Goal: Task Accomplishment & Management: Use online tool/utility

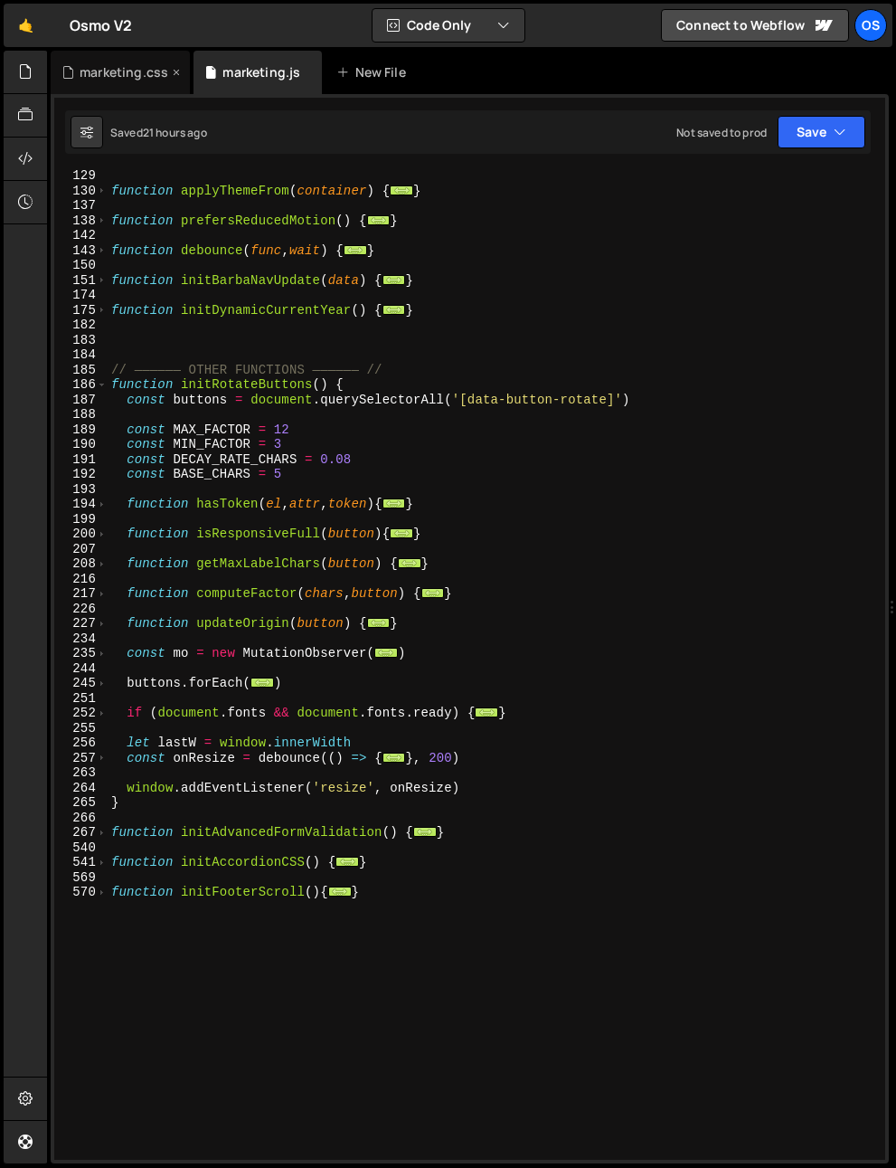
scroll to position [629, 0]
click at [98, 79] on div "marketing.css" at bounding box center [124, 72] width 89 height 18
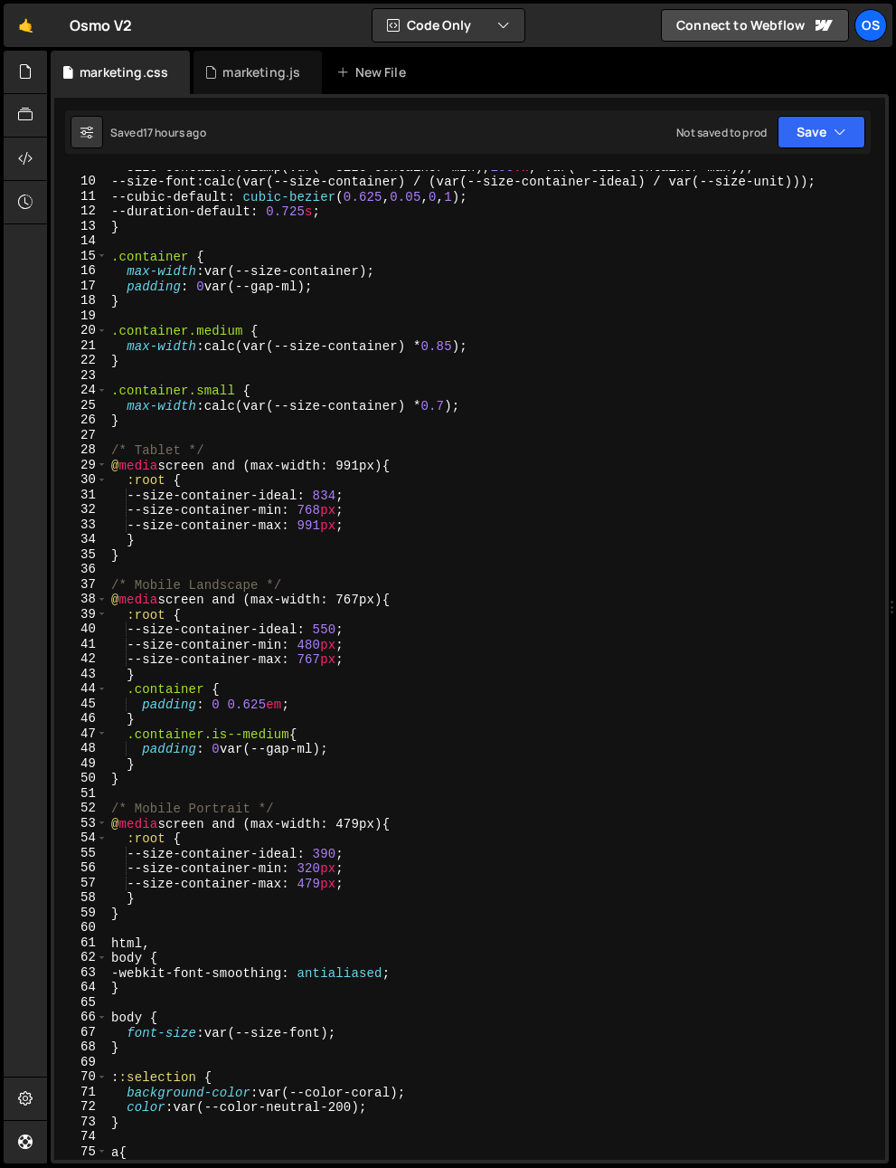
click at [507, 614] on div "--size-container : clamp(var(--size-container-min), 100 vw , var(--size-contain…" at bounding box center [493, 668] width 771 height 1019
click at [403, 530] on div "--size-container : clamp(var(--size-container-min), 100 vw , var(--size-contain…" at bounding box center [493, 668] width 771 height 1019
click at [369, 604] on div "--size-container : clamp(var(--size-container-min), 100 vw , var(--size-contain…" at bounding box center [493, 668] width 771 height 1019
type textarea "@media screen and (max-width: 767px) {"
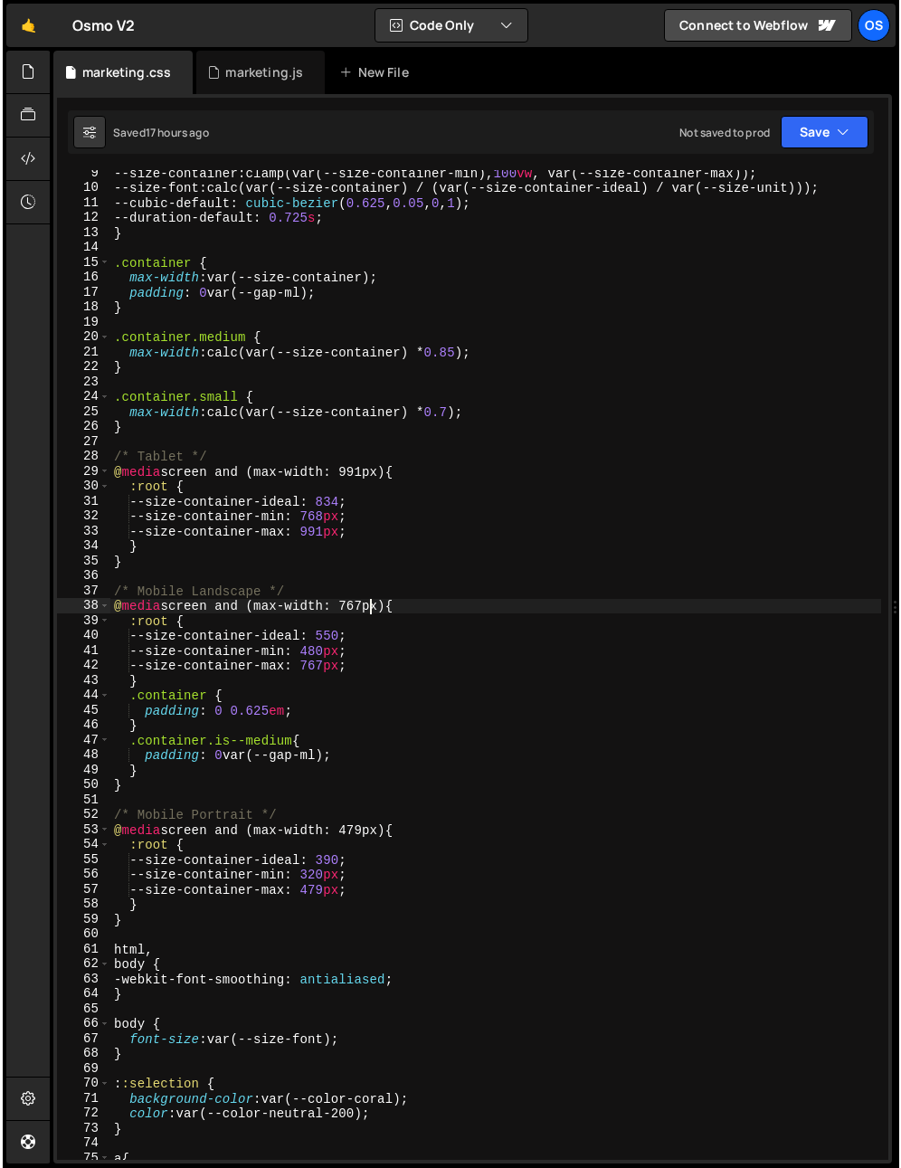
scroll to position [0, 0]
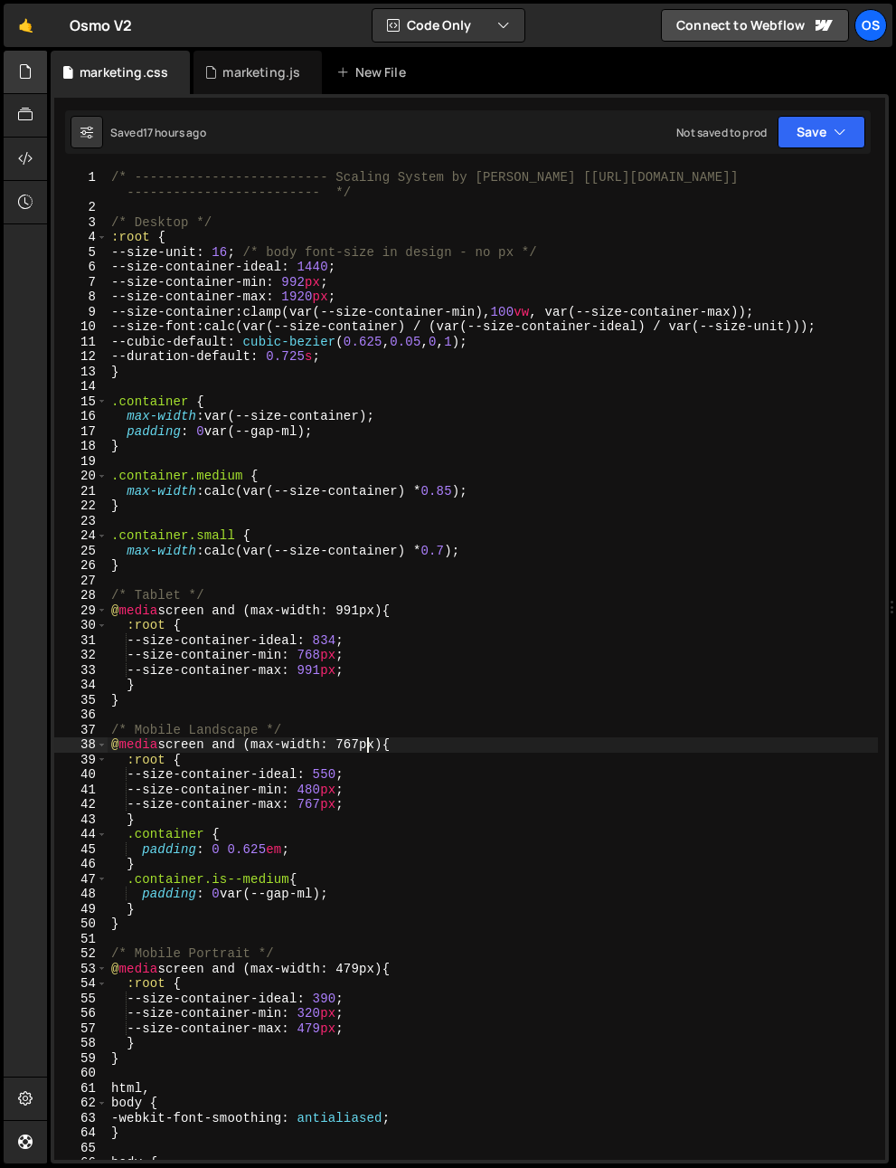
click at [33, 69] on div at bounding box center [26, 72] width 44 height 43
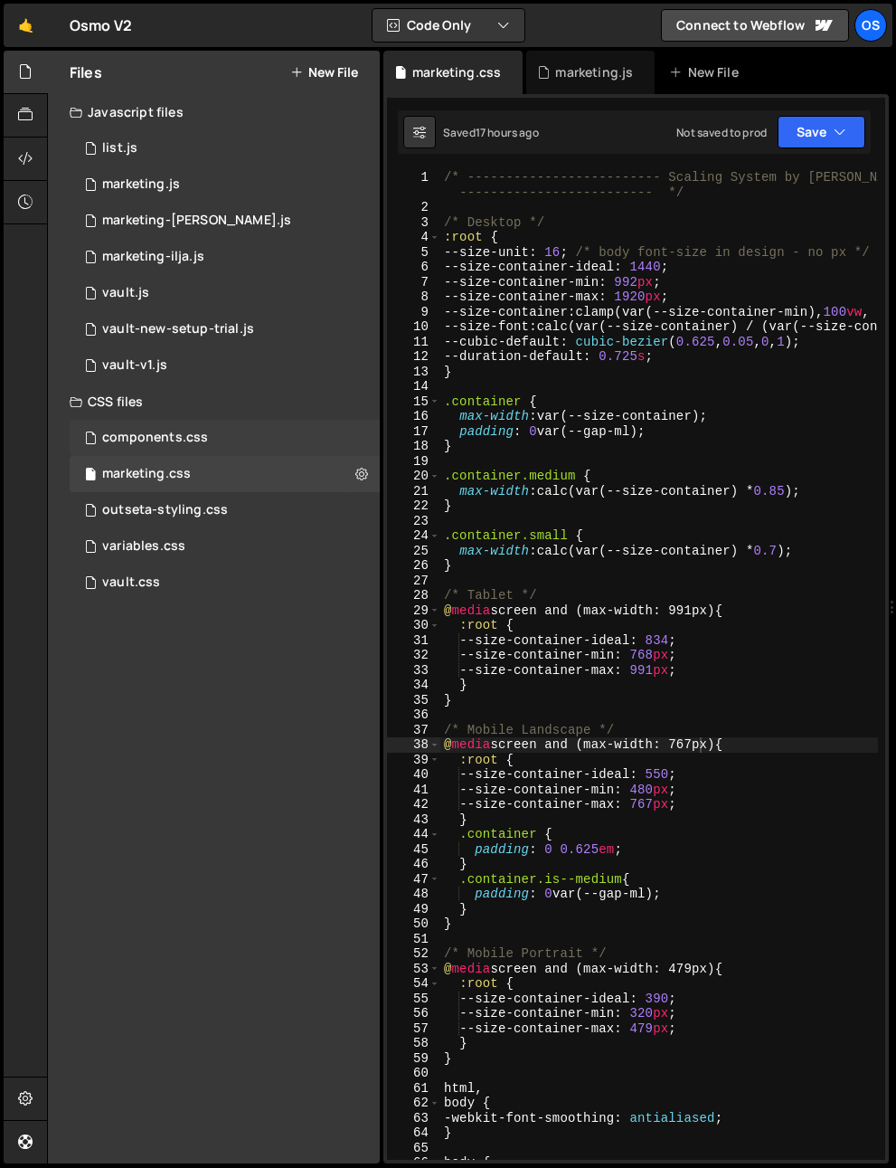
click at [161, 435] on div "components.css" at bounding box center [155, 438] width 106 height 16
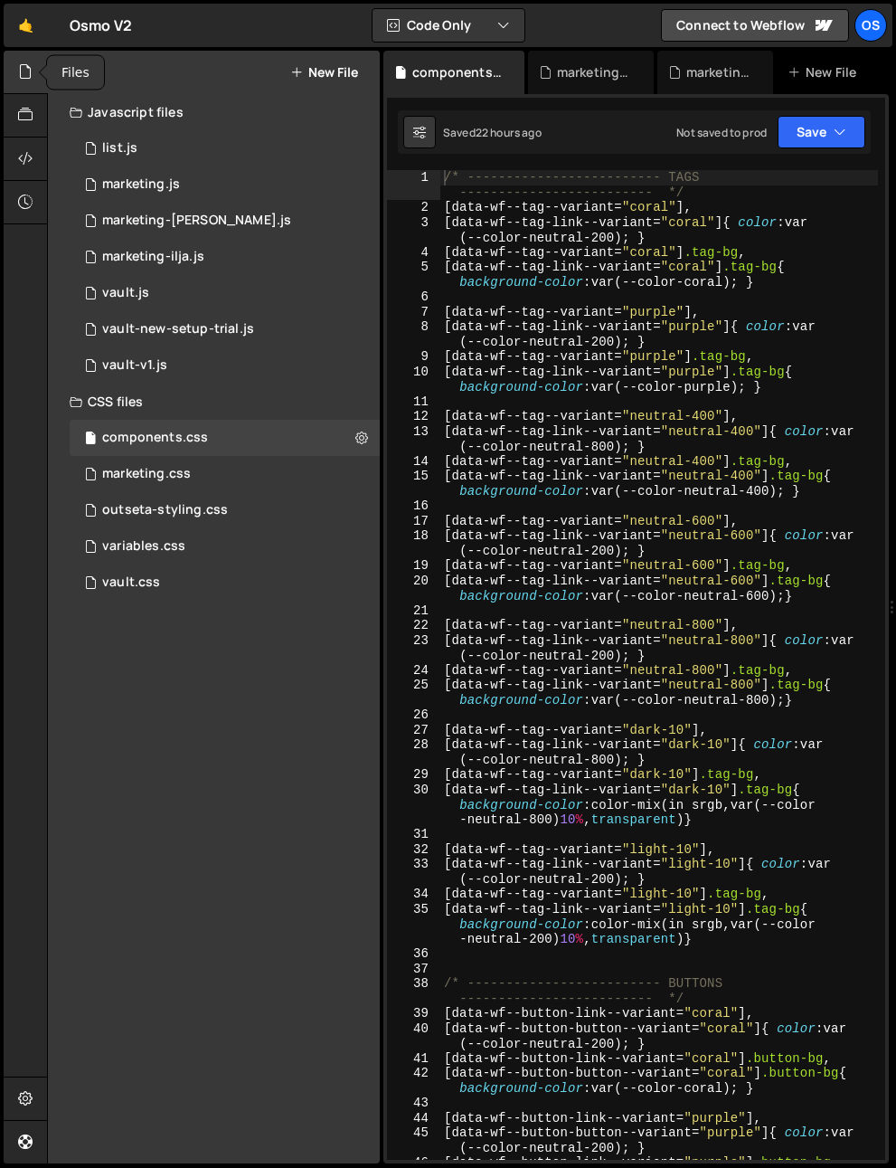
click at [14, 62] on div at bounding box center [26, 72] width 44 height 43
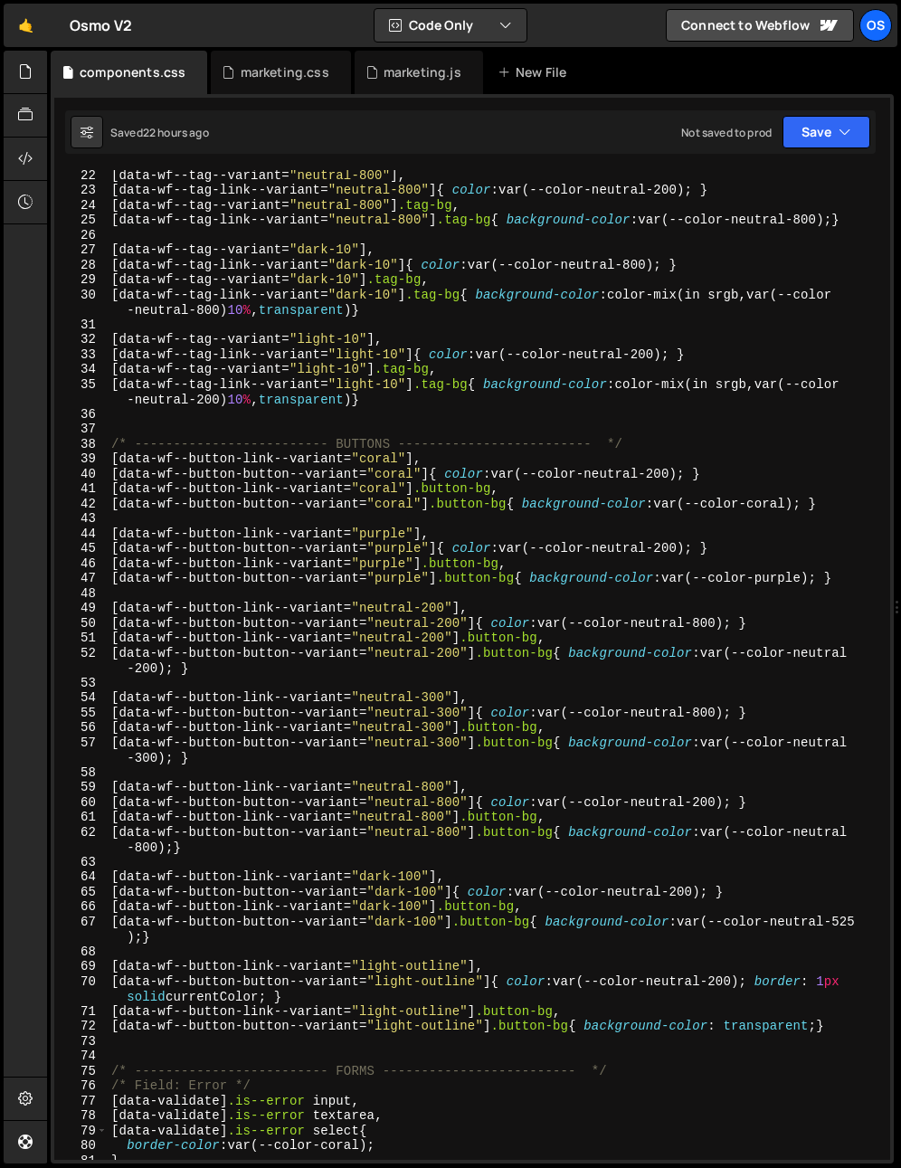
scroll to position [545, 0]
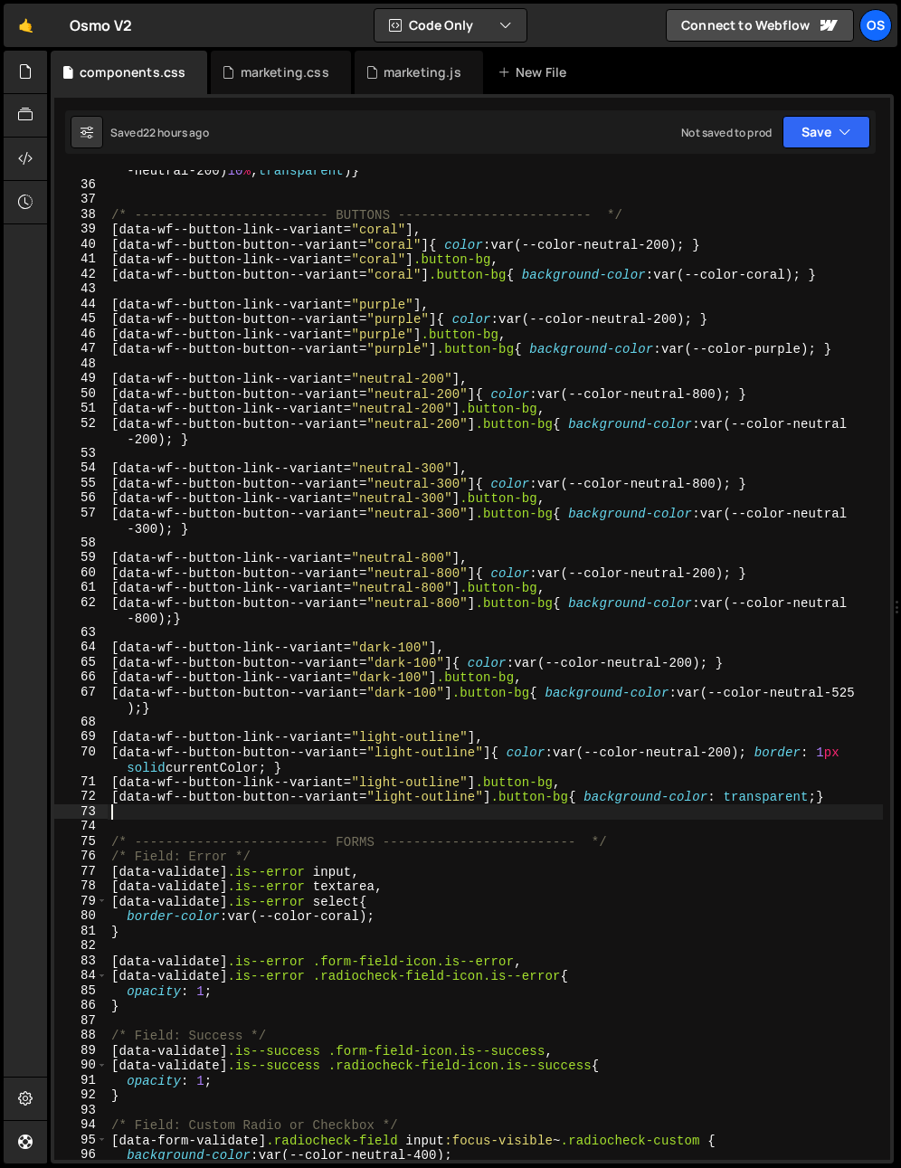
click at [299, 818] on div "[ data-wf--tag-link--variant = " light-10 " ] .tag-bg { background-color : colo…" at bounding box center [495, 664] width 775 height 1035
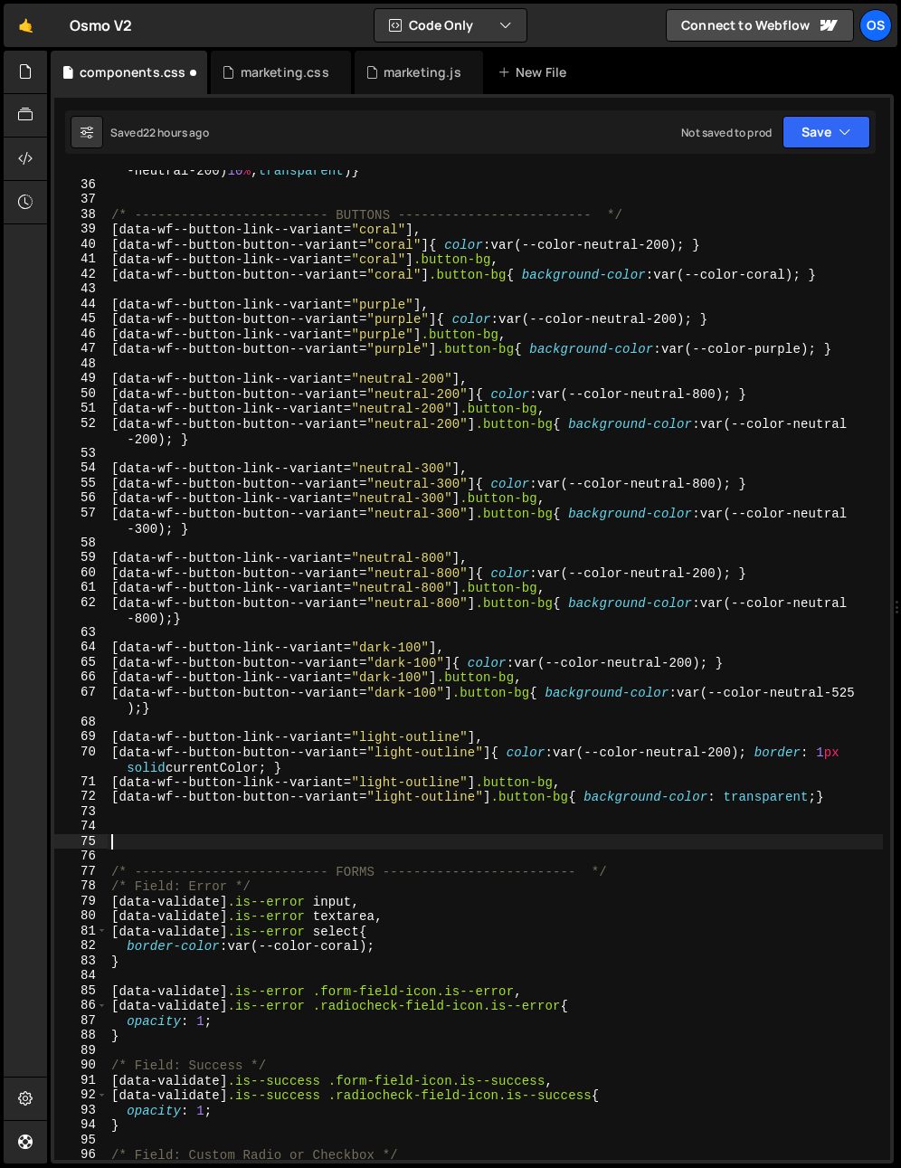
paste textarea "[data-wf--cta-card--variant="electric"]"
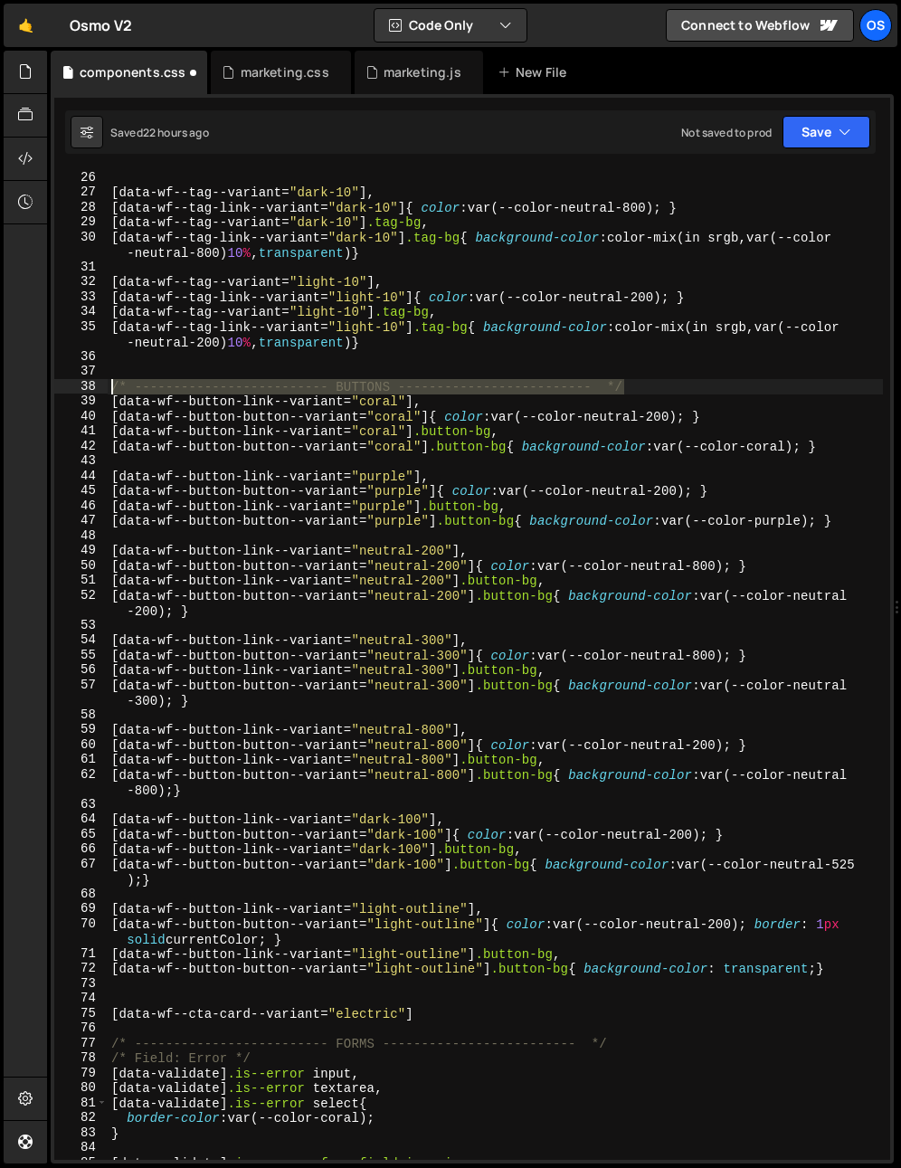
drag, startPoint x: 645, startPoint y: 388, endPoint x: -62, endPoint y: 386, distance: 706.5
click at [0, 386] on html "Projects Community Library Blog Os Your current team is Osmo Projects Your Team…" at bounding box center [450, 584] width 901 height 1168
type textarea "/* ------------------------- BUTTONS ------------------------- */"
click at [131, 1000] on div "[ data-wf--tag--variant = " dark-10 " ], [ data-wf--tag-link--variant = " dark-…" at bounding box center [495, 679] width 775 height 1019
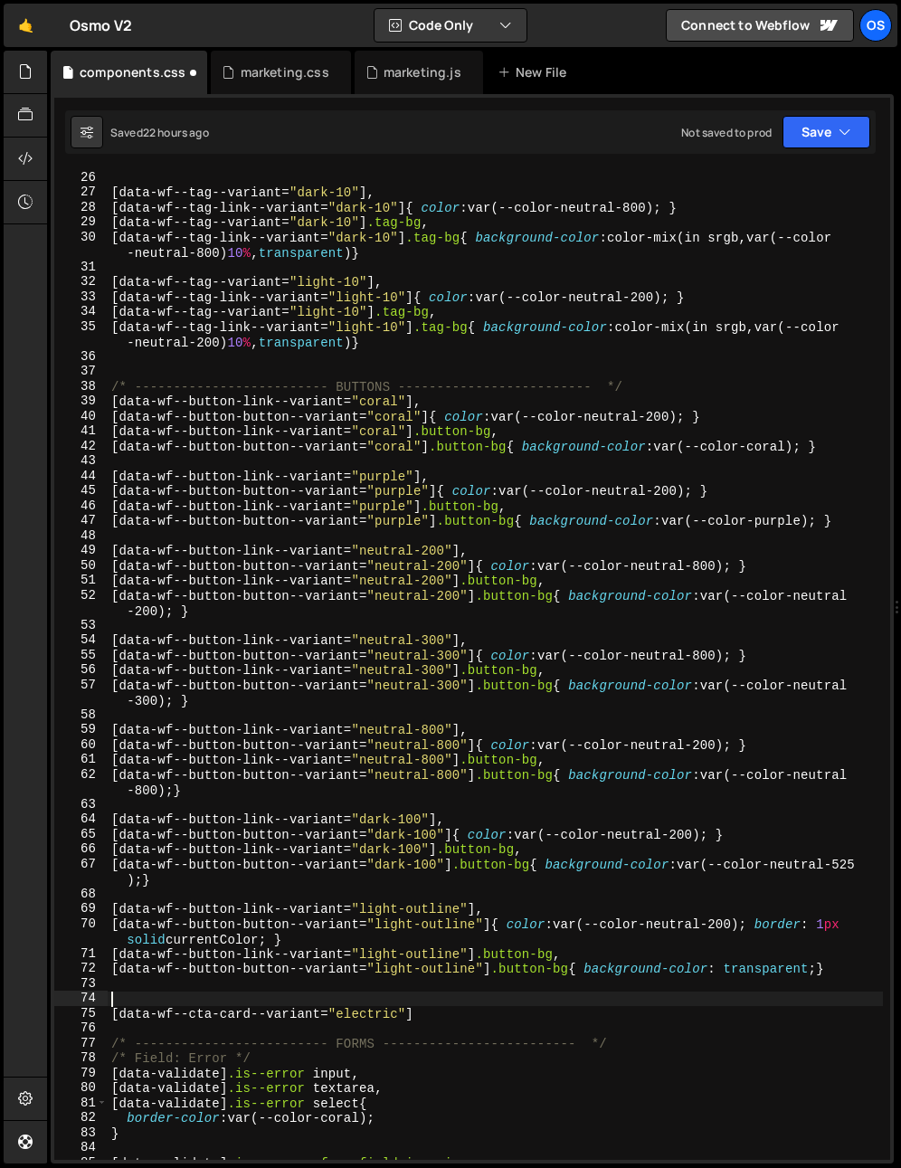
paste textarea "/* ------------------------- BUTTONS ------------------------- */"
type textarea "/* ------------------------- BUTTONS ------------------------- */"
click at [172, 990] on div "[ data-wf--tag--variant = " dark-10 " ], [ data-wf--tag-link--variant = " dark-…" at bounding box center [495, 679] width 775 height 1019
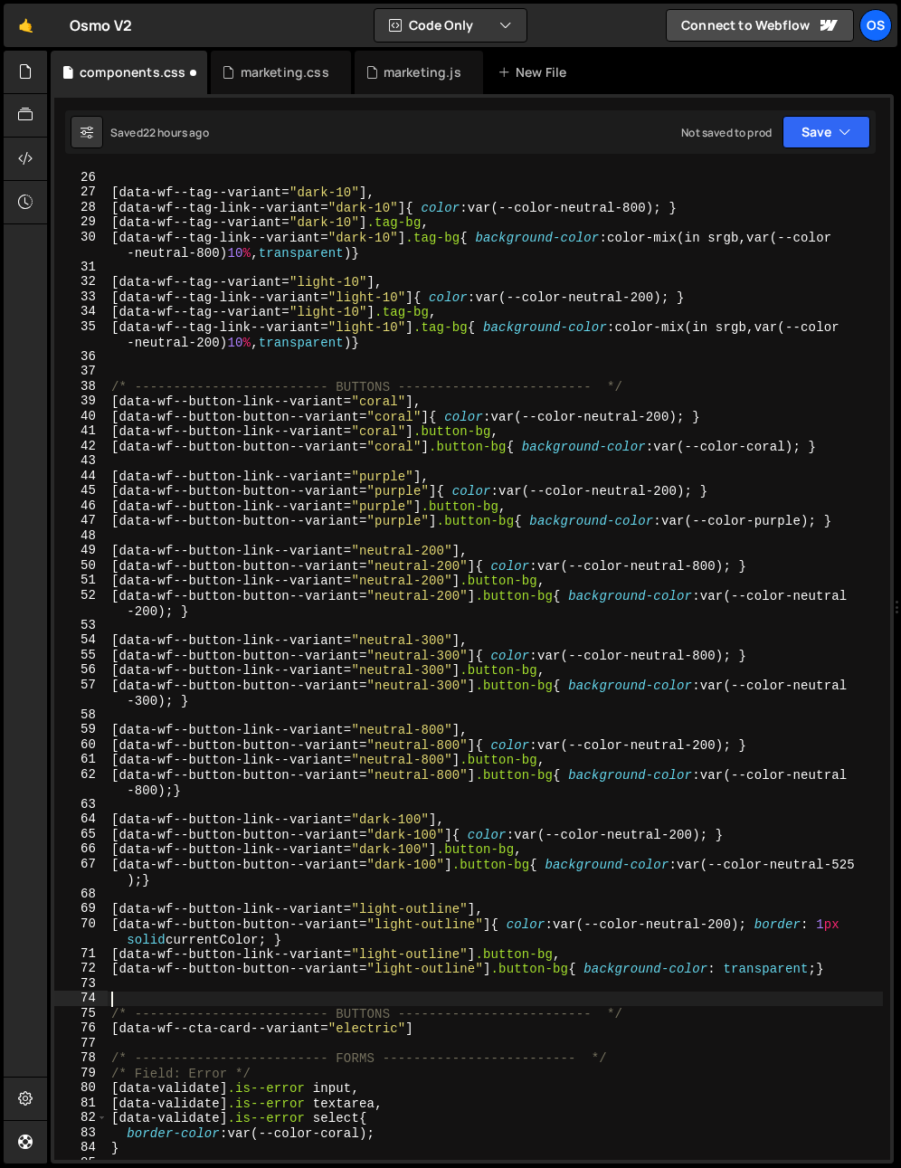
click at [183, 1044] on div "[ data-wf--tag--variant = " dark-10 " ], [ data-wf--tag-link--variant = " dark-…" at bounding box center [495, 679] width 775 height 1019
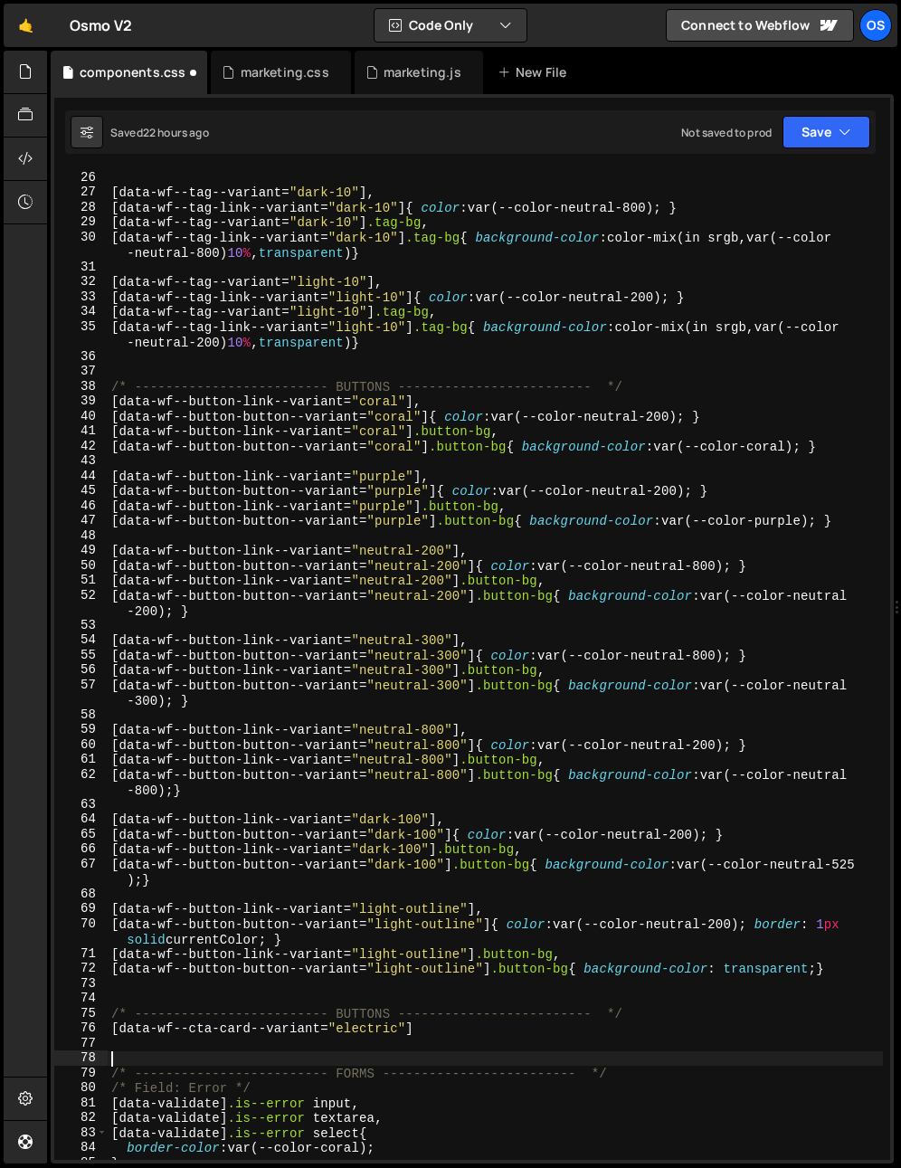
click at [360, 1008] on div "[ data-wf--tag--variant = " dark-10 " ], [ data-wf--tag-link--variant = " dark-…" at bounding box center [495, 679] width 775 height 1019
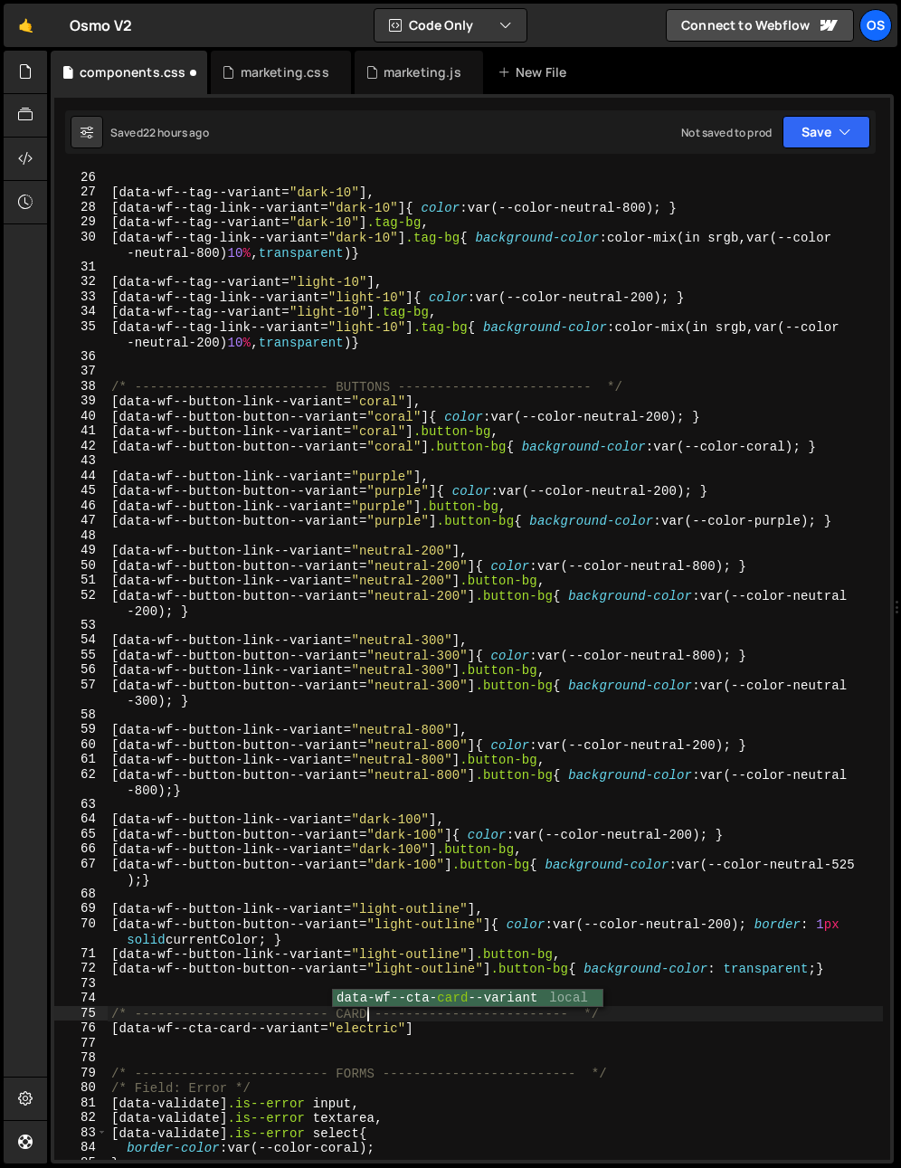
scroll to position [0, 18]
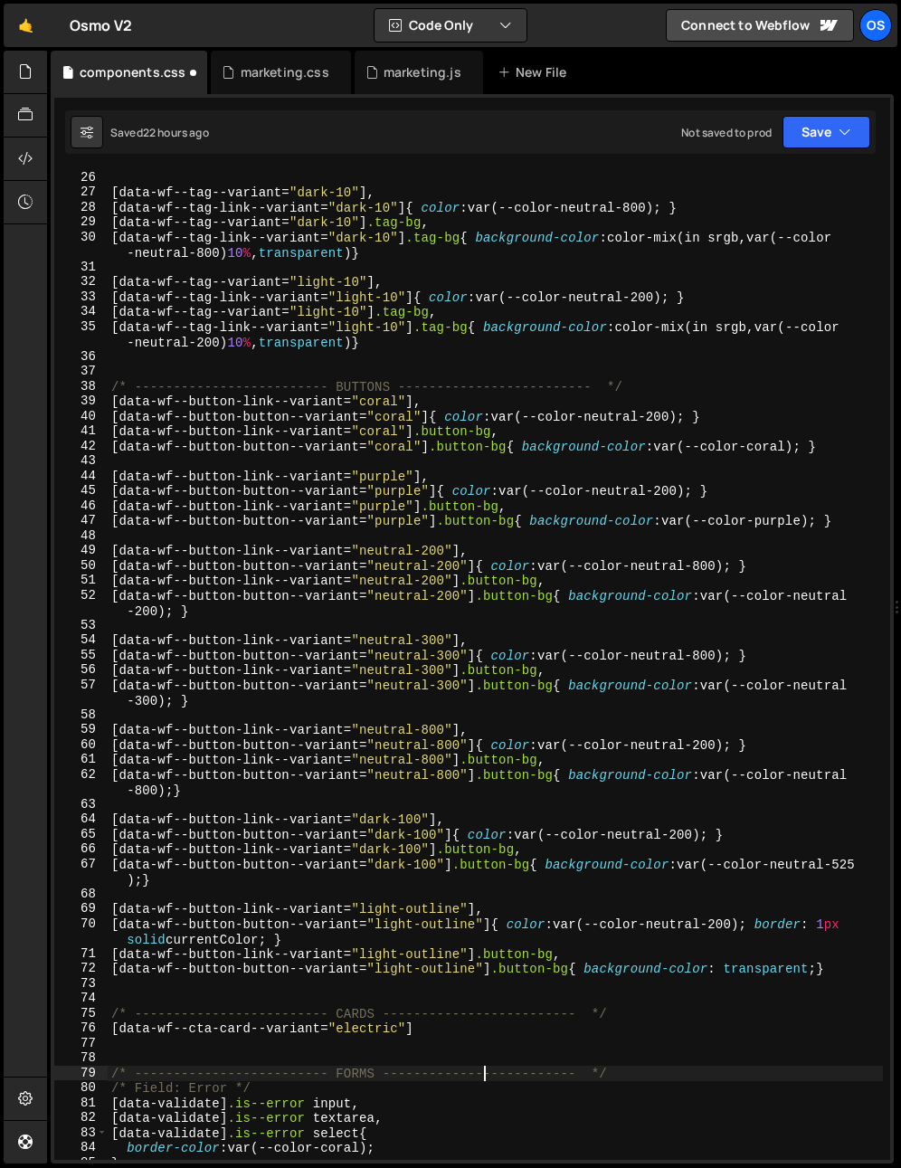
click at [483, 1071] on div "[ data-wf--tag--variant = " dark-10 " ], [ data-wf--tag-link--variant = " dark-…" at bounding box center [495, 679] width 775 height 1019
type textarea "/* ------------------------- FORMS ------------------------- */"
click at [373, 982] on div "[ data-wf--tag--variant = " dark-10 " ], [ data-wf--tag-link--variant = " dark-…" at bounding box center [495, 679] width 775 height 1019
click at [386, 1064] on div "[ data-wf--tag--variant = " dark-10 " ], [ data-wf--tag-link--variant = " dark-…" at bounding box center [495, 679] width 775 height 1019
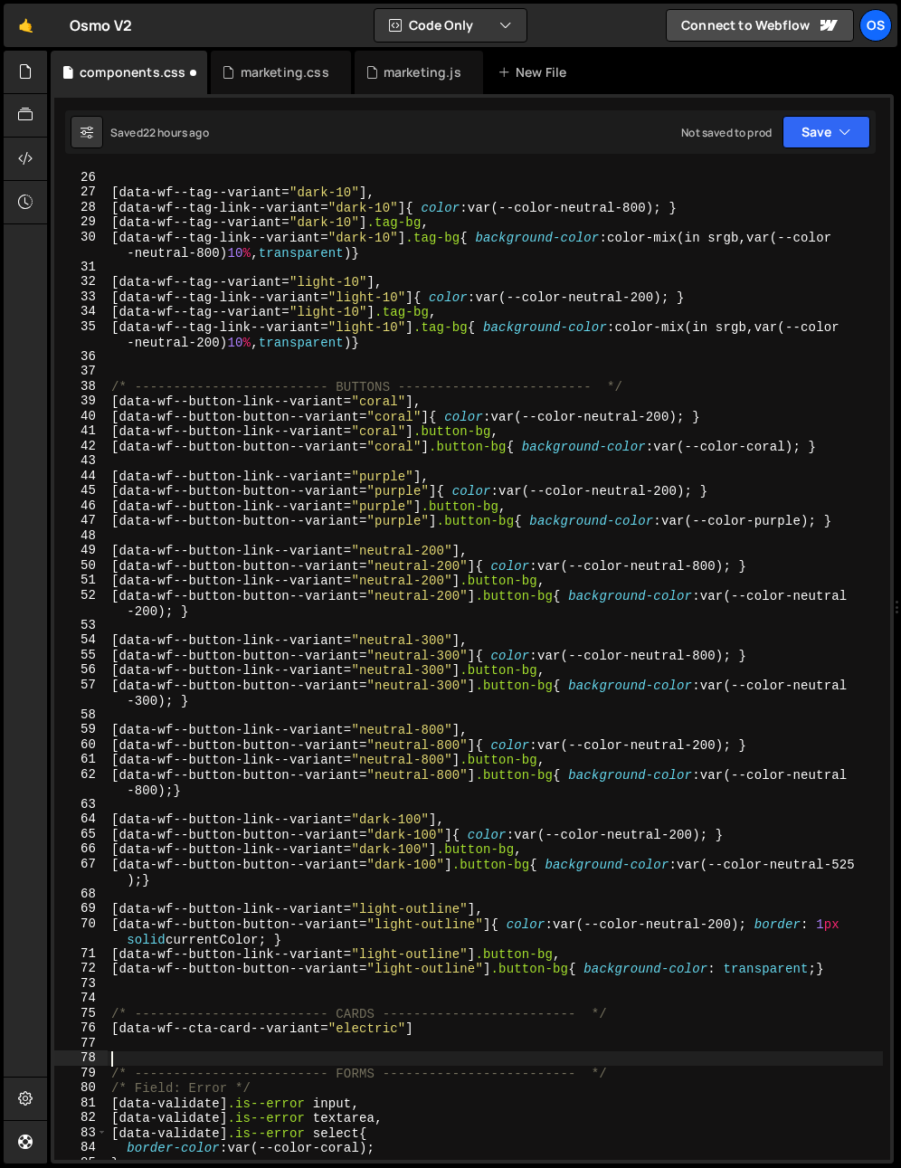
click at [471, 1037] on div "[ data-wf--tag--variant = " dark-10 " ], [ data-wf--tag-link--variant = " dark-…" at bounding box center [495, 679] width 775 height 1019
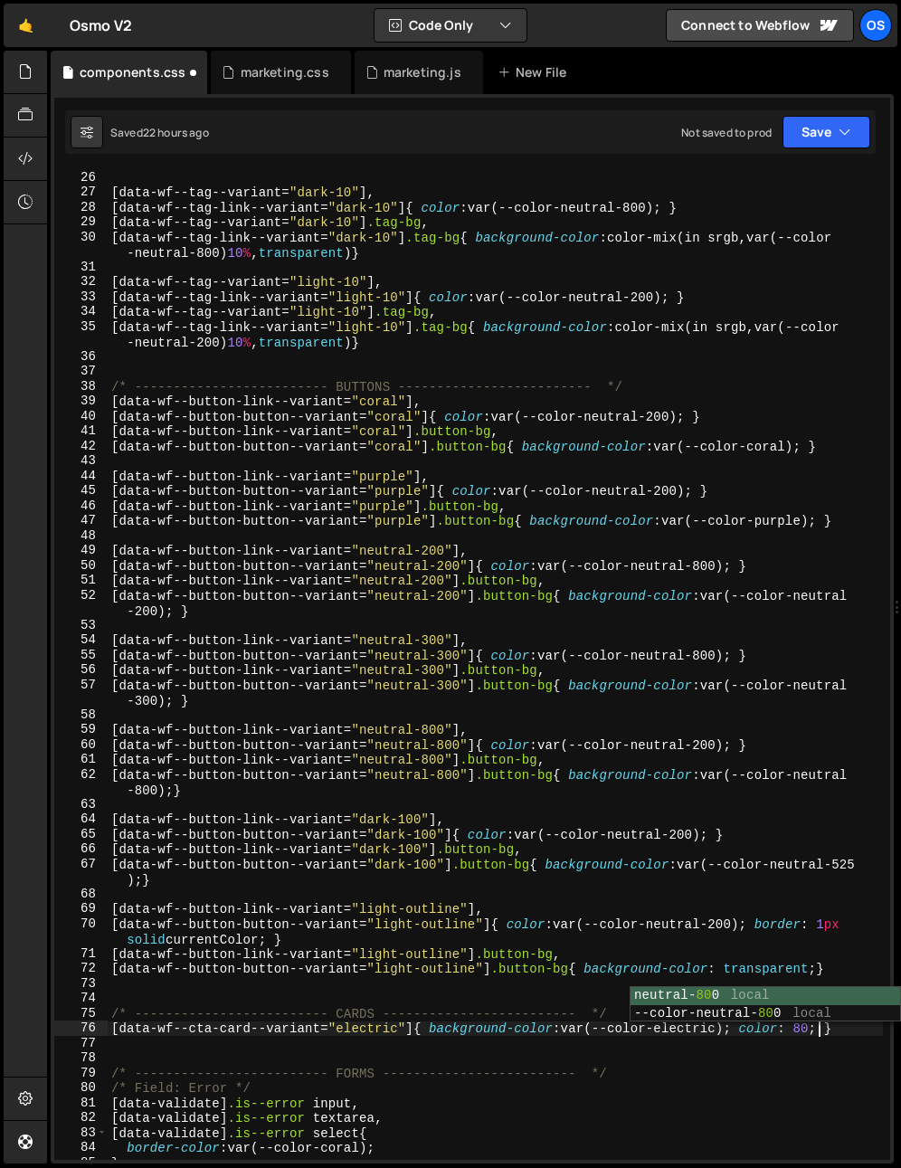
scroll to position [0, 50]
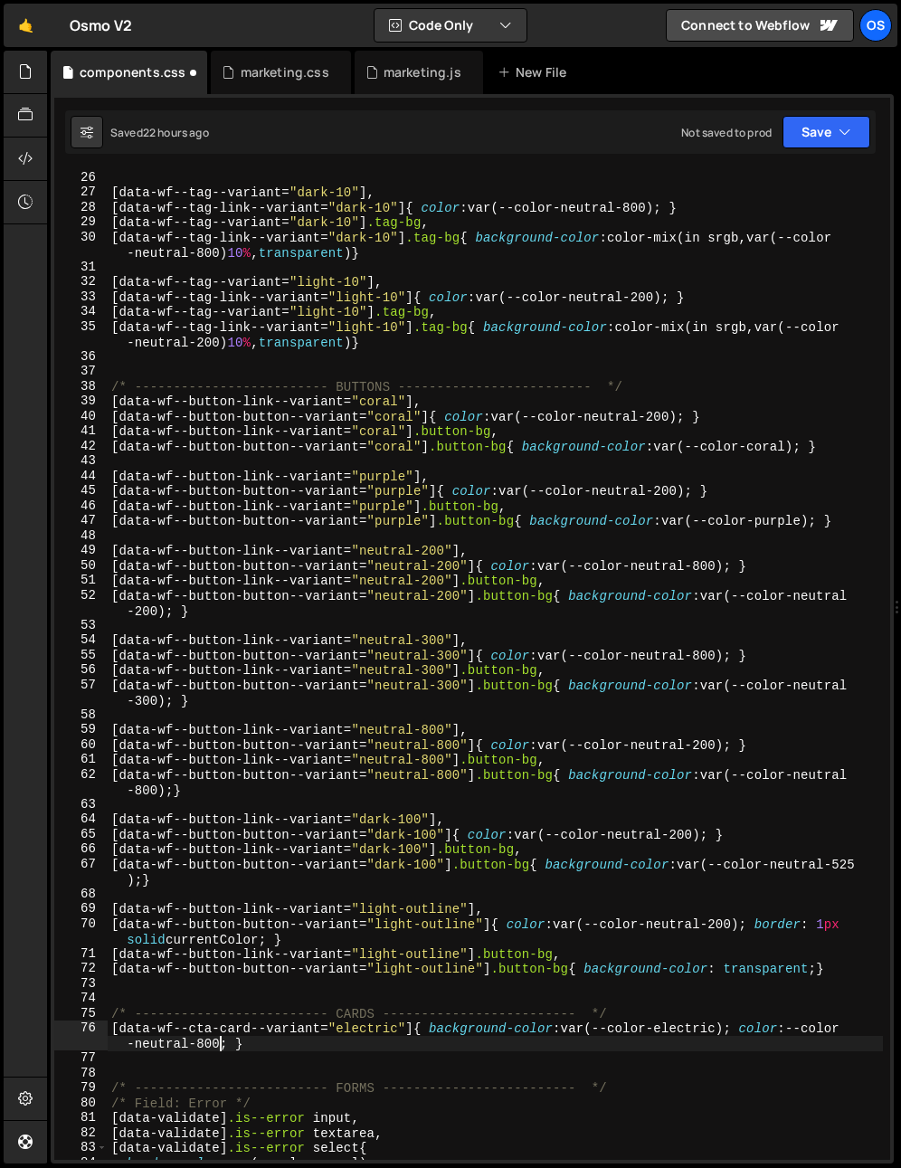
type textarea "[data-wf--cta-card--variant="electric"]{ background-color: var(--color-electric…"
click at [401, 1060] on div "[ data-wf--tag--variant = " dark-10 " ], [ data-wf--tag-link--variant = " dark-…" at bounding box center [495, 679] width 775 height 1019
click at [573, 839] on div "[ data-wf--tag--variant = " dark-10 " ], [ data-wf--tag-link--variant = " dark-…" at bounding box center [495, 679] width 775 height 1019
type textarea "[data-wf--button-button--variant="dark-100"]{ color: var(--color-neutral-200); }"
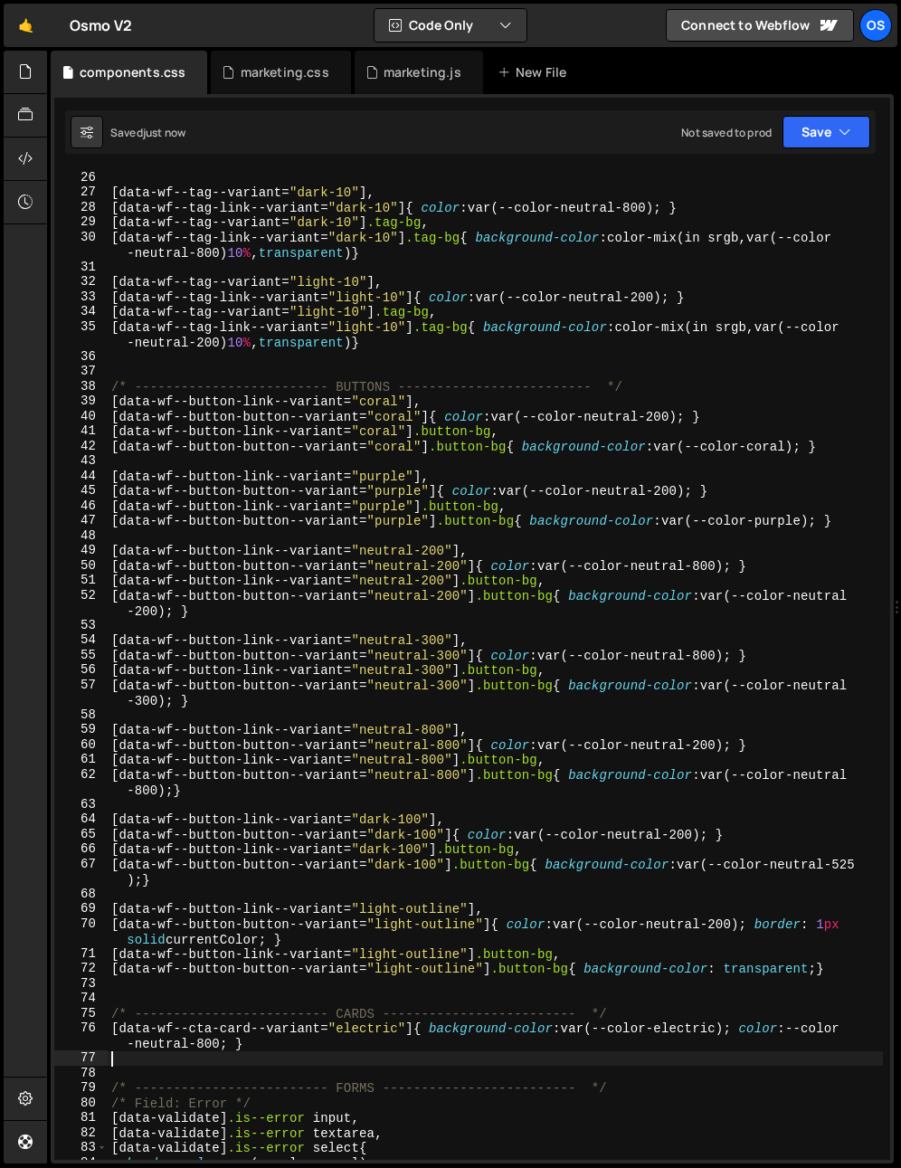
click at [219, 1059] on div "[ data-wf--tag--variant = " dark-10 " ], [ data-wf--tag-link--variant = " dark-…" at bounding box center [495, 679] width 775 height 1019
click at [430, 1032] on div "[ data-wf--tag--variant = " dark-10 " ], [ data-wf--tag-link--variant = " dark-…" at bounding box center [495, 679] width 775 height 1019
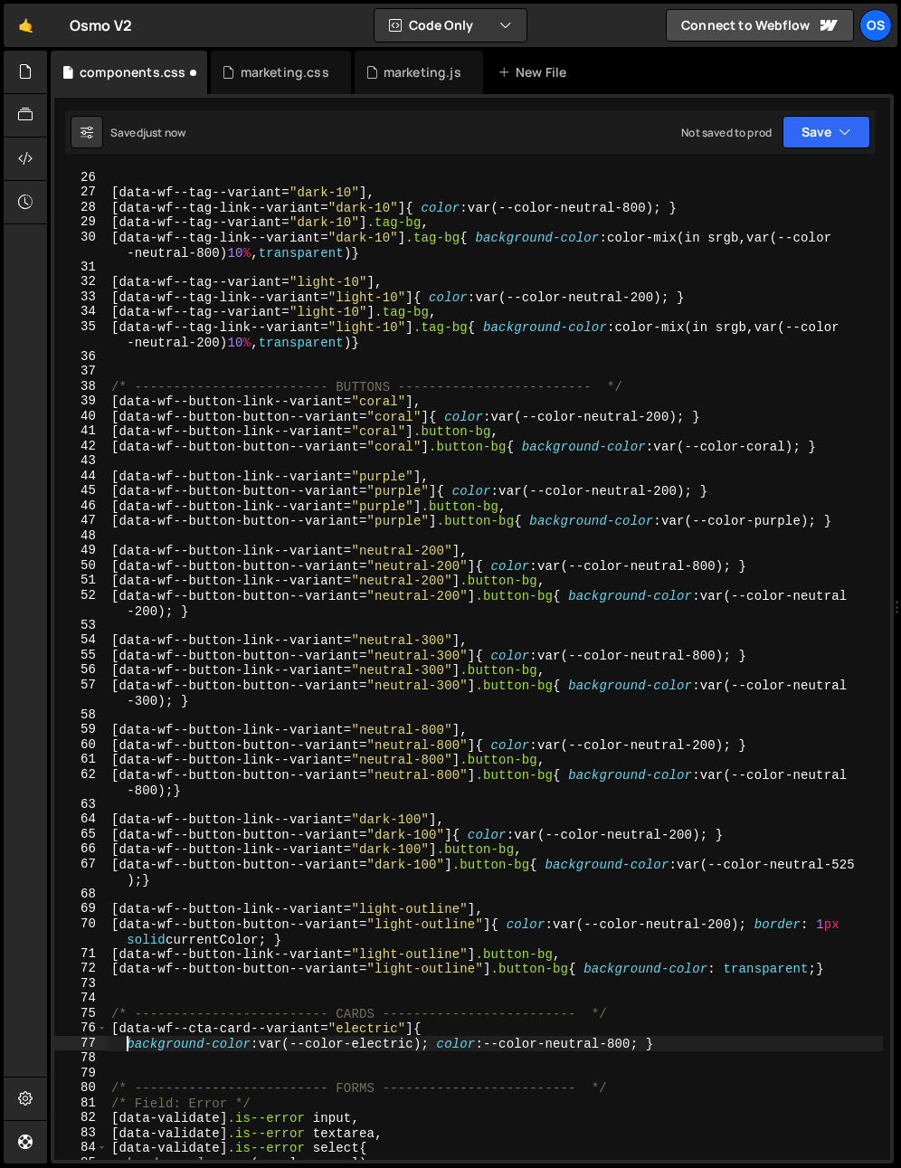
click at [445, 1050] on div "[ data-wf--tag--variant = " dark-10 " ], [ data-wf--tag-link--variant = " dark-…" at bounding box center [495, 679] width 775 height 1019
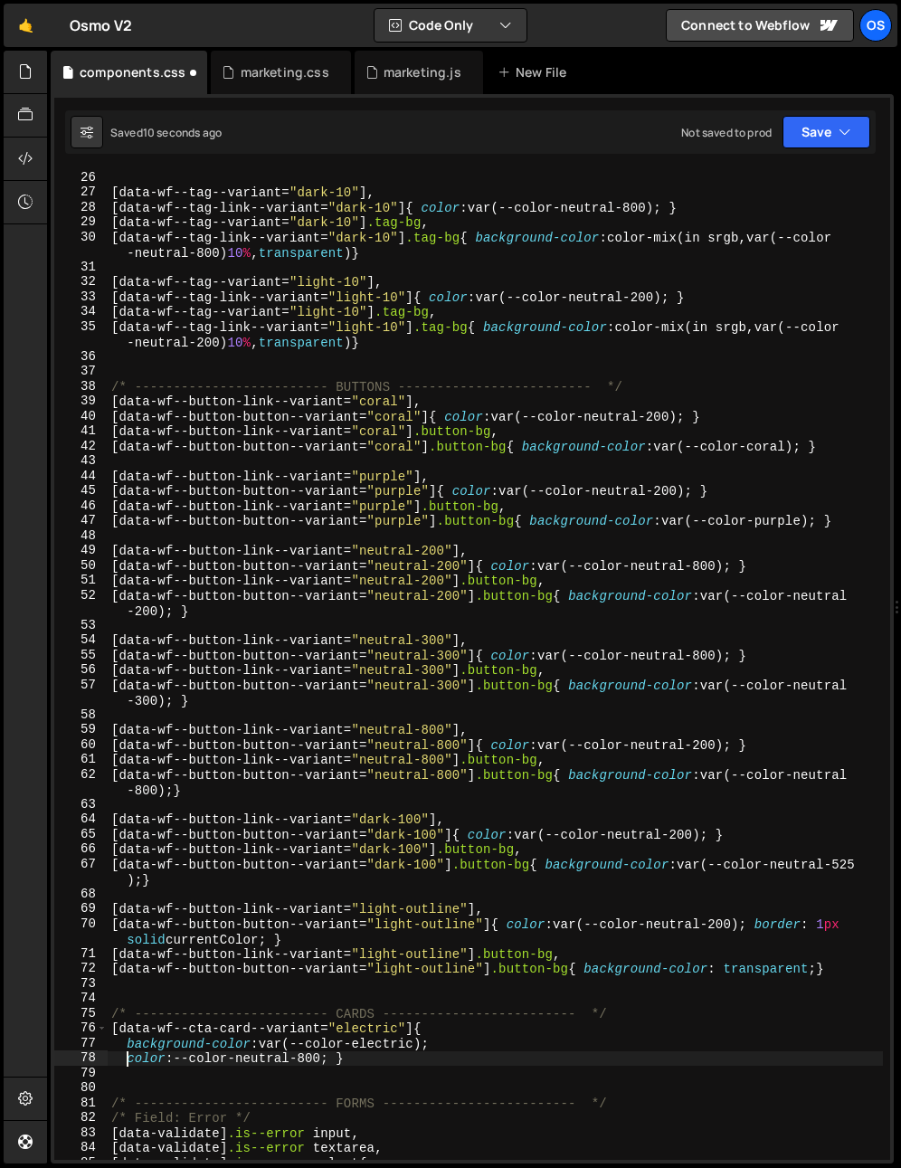
click at [345, 1060] on div "[ data-wf--tag--variant = " dark-10 " ], [ data-wf--tag-link--variant = " dark-…" at bounding box center [495, 679] width 775 height 1019
type textarea "color: --color-neutral-800;}"
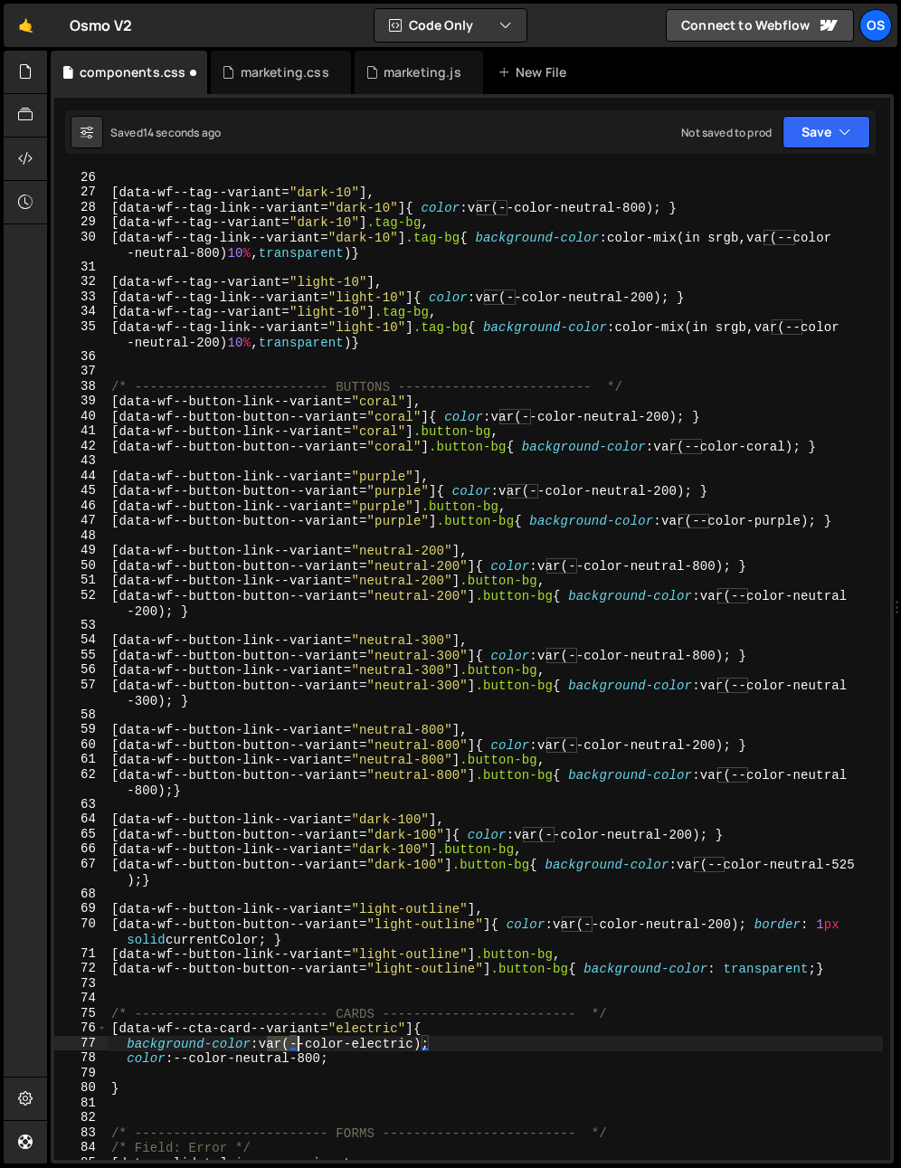
drag, startPoint x: 272, startPoint y: 1047, endPoint x: 296, endPoint y: 1047, distance: 23.5
click at [296, 1047] on div "[ data-wf--tag--variant = " dark-10 " ], [ data-wf--tag-link--variant = " dark-…" at bounding box center [495, 679] width 775 height 1019
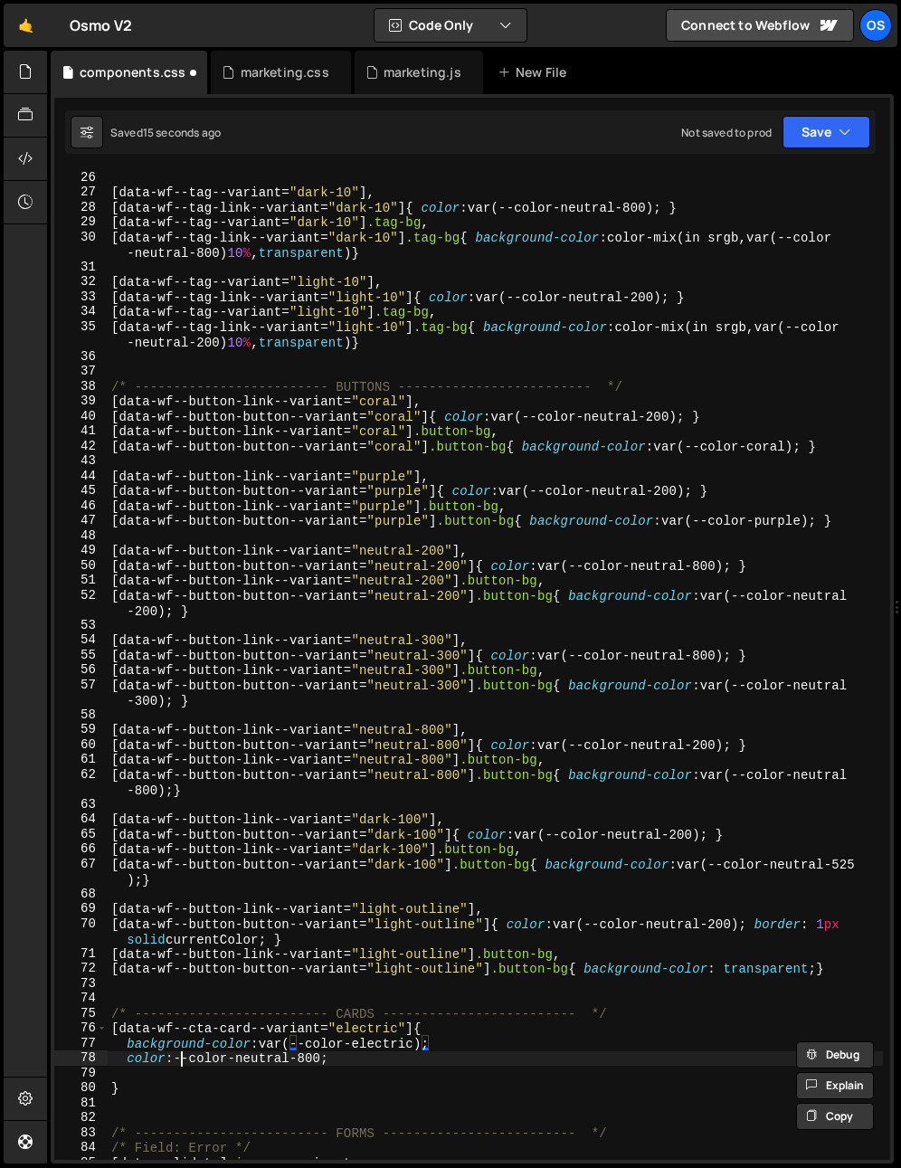
click at [182, 1062] on div "[ data-wf--tag--variant = " dark-10 " ], [ data-wf--tag-link--variant = " dark-…" at bounding box center [495, 679] width 775 height 1019
paste textarea "var("
click at [359, 1059] on div "[ data-wf--tag--variant = " dark-10 " ], [ data-wf--tag-link--variant = " dark-…" at bounding box center [495, 679] width 775 height 1019
click at [187, 1093] on div "[ data-wf--tag--variant = " dark-10 " ], [ data-wf--tag-link--variant = " dark-…" at bounding box center [495, 679] width 775 height 1019
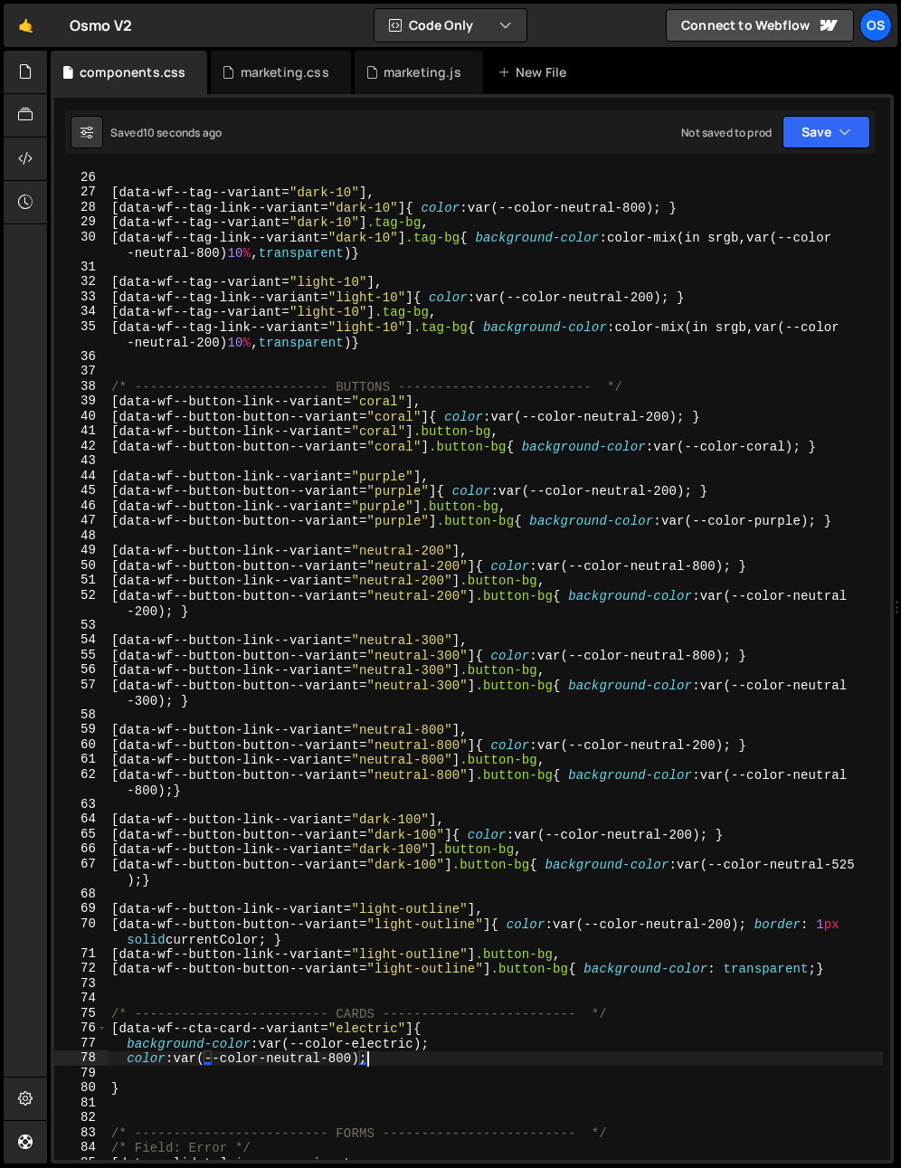
type textarea "}"
click at [171, 1076] on div "[ data-wf--tag--variant = " dark-10 " ], [ data-wf--tag-link--variant = " dark-…" at bounding box center [495, 679] width 775 height 1019
type textarea "color: var(--color-neutral-800);"
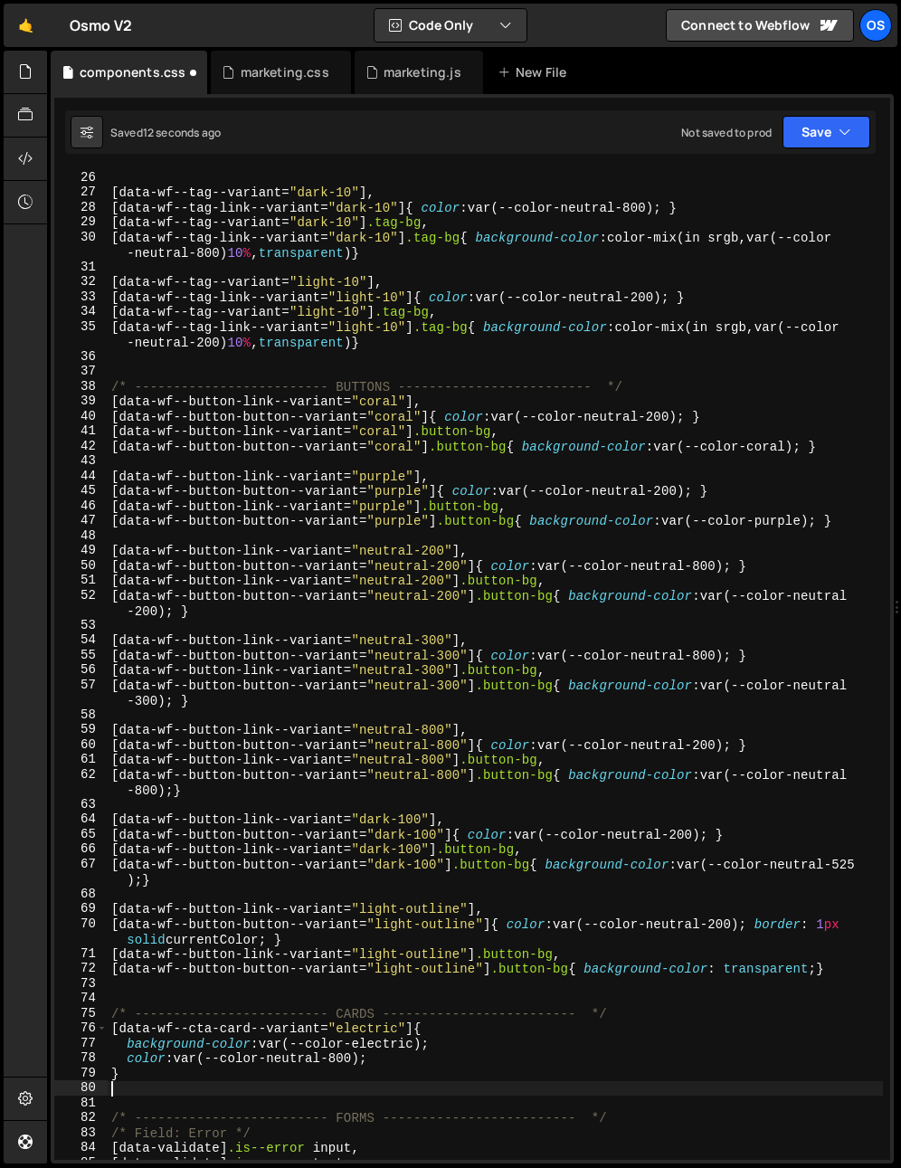
click at [167, 1083] on div "[ data-wf--tag--variant = " dark-10 " ], [ data-wf--tag-link--variant = " dark-…" at bounding box center [495, 679] width 775 height 1019
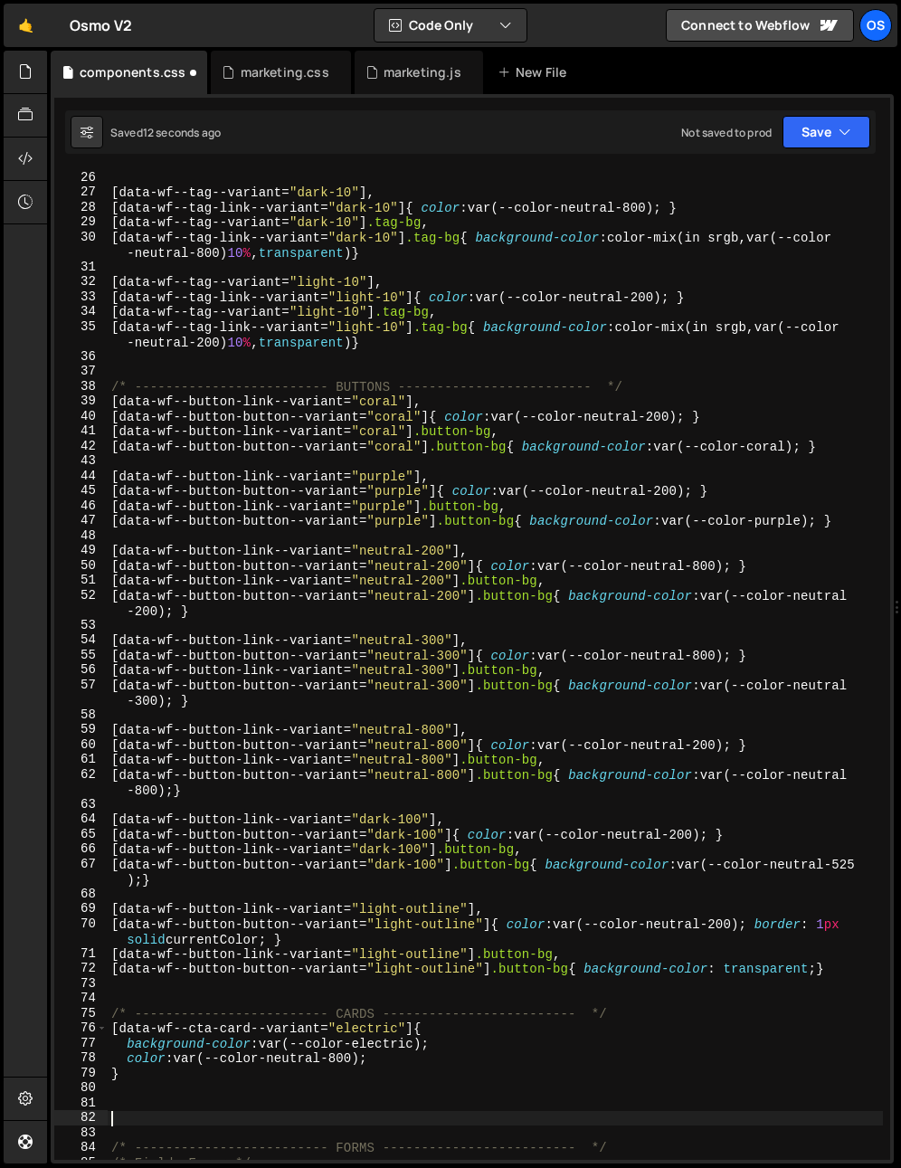
click at [143, 1112] on div "[ data-wf--tag--variant = " dark-10 " ], [ data-wf--tag-link--variant = " dark-…" at bounding box center [495, 679] width 775 height 1019
click at [143, 1098] on div "[ data-wf--tag--variant = " dark-10 " ], [ data-wf--tag-link--variant = " dark-…" at bounding box center [495, 679] width 775 height 1019
paste textarea "join-faces__image-el"
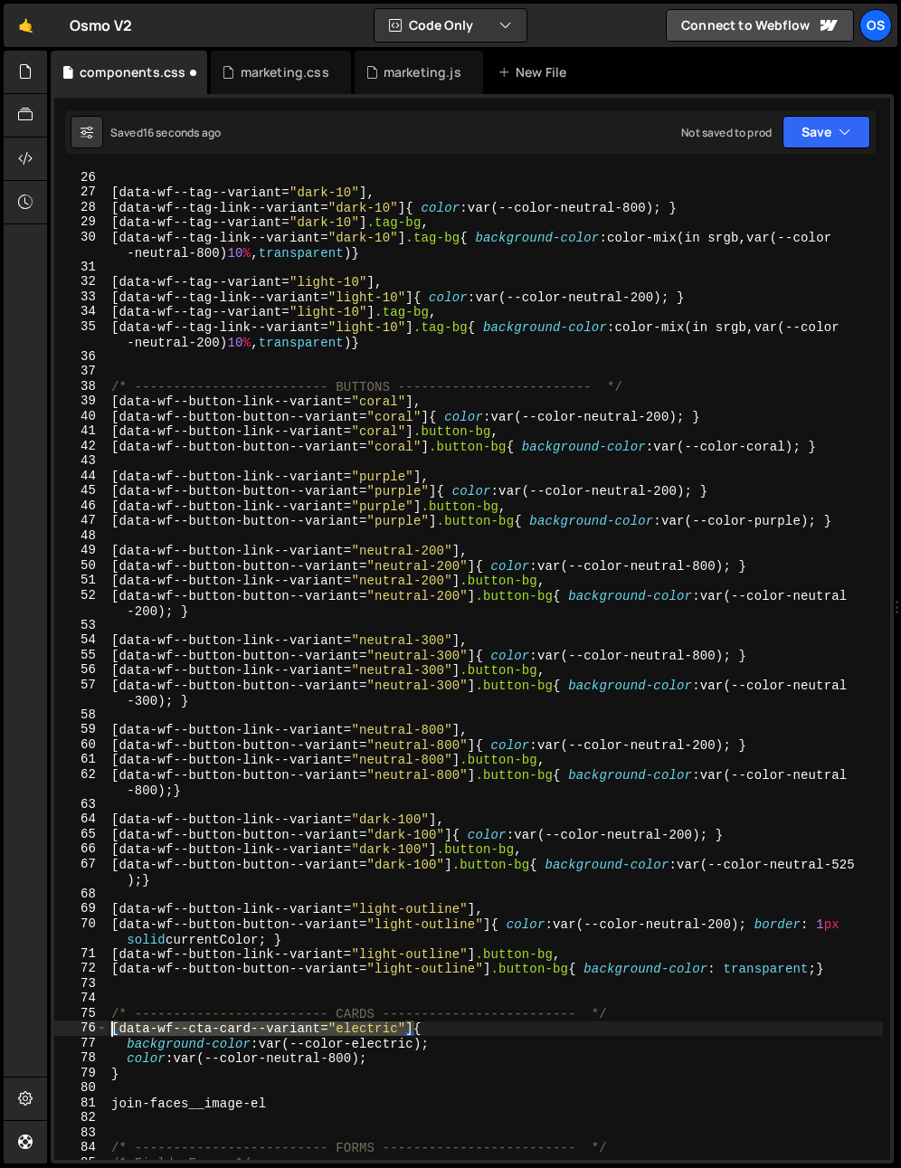
drag, startPoint x: 412, startPoint y: 1029, endPoint x: 95, endPoint y: 1038, distance: 317.6
click at [90, 1031] on div "join-faces__image-el 26 27 28 29 30 31 32 33 34 35 36 37 38 39 40 41 42 43 44 4…" at bounding box center [472, 665] width 836 height 990
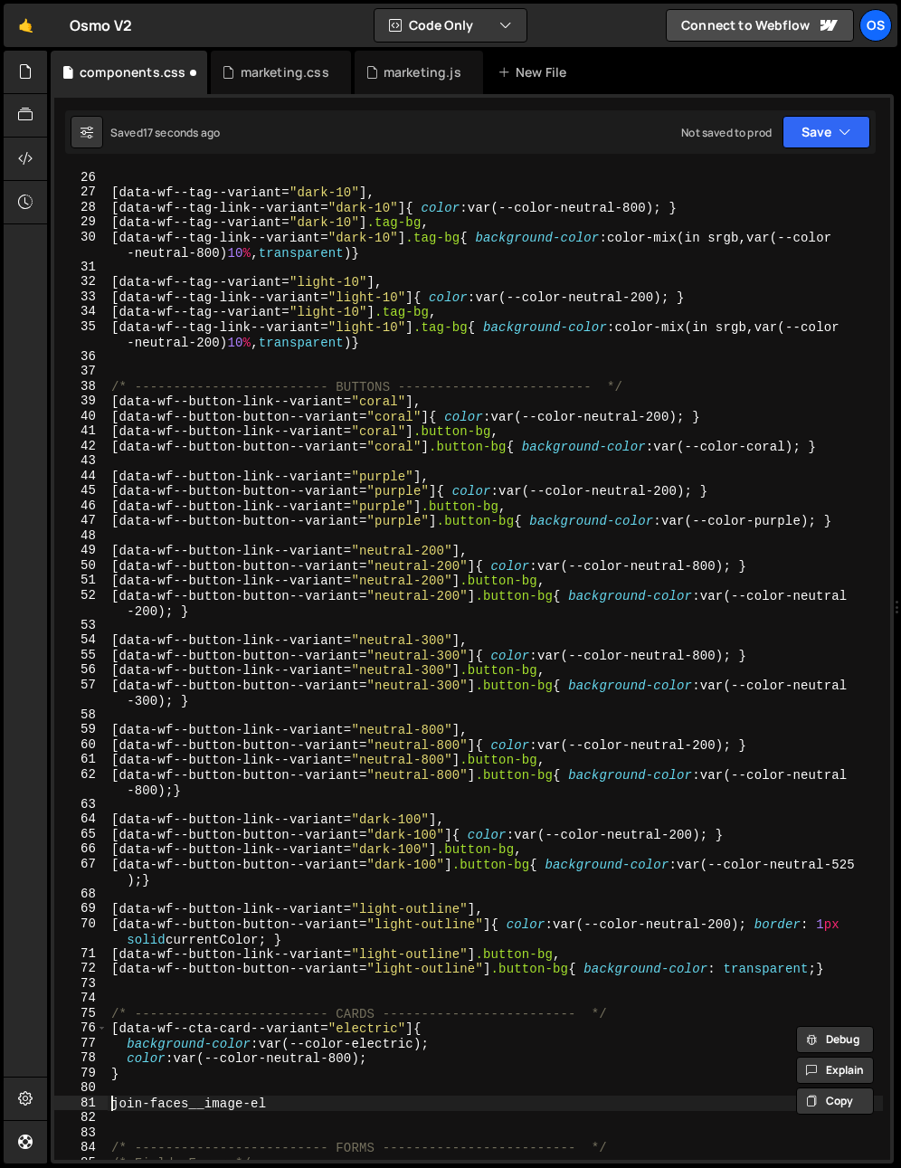
click at [108, 1105] on div "[ data-wf--tag--variant = " dark-10 " ], [ data-wf--tag-link--variant = " dark-…" at bounding box center [495, 679] width 775 height 1019
click at [116, 1104] on div "[ data-wf--tag--variant = " dark-10 " ], [ data-wf--tag-link--variant = " dark-…" at bounding box center [495, 679] width 775 height 1019
click at [115, 1108] on div "[ data-wf--tag--variant = " dark-10 " ], [ data-wf--tag-link--variant = " dark-…" at bounding box center [495, 679] width 775 height 1019
paste textarea "[data-wf--cta-card--variant="electric"]"
type textarea "[data-wf--cta-card--variant="electric"] .join-faces__image-el"
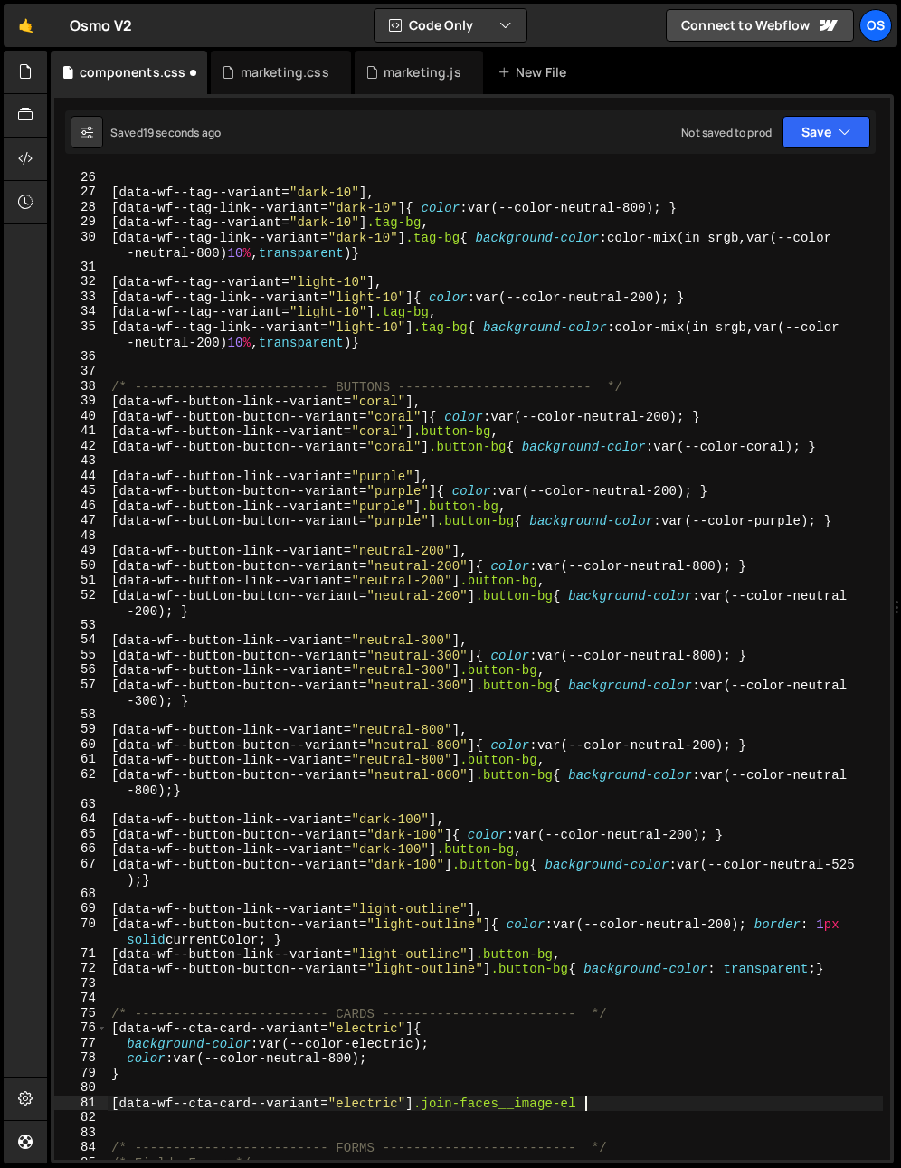
type textarea "[data-wf--cta-card--variant="electric"] .join-faces__image-el{}"
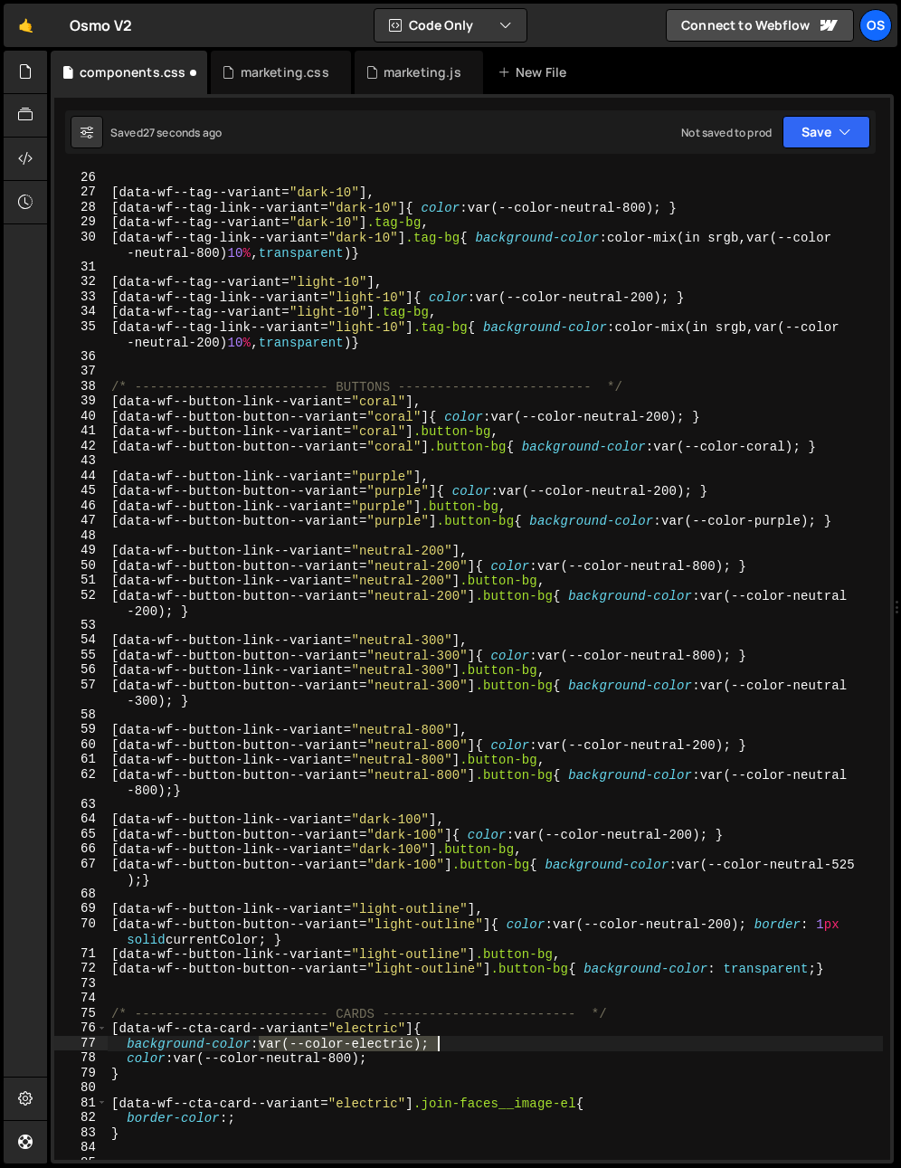
drag, startPoint x: 260, startPoint y: 1045, endPoint x: 488, endPoint y: 1048, distance: 228.9
click at [488, 1048] on div "[ data-wf--tag--variant = " dark-10 " ], [ data-wf--tag-link--variant = " dark-…" at bounding box center [495, 679] width 775 height 1019
click at [270, 1114] on div "[ data-wf--tag--variant = " dark-10 " ], [ data-wf--tag-link--variant = " dark-…" at bounding box center [495, 679] width 775 height 1019
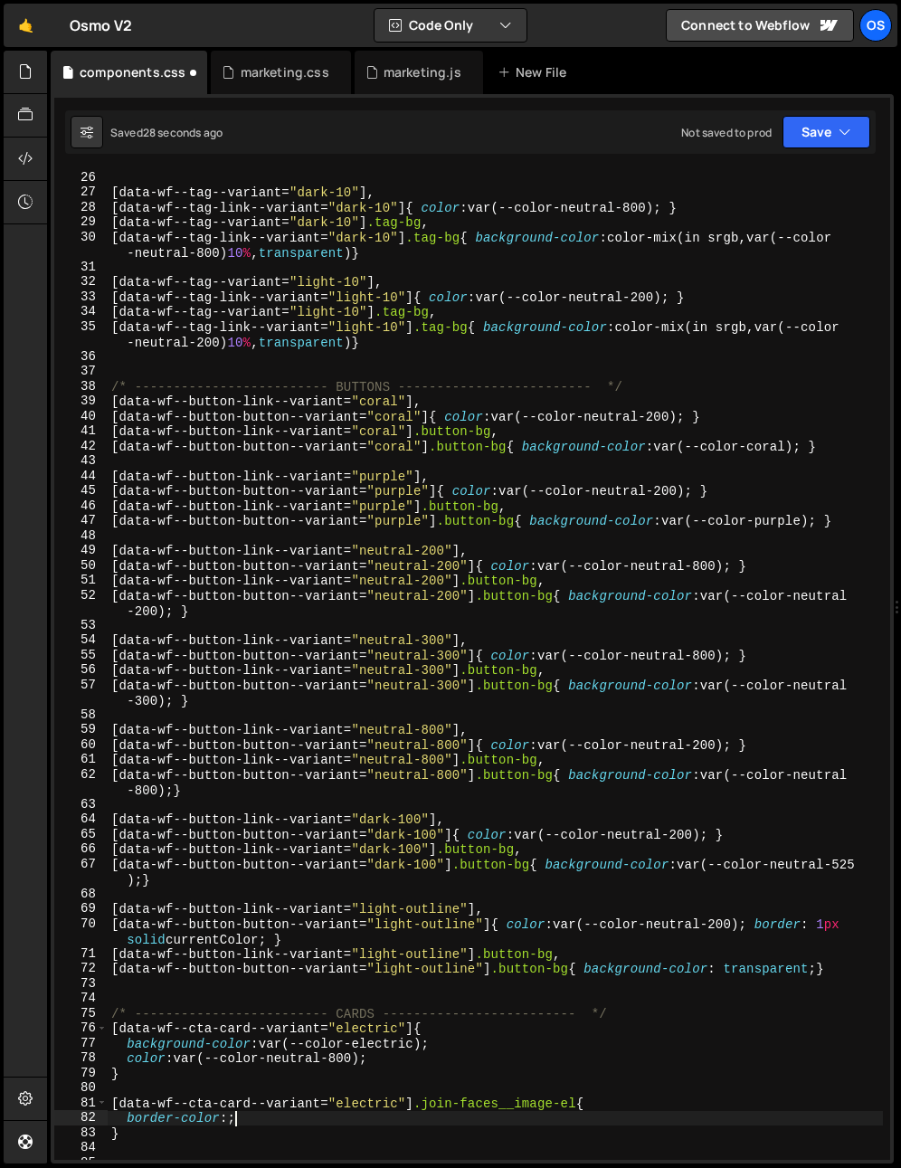
paste textarea "var(--color-electric);"
click at [235, 1119] on div "[ data-wf--tag--variant = " dark-10 " ], [ data-wf--tag-link--variant = " dark-…" at bounding box center [495, 679] width 775 height 1019
type textarea "border-color: var(--color-electric);"
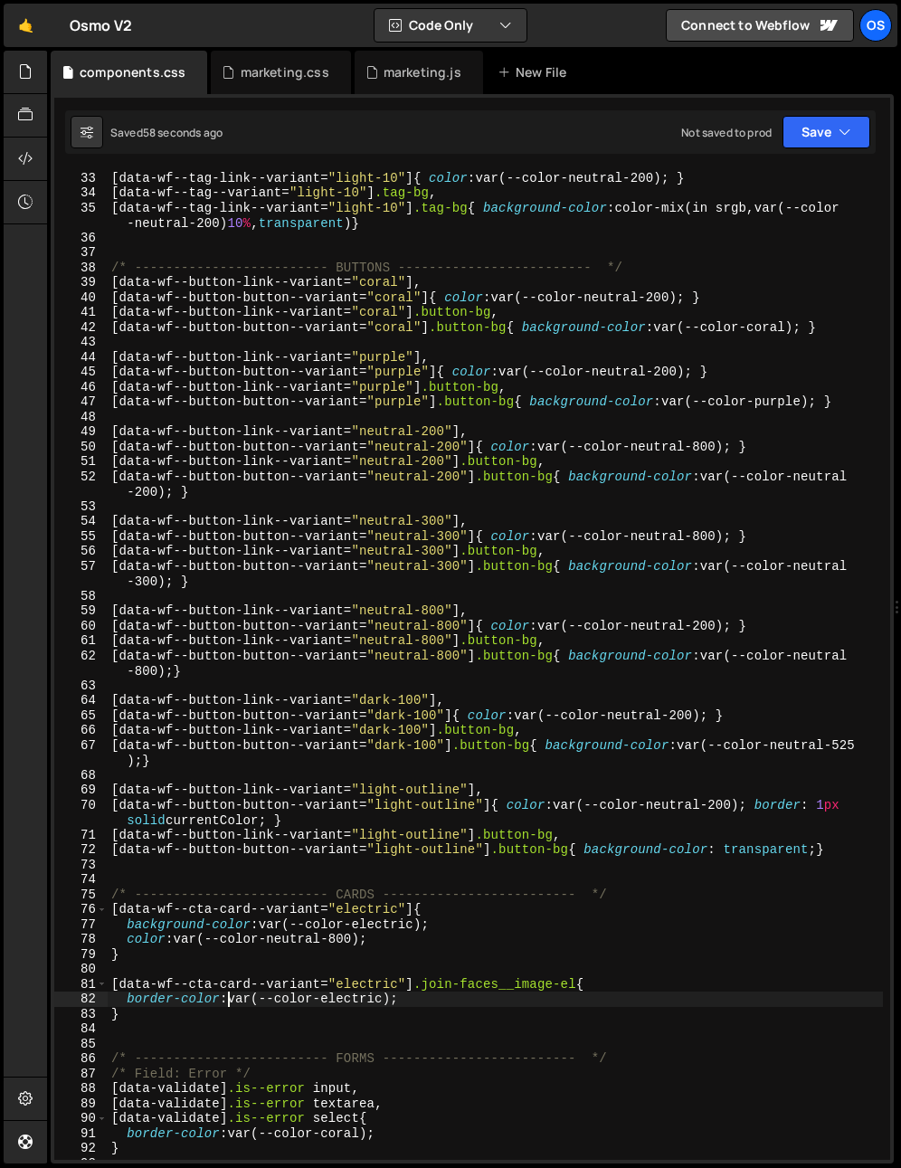
scroll to position [555, 0]
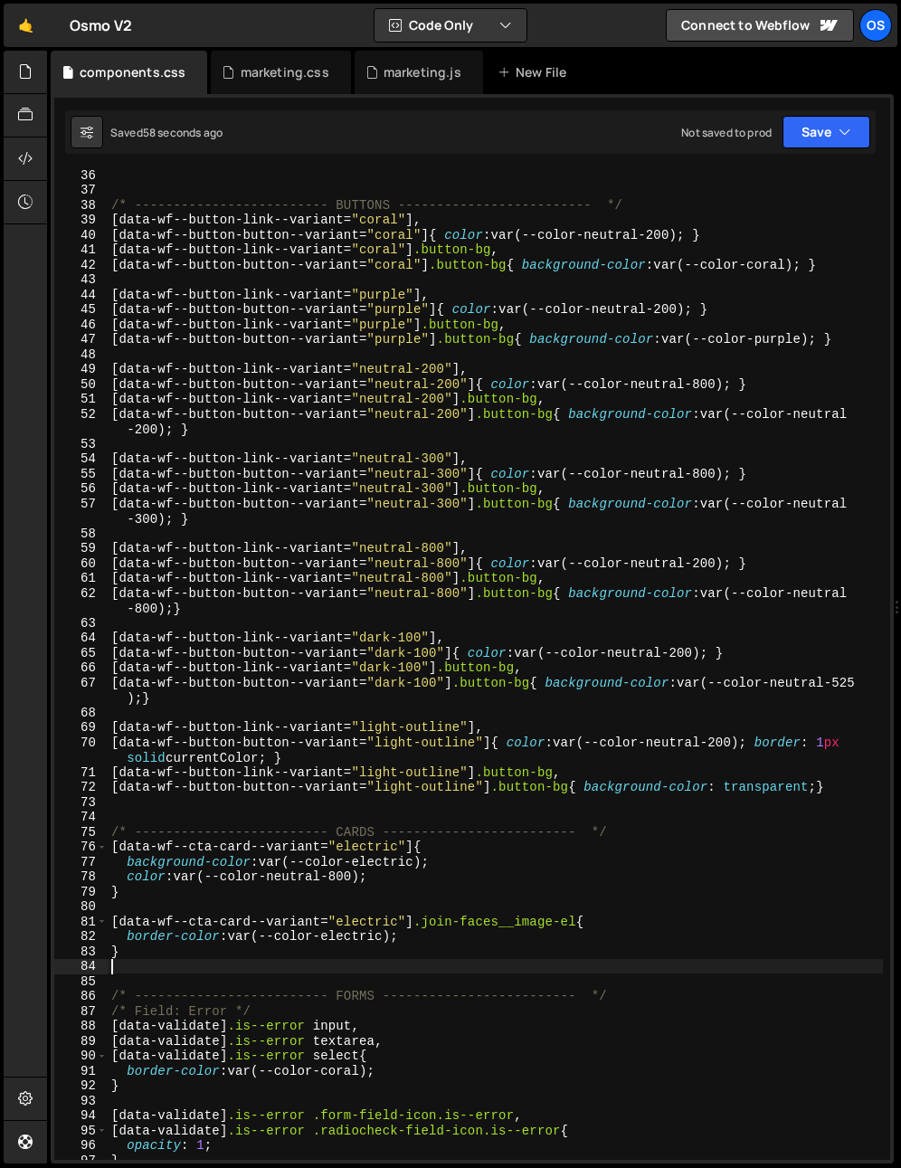
click at [199, 963] on div "/* ------------------------- BUTTONS ------------------------- */ [ data-wf--bu…" at bounding box center [495, 676] width 775 height 1019
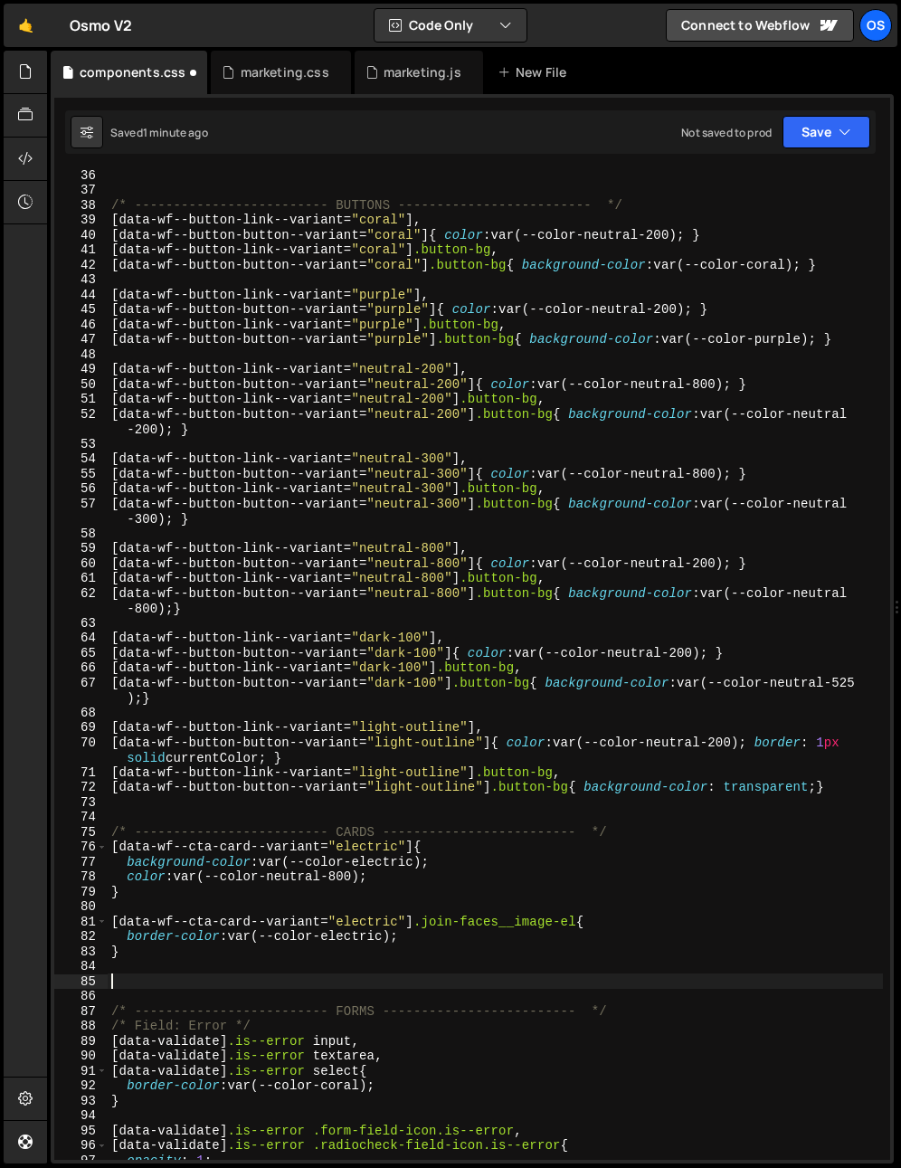
paste textarea "join-faces__image-el"
click at [109, 983] on div "/* ------------------------- BUTTONS ------------------------- */ [ data-wf--bu…" at bounding box center [495, 676] width 775 height 1019
click at [367, 980] on div "/* ------------------------- BUTTONS ------------------------- */ [ data-wf--bu…" at bounding box center [495, 676] width 775 height 1019
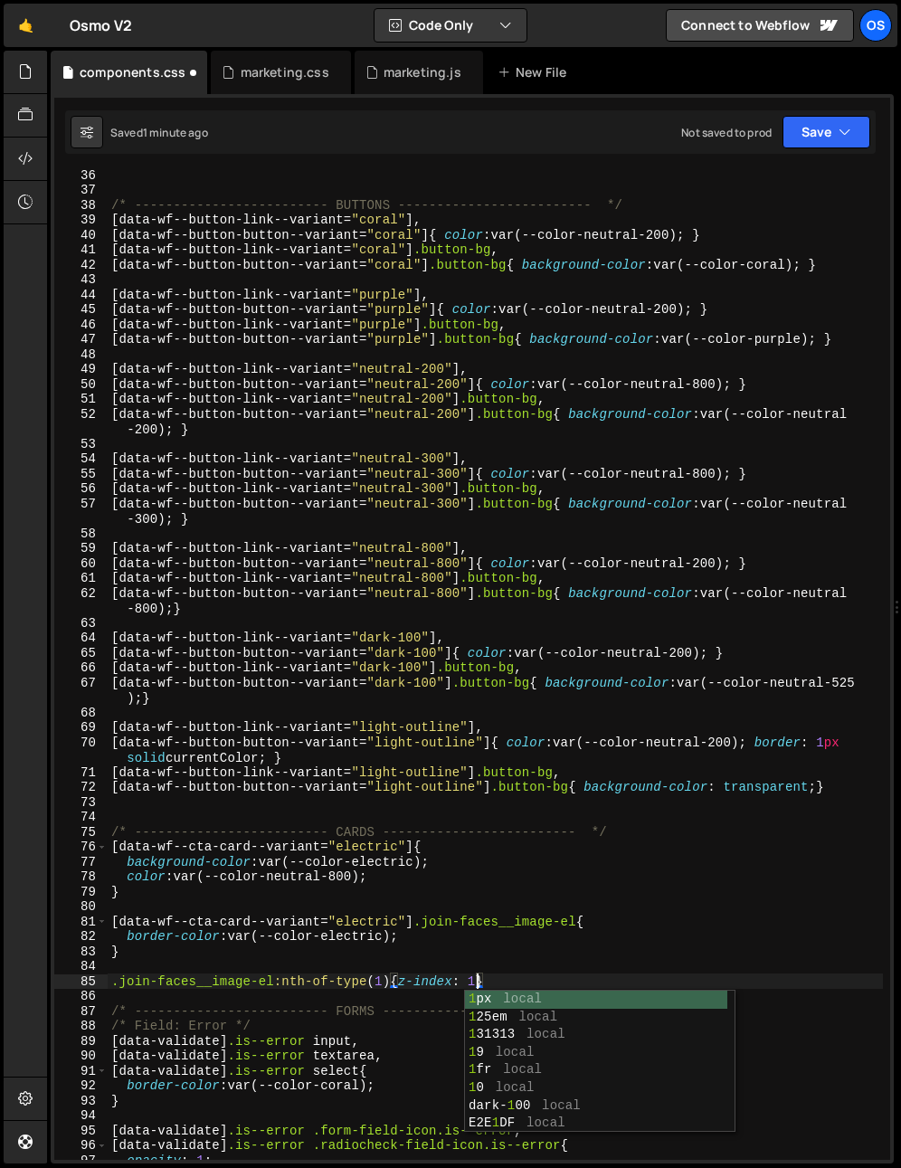
click at [399, 980] on div "/* ------------------------- BUTTONS ------------------------- */ [ data-wf--bu…" at bounding box center [495, 676] width 775 height 1019
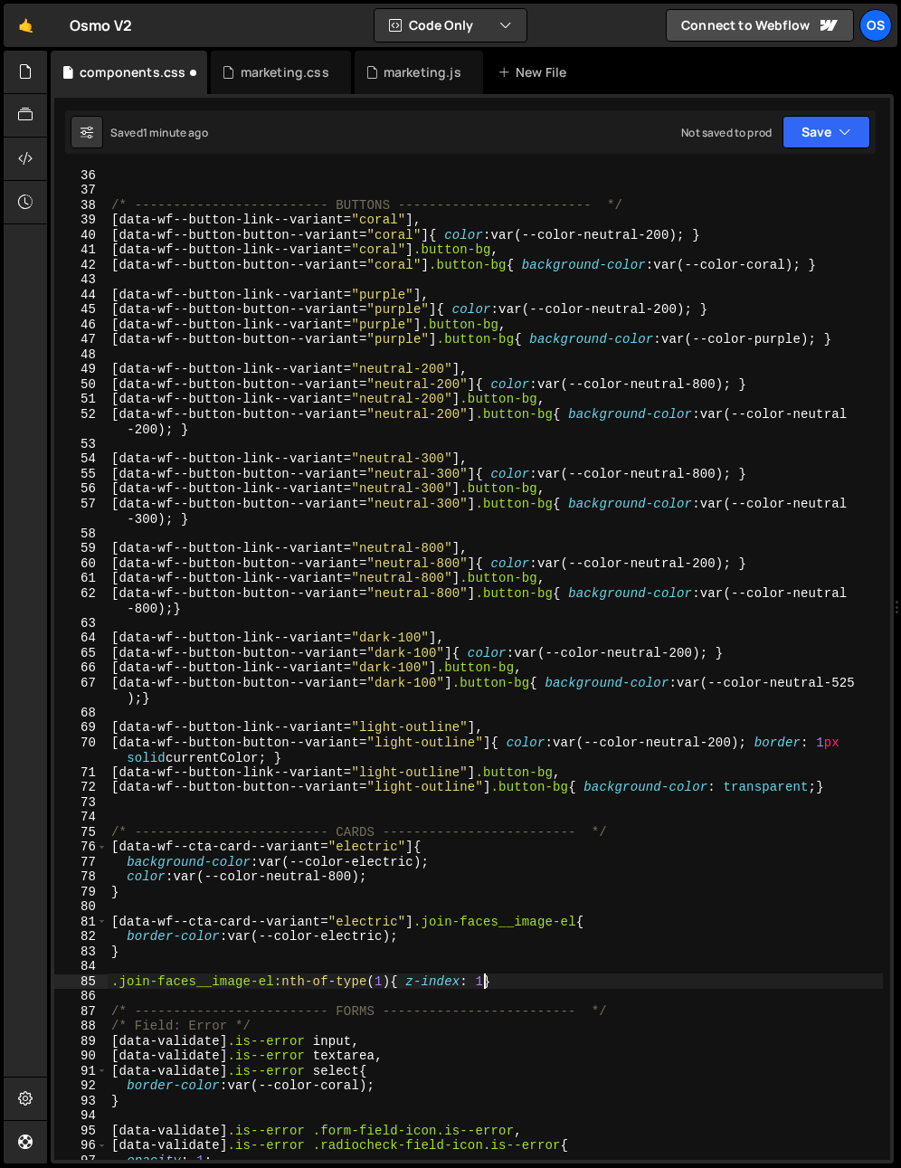
click at [482, 984] on div "/* ------------------------- BUTTONS ------------------------- */ [ data-wf--bu…" at bounding box center [495, 676] width 775 height 1019
click at [512, 981] on div "/* ------------------------- BUTTONS ------------------------- */ [ data-wf--bu…" at bounding box center [495, 676] width 775 height 1019
drag, startPoint x: 496, startPoint y: 979, endPoint x: 43, endPoint y: 984, distance: 453.2
click at [43, 984] on div "Hold on a sec... Are you certain you wish to leave this page? Any changes you'v…" at bounding box center [450, 584] width 901 height 1168
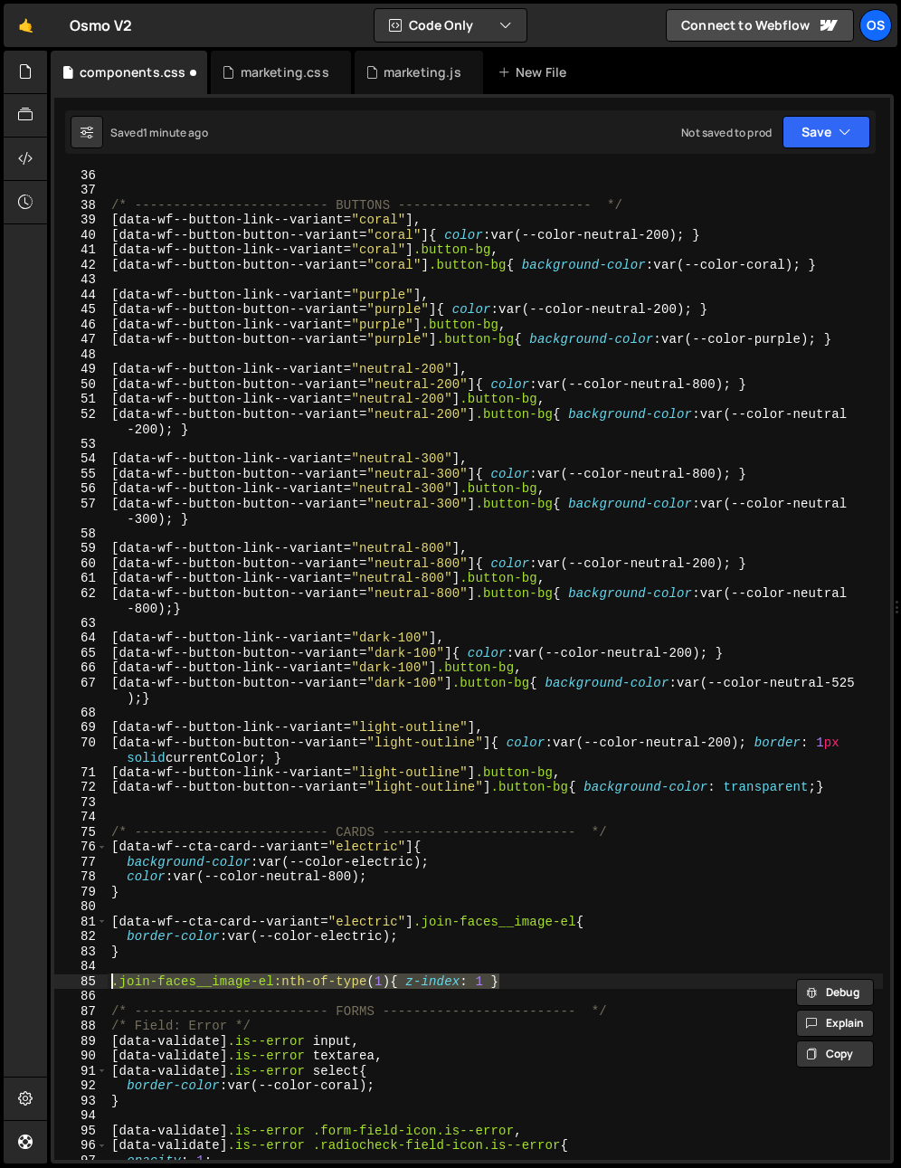
type textarea ".join-faces__image-el:nth-of-type(1){ z-index: 1 }"
click at [512, 978] on div "/* ------------------------- BUTTONS ------------------------- */ [ data-wf--bu…" at bounding box center [495, 676] width 775 height 1019
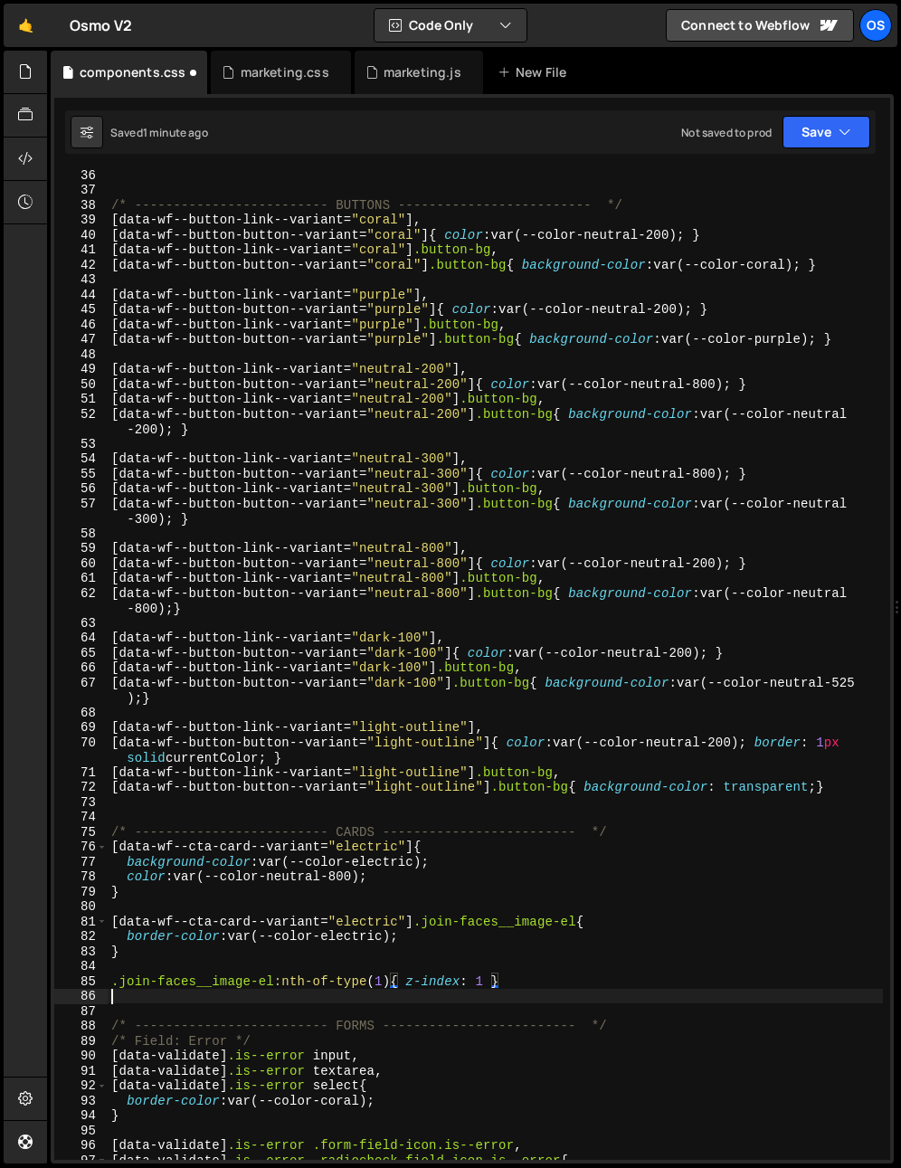
scroll to position [0, 0]
paste textarea ".join-faces__image-el:nth-of-type(1){ z-index: 1 }"
type textarea ".join-faces__image-el:nth-of-type(1){ z-index: 1 }.join-faces__image-el:nth-of-…"
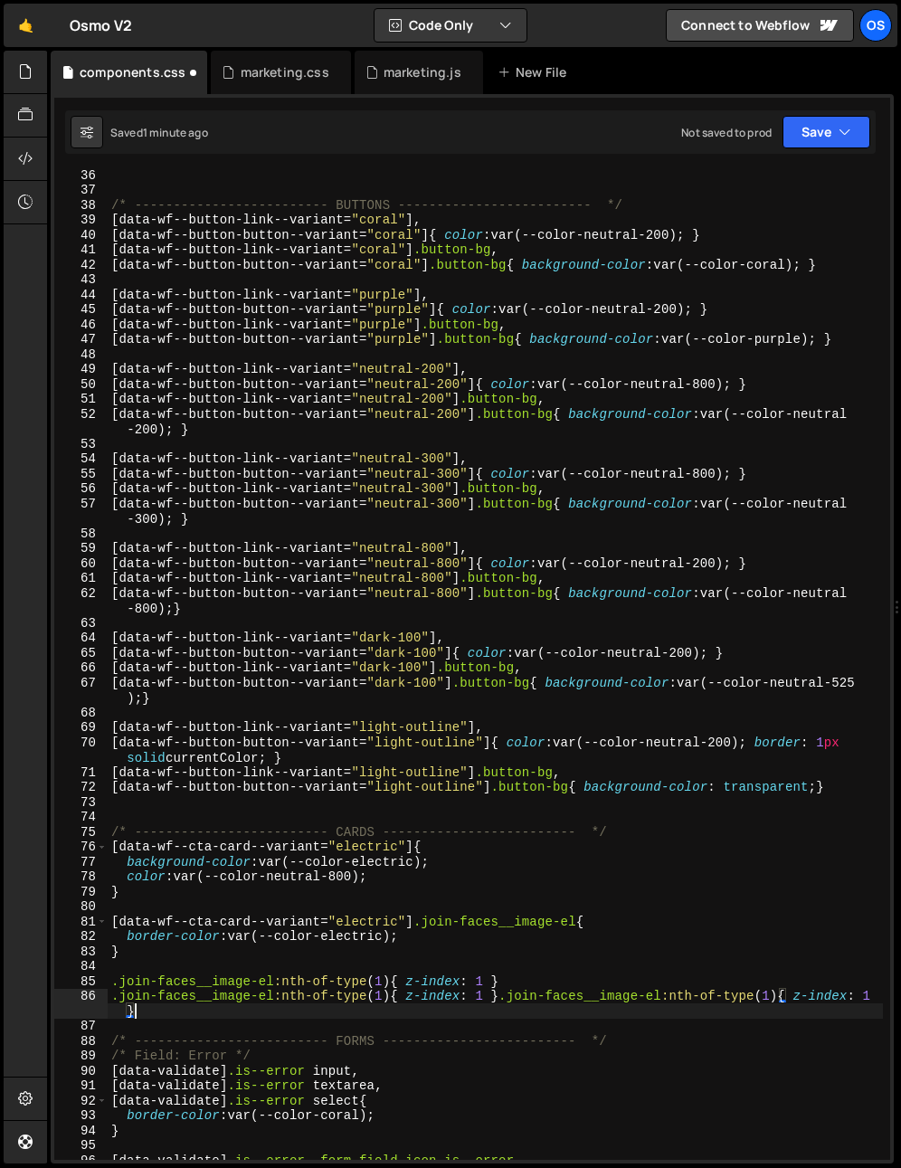
type textarea ".join-faces__image-el:nth-of-type(1){ z-index: 1 }"
paste textarea ".join-faces__image-el:nth-of-type(1){ z-index: 1 }"
type textarea ".join-faces__image-el:nth-of-type(1){ z-index: 1 }"
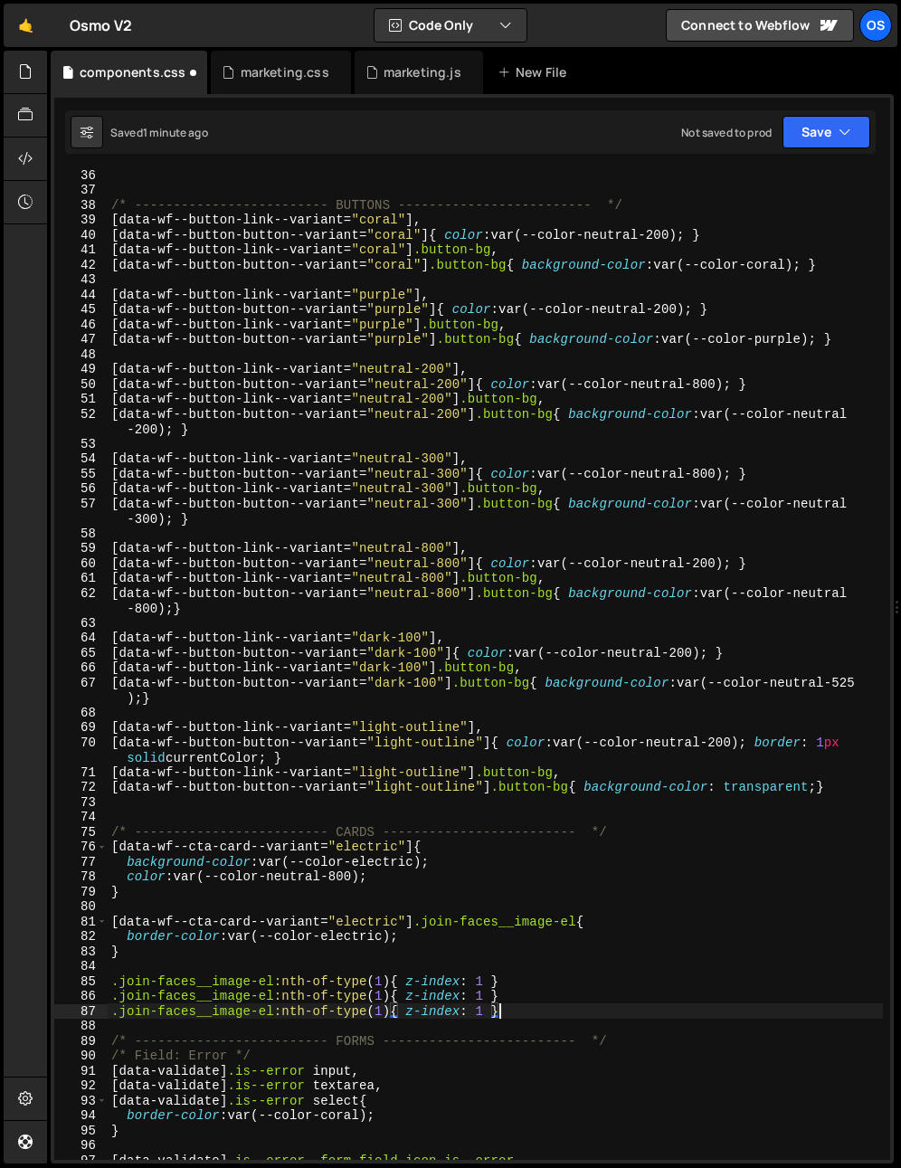
paste textarea ".join-faces__image-el:nth-of-type(1){ z-index: 1 }"
type textarea ".join-faces__image-el:nth-of-type(1){ z-index: 1 }"
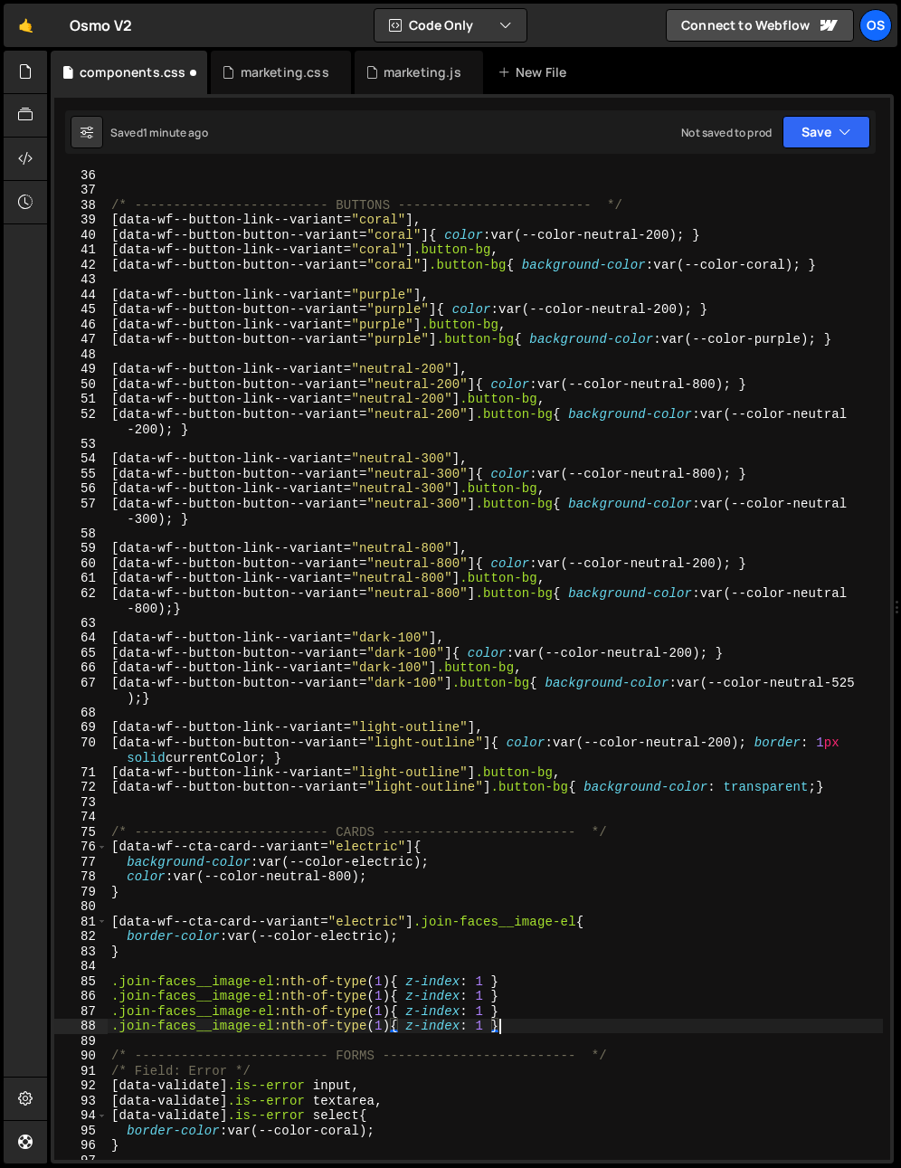
click at [404, 1038] on div "/* ------------------------- BUTTONS ------------------------- */ [ data-wf--bu…" at bounding box center [495, 676] width 775 height 1019
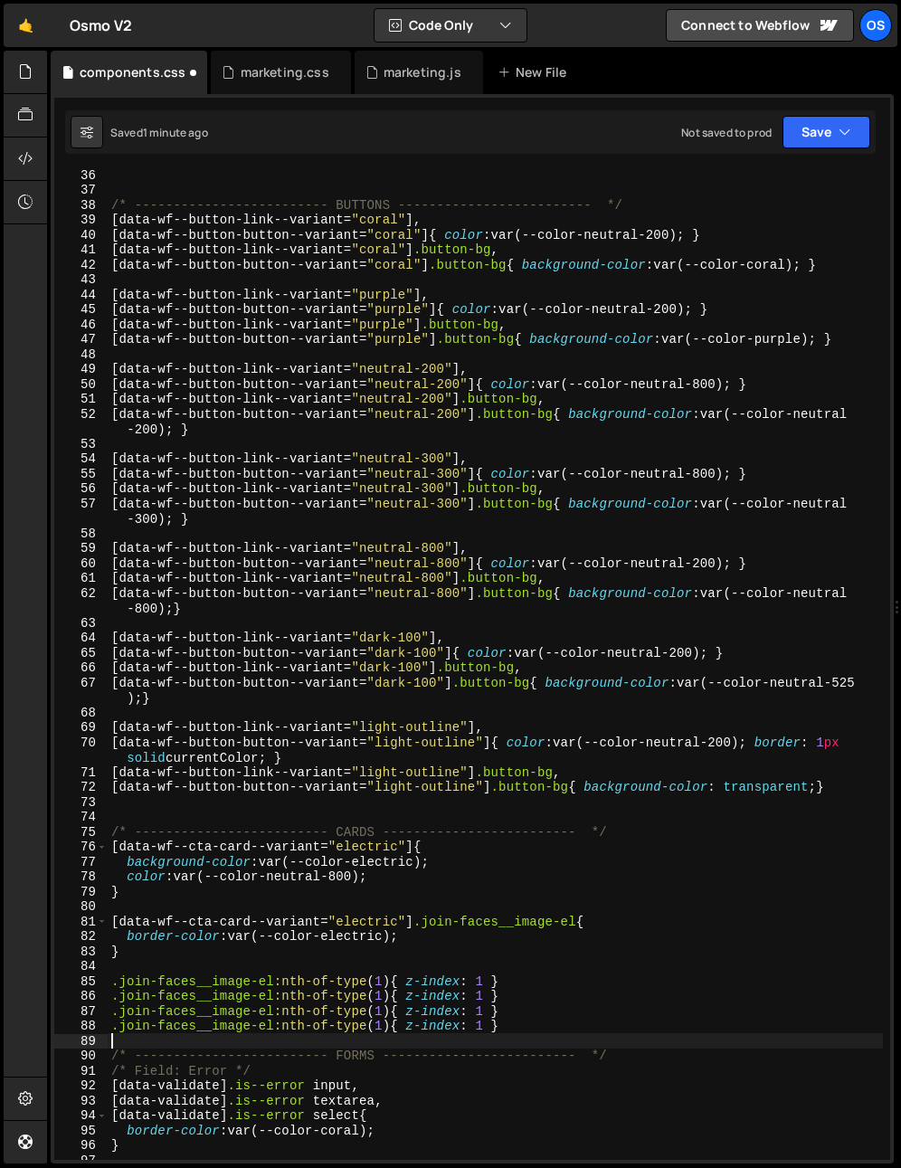
click at [381, 997] on div "/* ------------------------- BUTTONS ------------------------- */ [ data-wf--bu…" at bounding box center [495, 676] width 775 height 1019
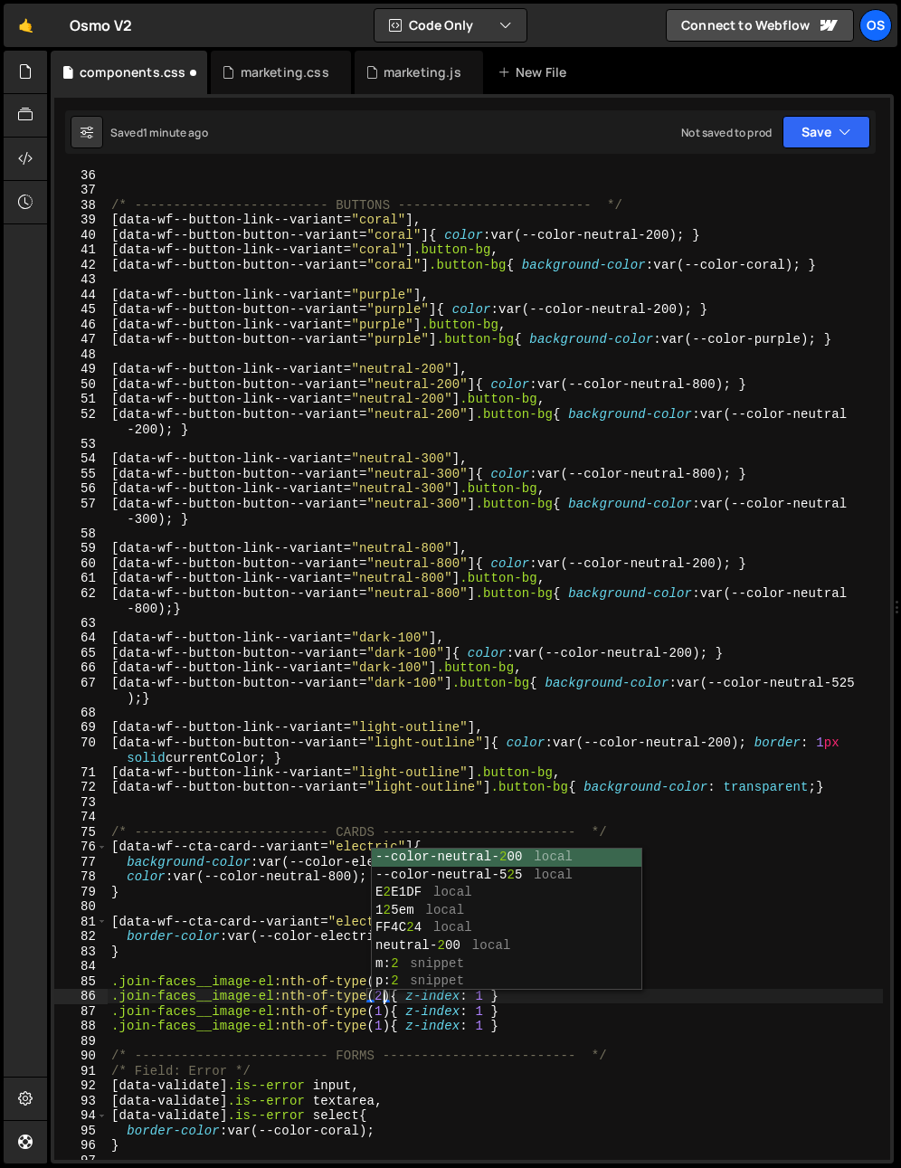
scroll to position [0, 18]
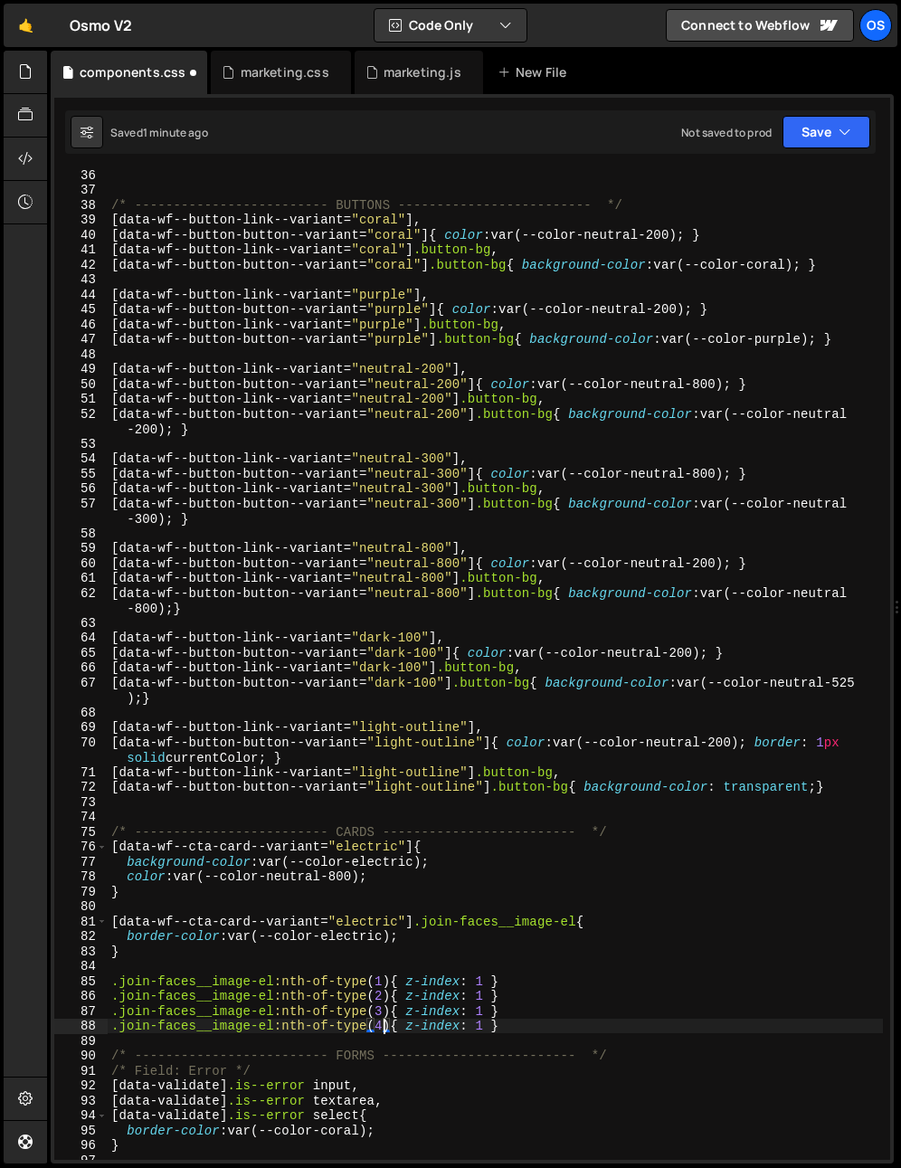
click at [489, 989] on div "/* ------------------------- BUTTONS ------------------------- */ [ data-wf--bu…" at bounding box center [495, 676] width 775 height 1019
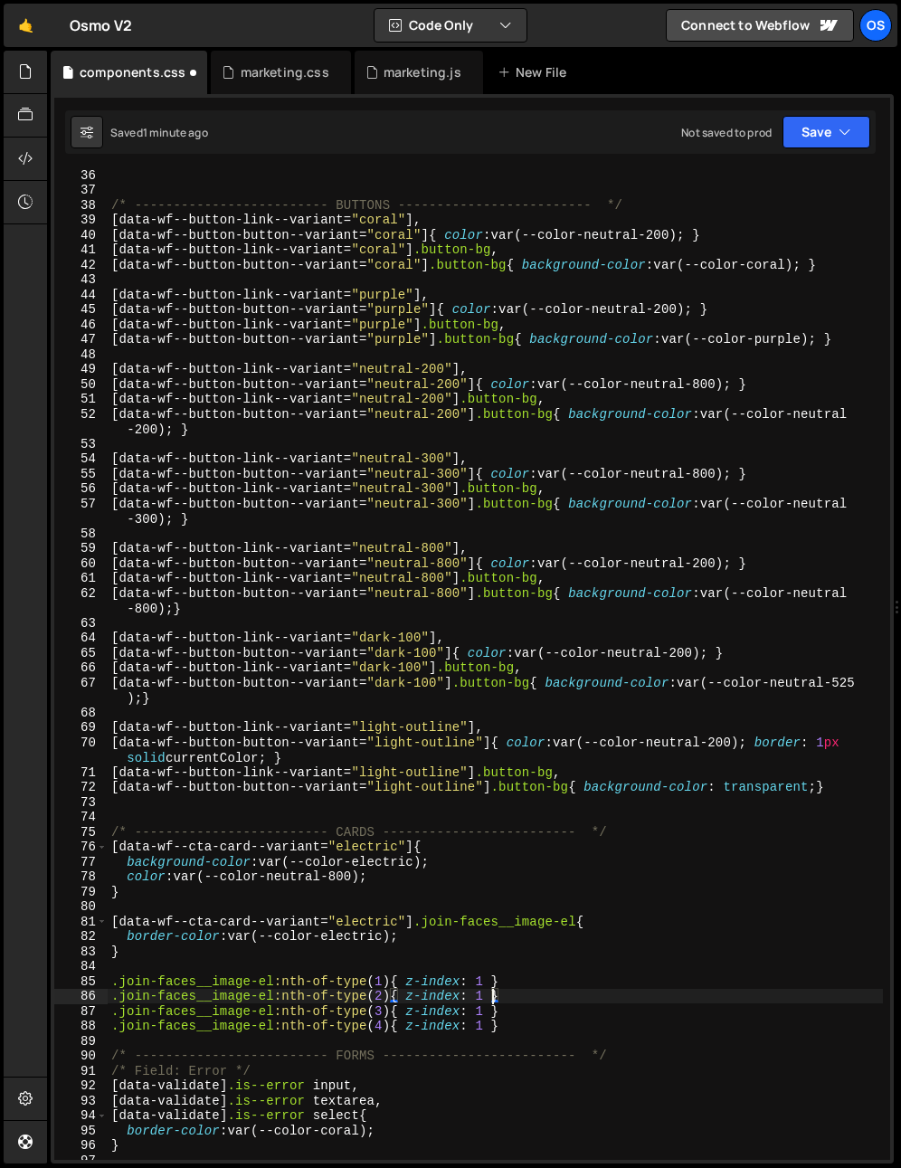
click at [479, 995] on div "/* ------------------------- BUTTONS ------------------------- */ [ data-wf--bu…" at bounding box center [495, 676] width 775 height 1019
click at [485, 999] on div "/* ------------------------- BUTTONS ------------------------- */ [ data-wf--bu…" at bounding box center [495, 676] width 775 height 1019
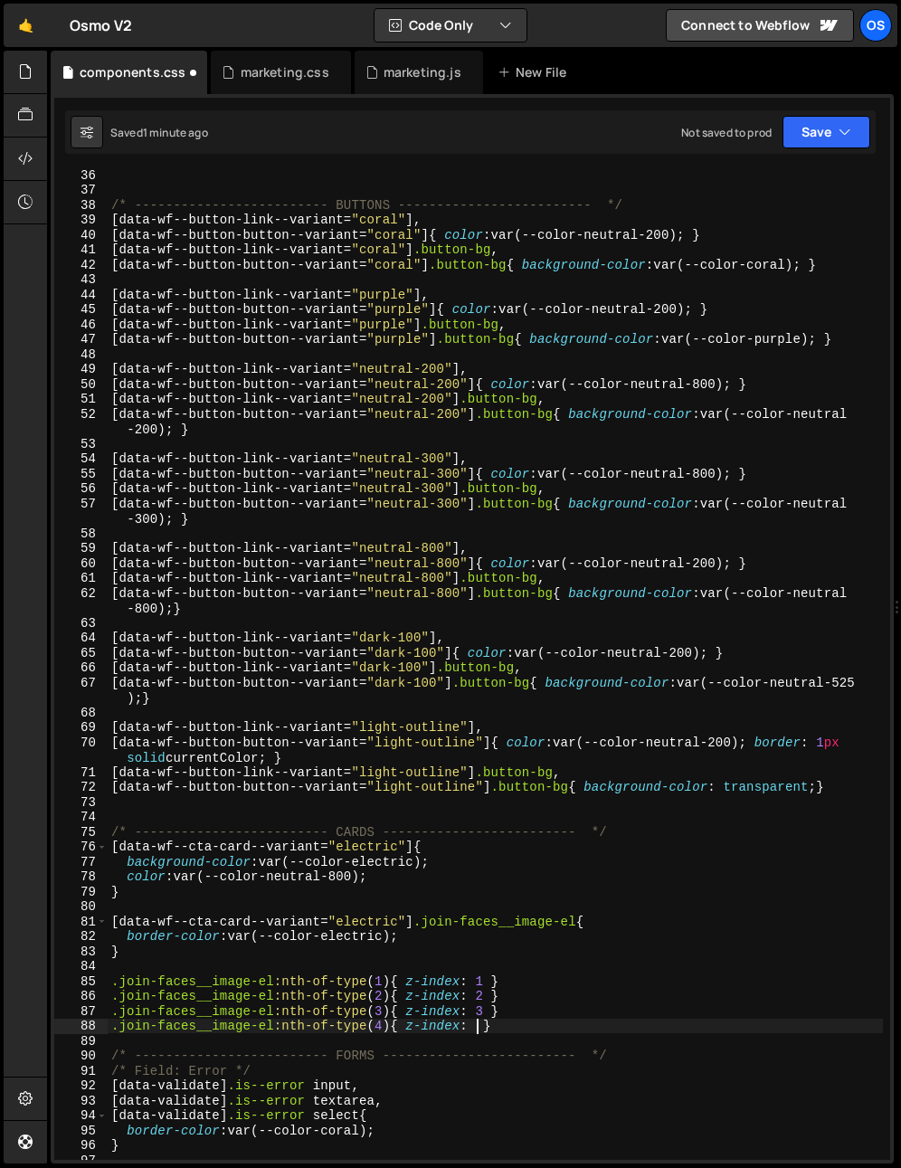
type textarea ".join-faces__image-el:nth-of-type(4){ z-index: 4 }"
click at [552, 1044] on div "/* ------------------------- BUTTONS ------------------------- */ [ data-wf--bu…" at bounding box center [495, 676] width 775 height 1019
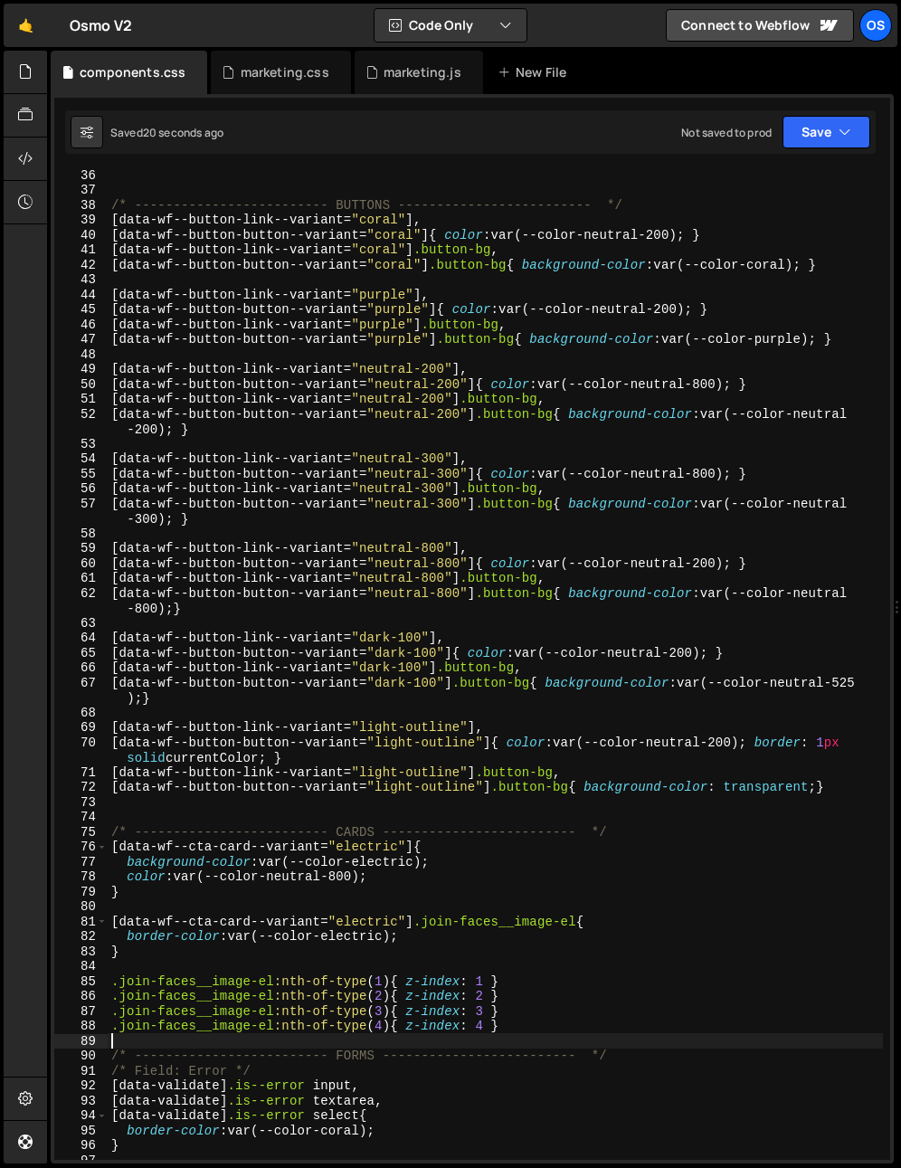
click at [531, 938] on div "/* ------------------------- BUTTONS ------------------------- */ [ data-wf--bu…" at bounding box center [495, 676] width 775 height 1019
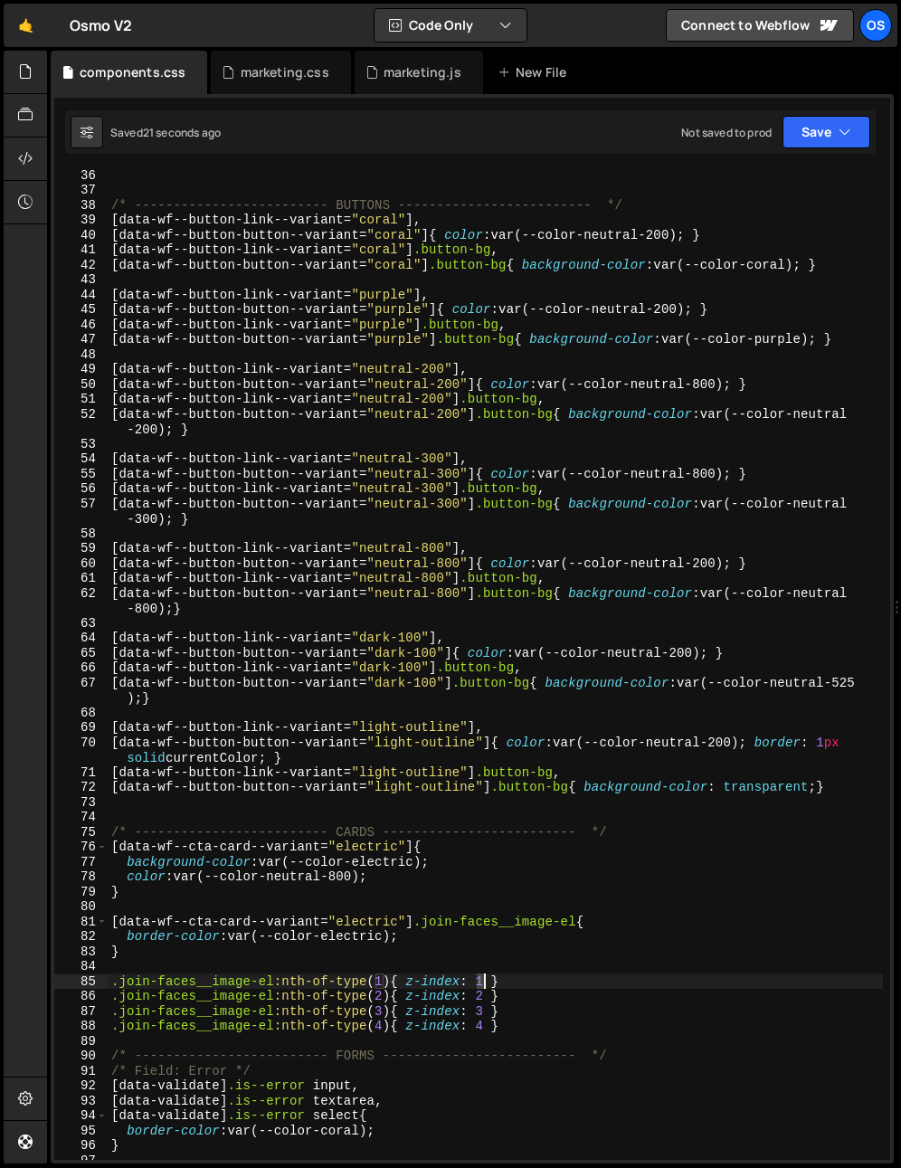
click at [485, 984] on div "/* ------------------------- BUTTONS ------------------------- */ [ data-wf--bu…" at bounding box center [495, 676] width 775 height 1019
type textarea ".join-faces__image-el:nth-of-type(1){ z-index: 4 }"
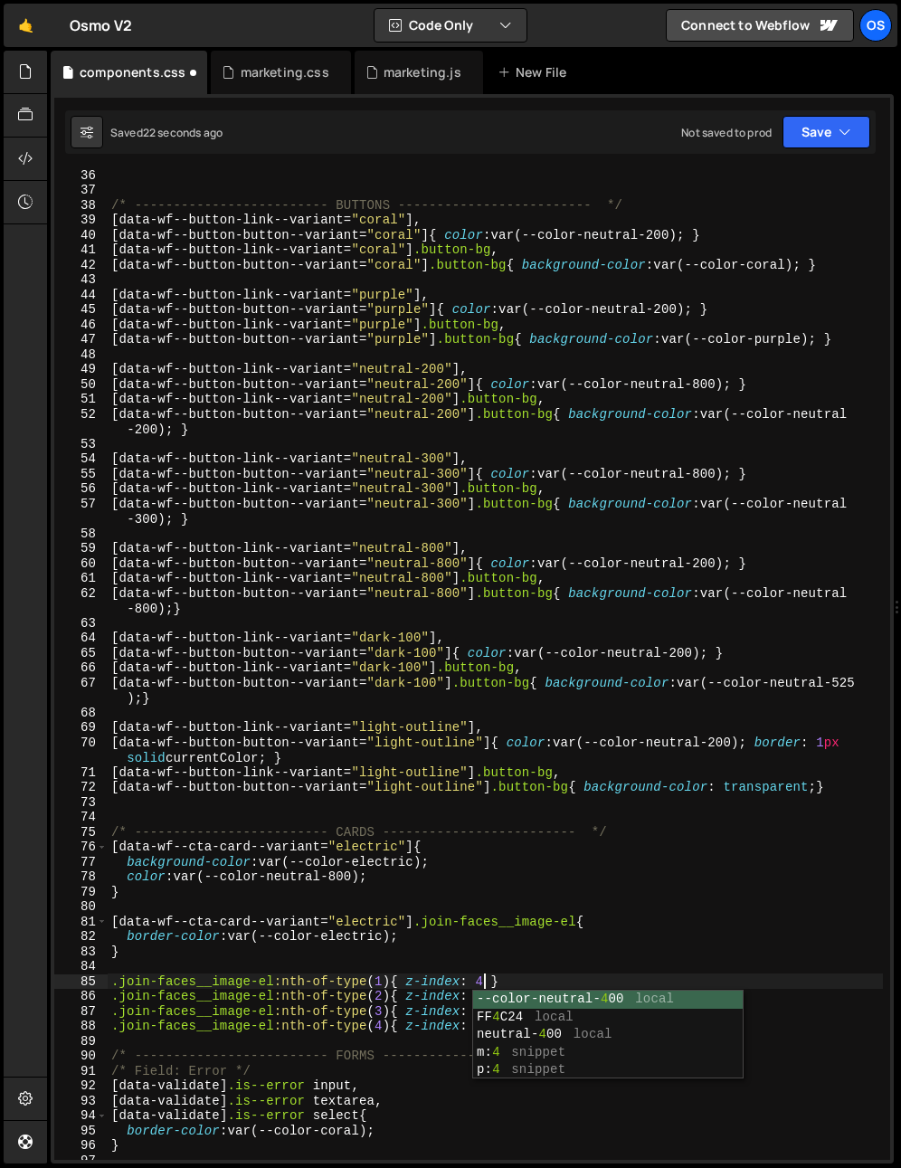
scroll to position [0, 25]
click at [473, 914] on div "/* ------------------------- BUTTONS ------------------------- */ [ data-wf--bu…" at bounding box center [495, 676] width 775 height 1019
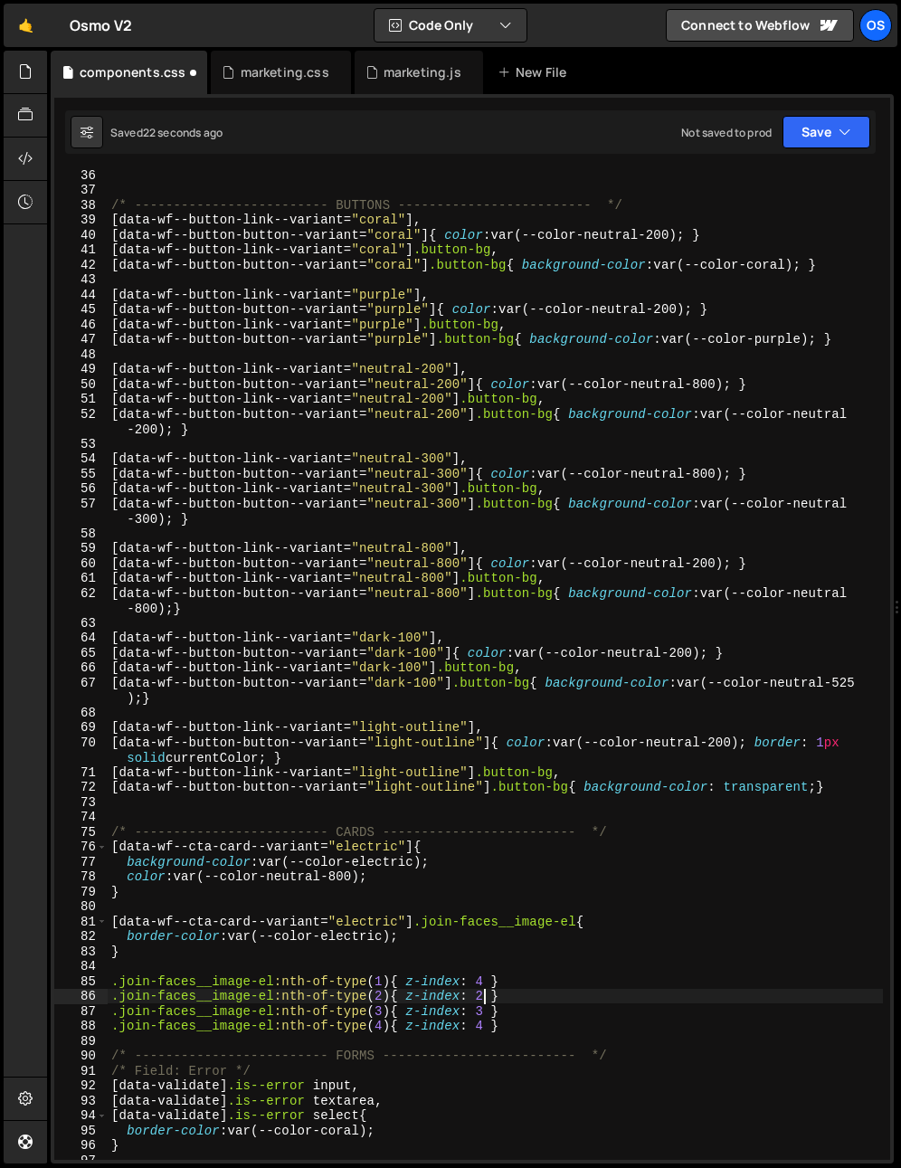
click at [475, 997] on div "/* ------------------------- BUTTONS ------------------------- */ [ data-wf--bu…" at bounding box center [495, 676] width 775 height 1019
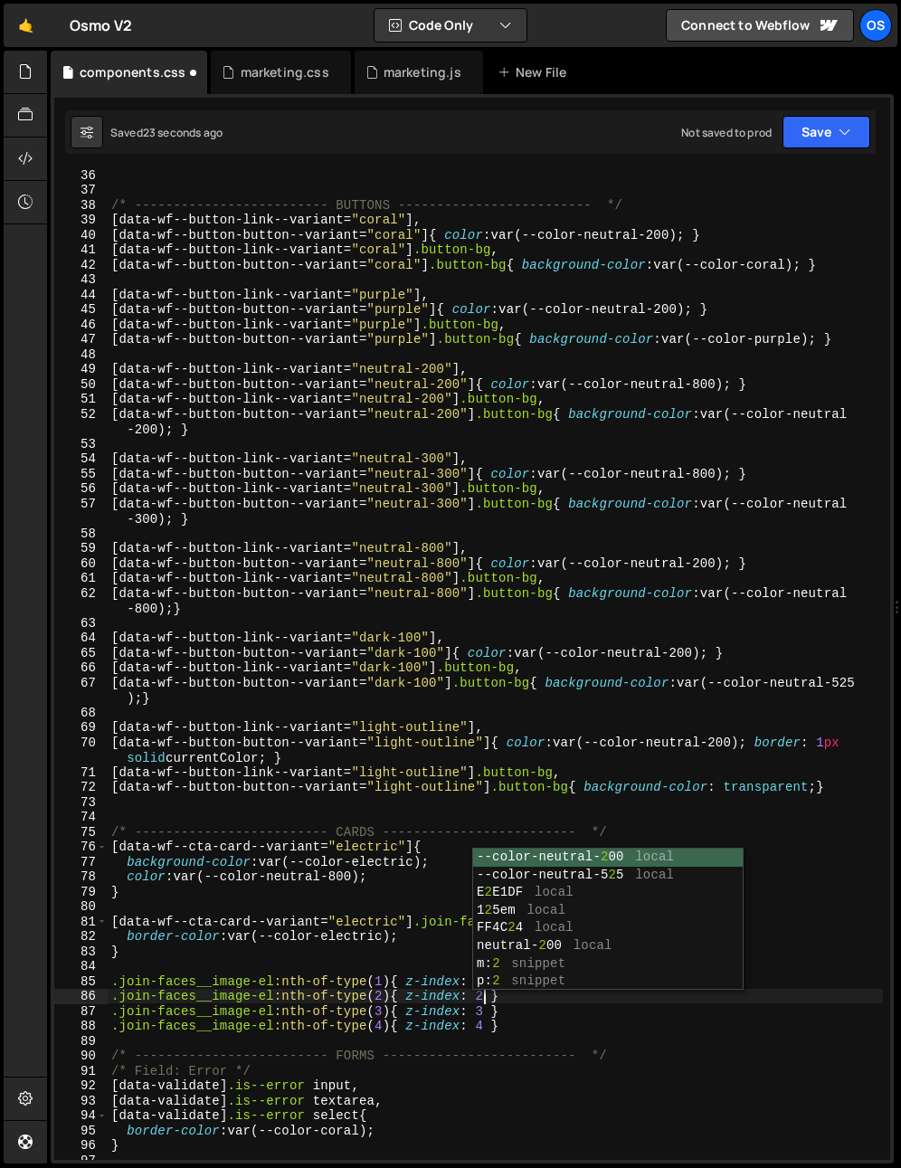
scroll to position [0, 25]
click at [495, 943] on div "--color-neutral- 2 00 local --color-neutral-5 2 5 local E 2 E1DF local 1 2 5em …" at bounding box center [608, 937] width 270 height 177
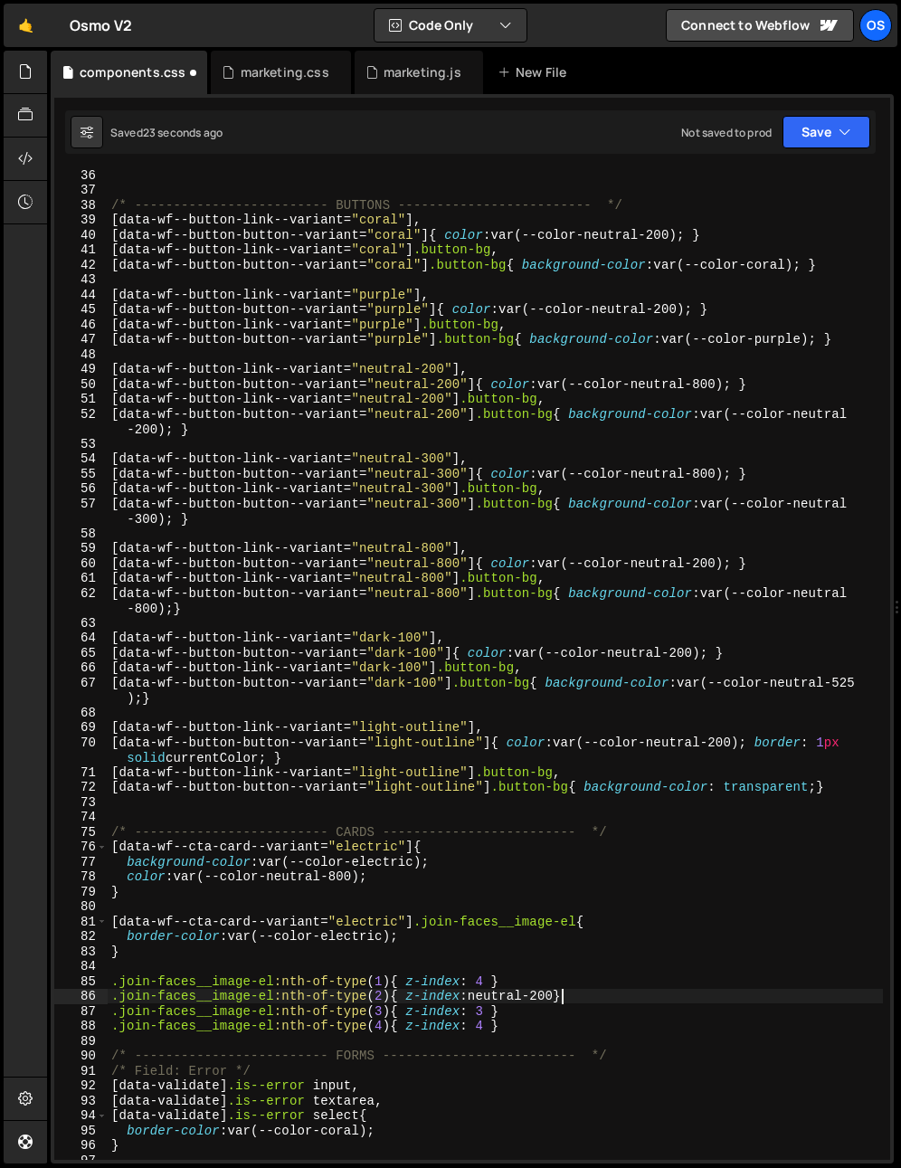
click at [483, 994] on div "/* ------------------------- BUTTONS ------------------------- */ [ data-wf--bu…" at bounding box center [495, 676] width 775 height 1019
click at [483, 995] on div "/* ------------------------- BUTTONS ------------------------- */ [ data-wf--bu…" at bounding box center [495, 676] width 775 height 1019
type textarea ".join-faces__image-el:nth-of-type(2){ z-index: 3-200 }"
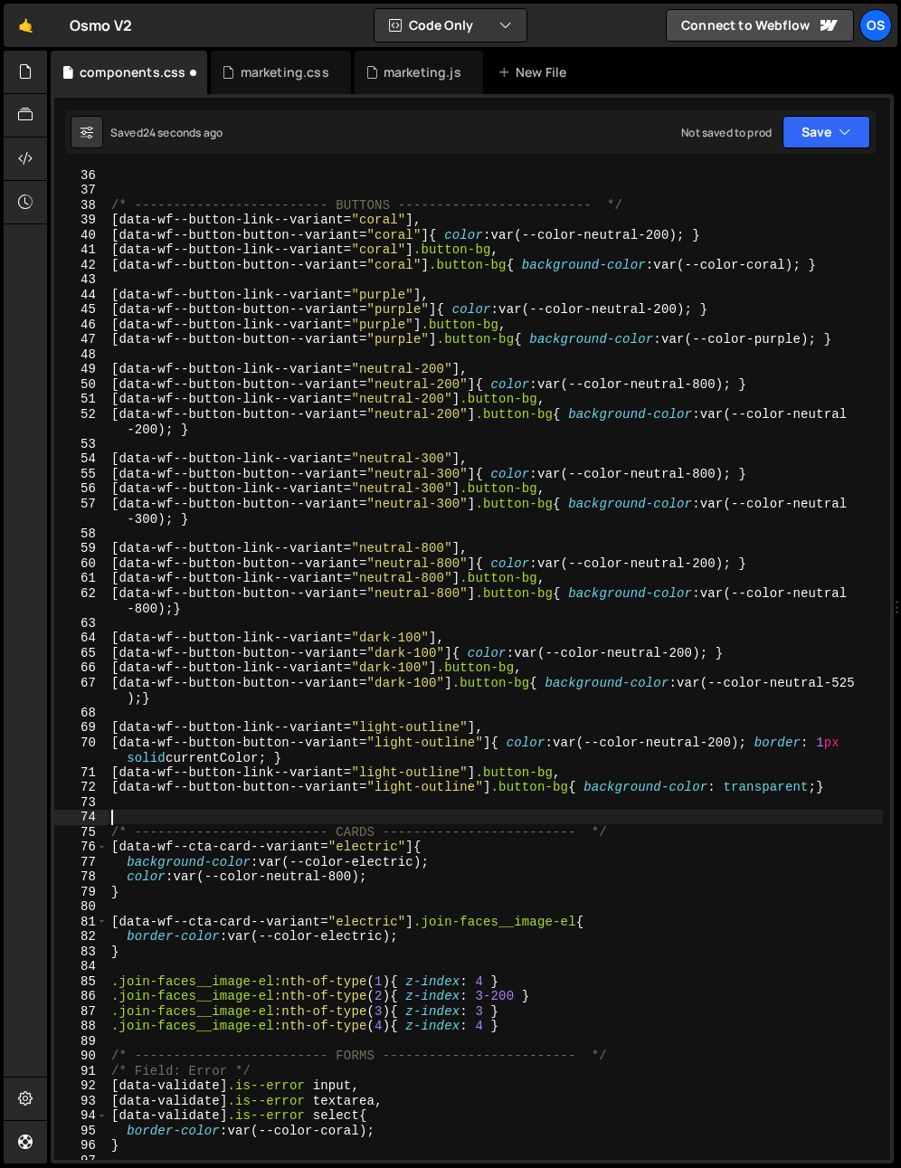
click at [545, 824] on div "/* ------------------------- BUTTONS ------------------------- */ [ data-wf--bu…" at bounding box center [495, 676] width 775 height 1019
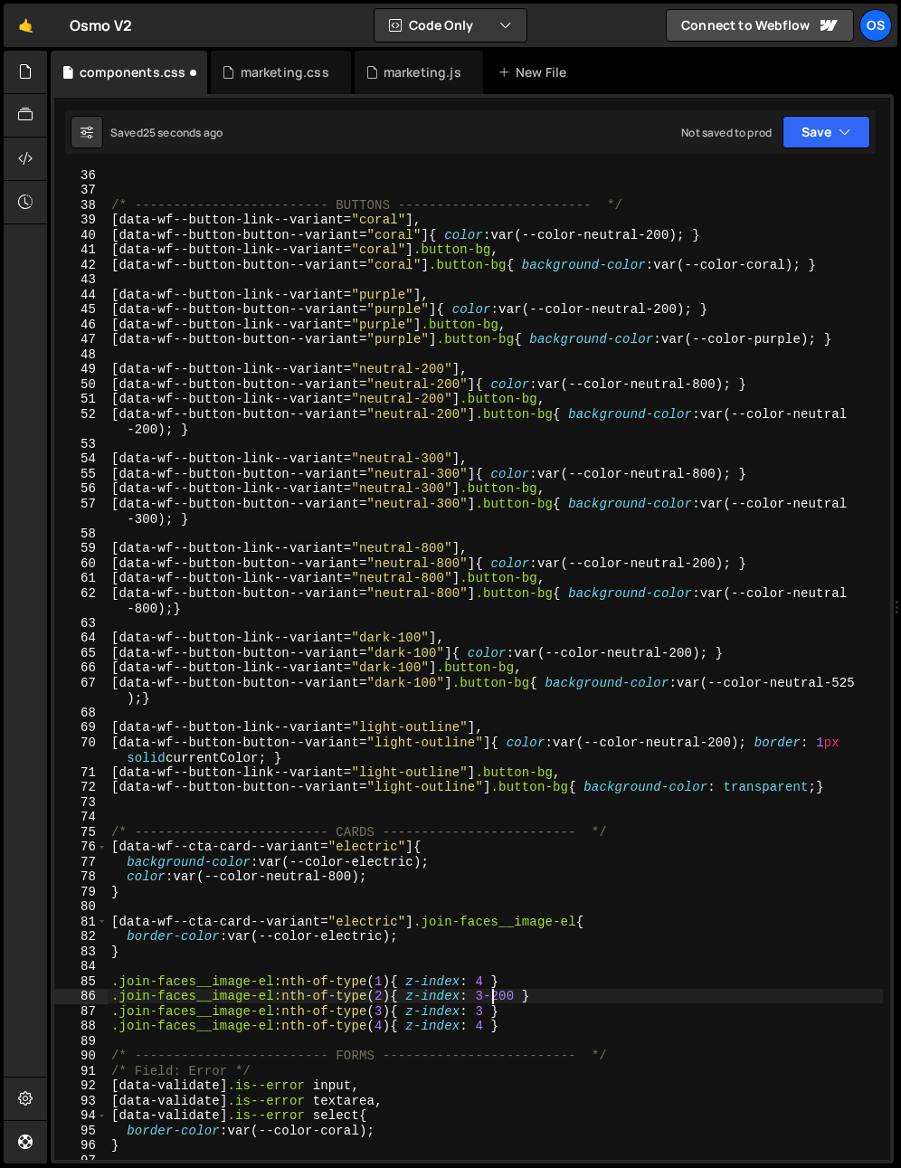
click at [493, 994] on div "/* ------------------------- BUTTONS ------------------------- */ [ data-wf--bu…" at bounding box center [495, 676] width 775 height 1019
drag, startPoint x: 477, startPoint y: 1012, endPoint x: 483, endPoint y: 1019, distance: 9.6
click at [482, 1013] on div "/* ------------------------- BUTTONS ------------------------- */ [ data-wf--bu…" at bounding box center [495, 676] width 775 height 1019
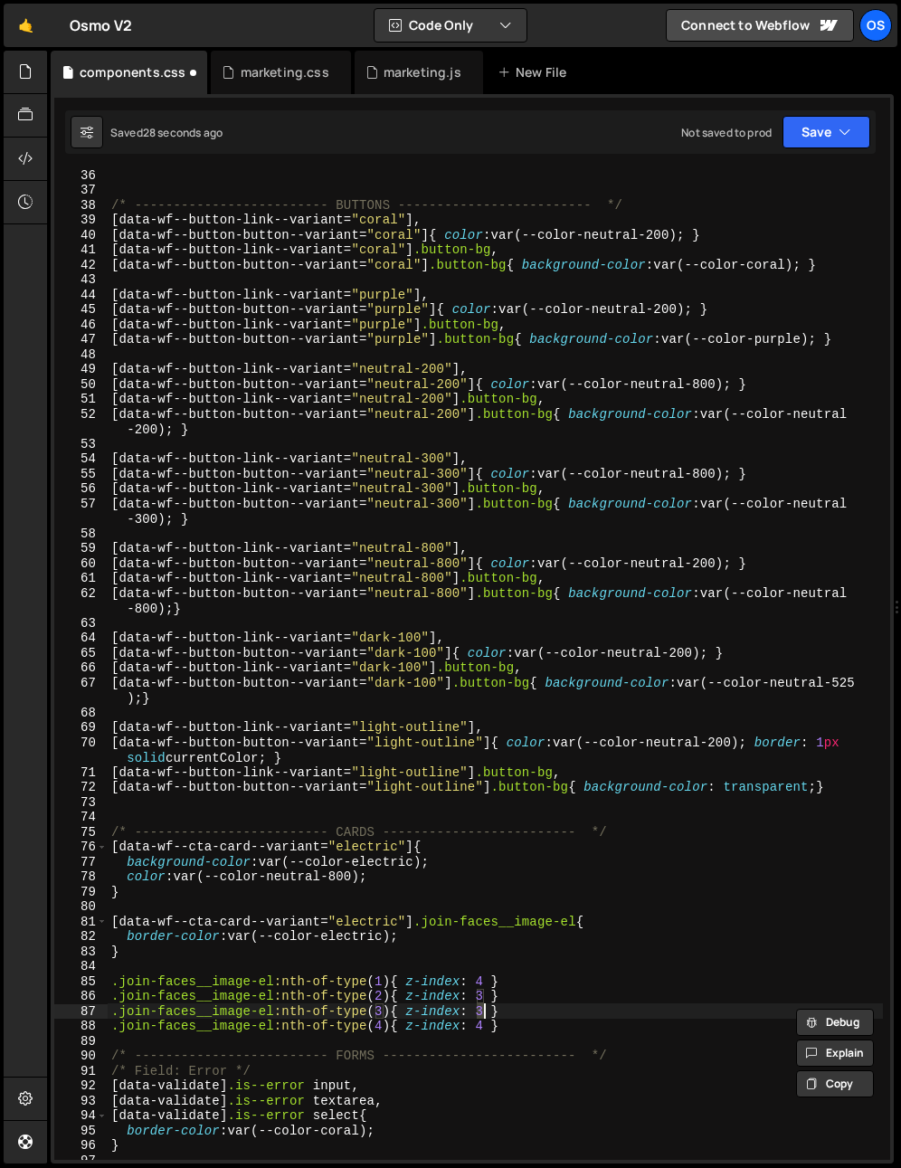
scroll to position [0, 25]
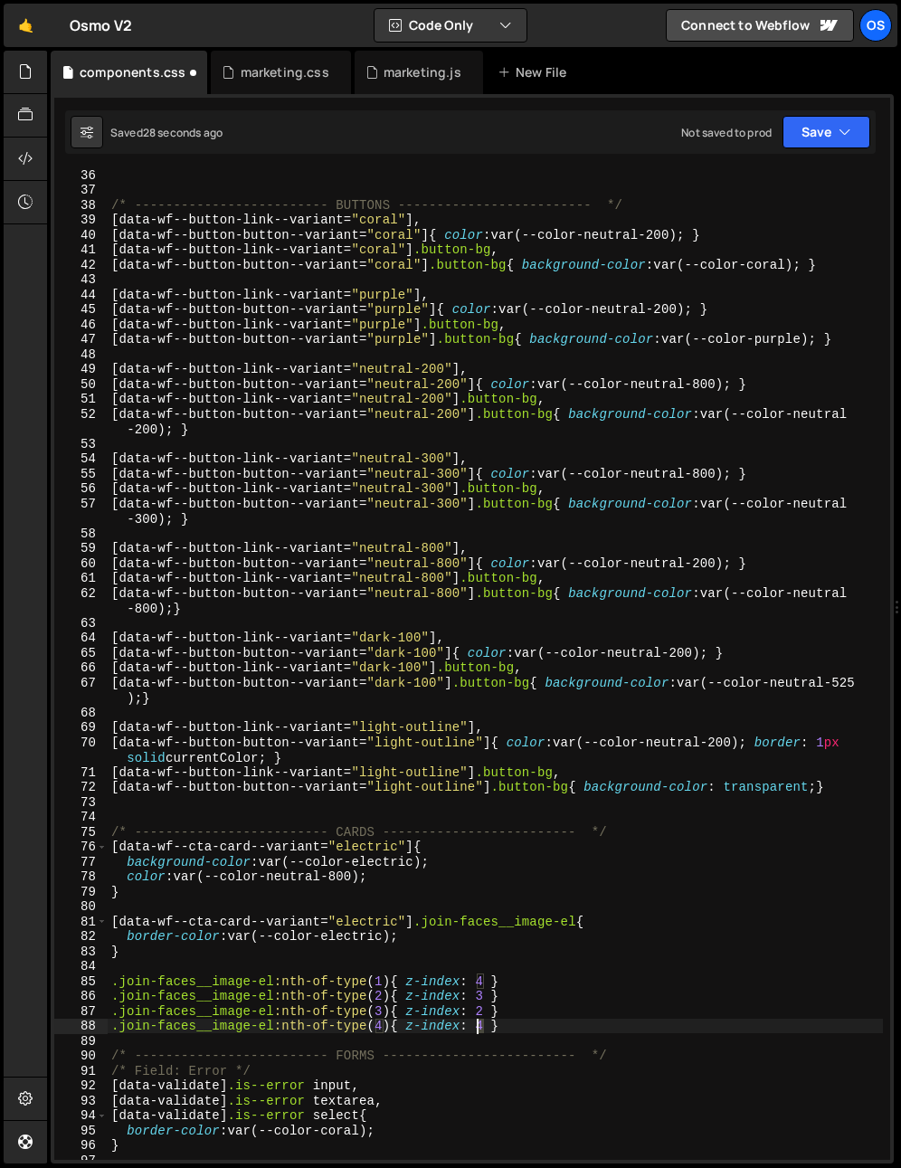
click at [474, 1028] on div "/* ------------------------- BUTTONS ------------------------- */ [ data-wf--bu…" at bounding box center [495, 676] width 775 height 1019
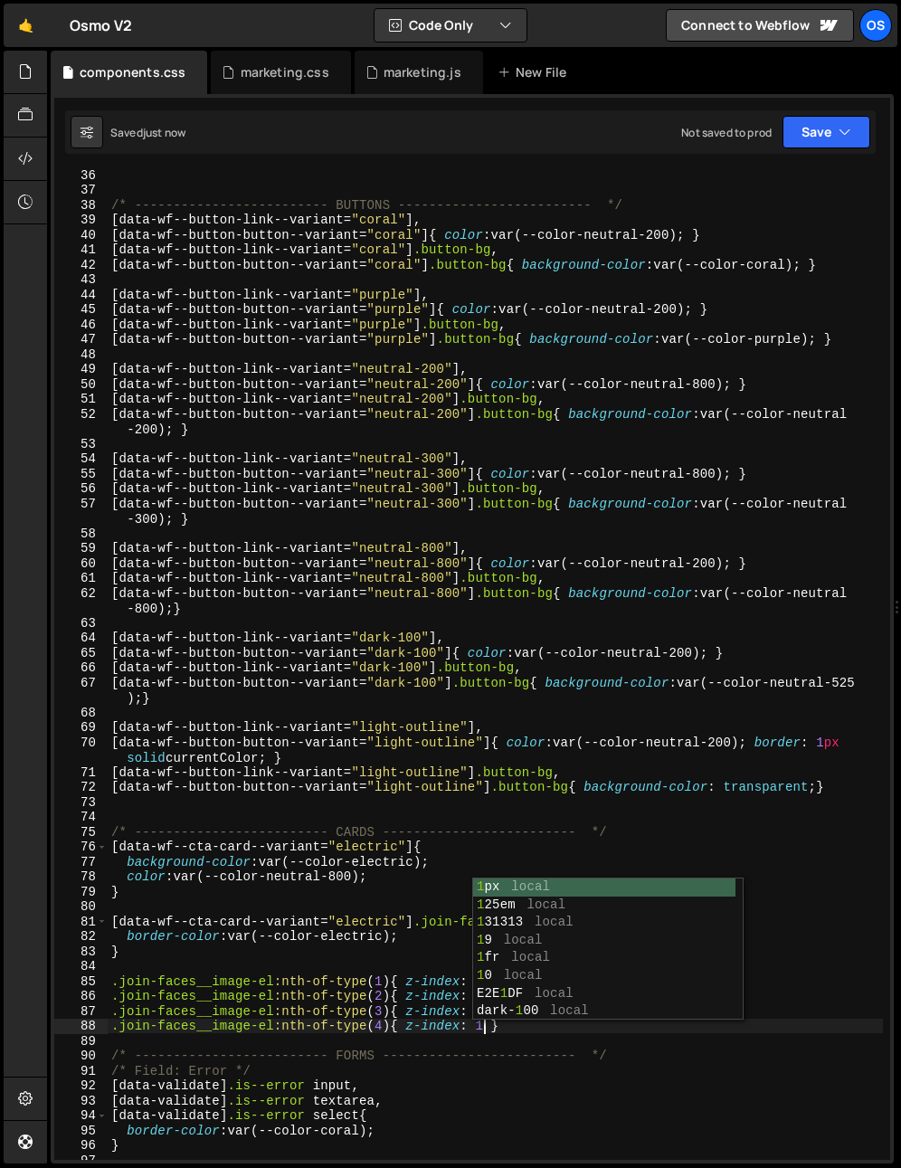
type textarea ".join-faces__image-el:nth-of-type(4){ z-index: 1 }"
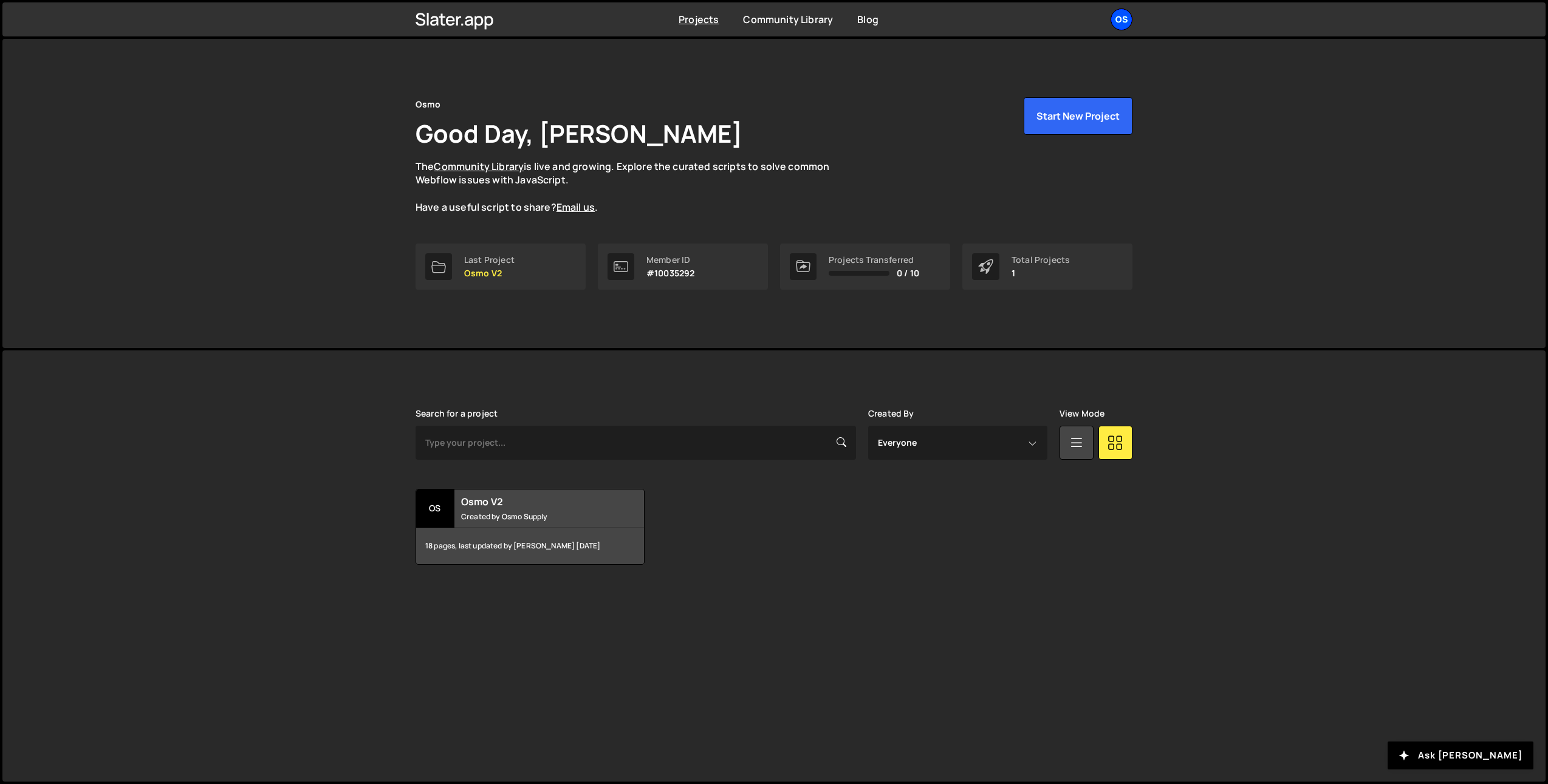
click at [1125, 19] on div "Os" at bounding box center [1122, 19] width 22 height 22
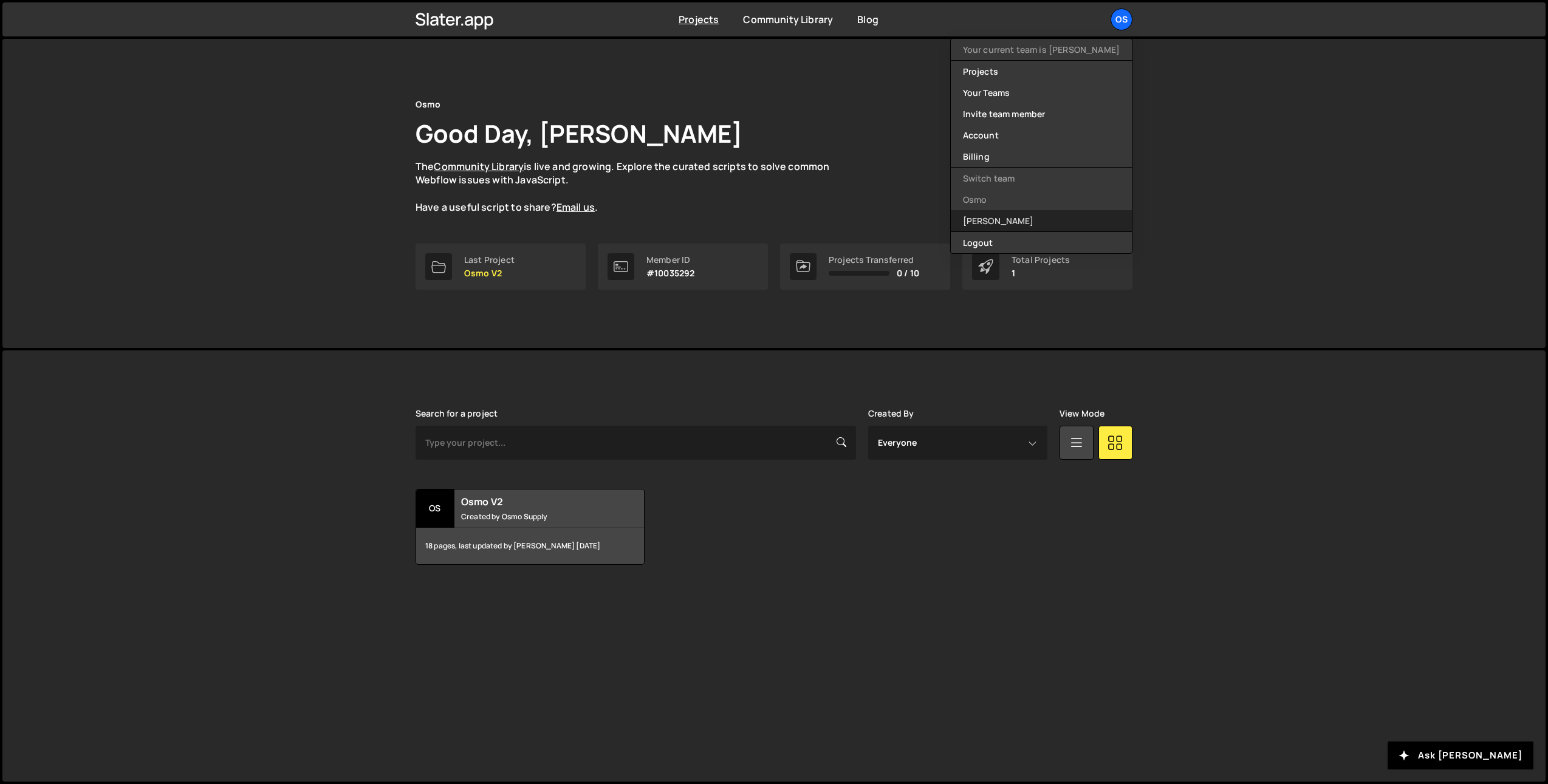
click at [1028, 224] on link "[PERSON_NAME]" at bounding box center [1042, 221] width 181 height 21
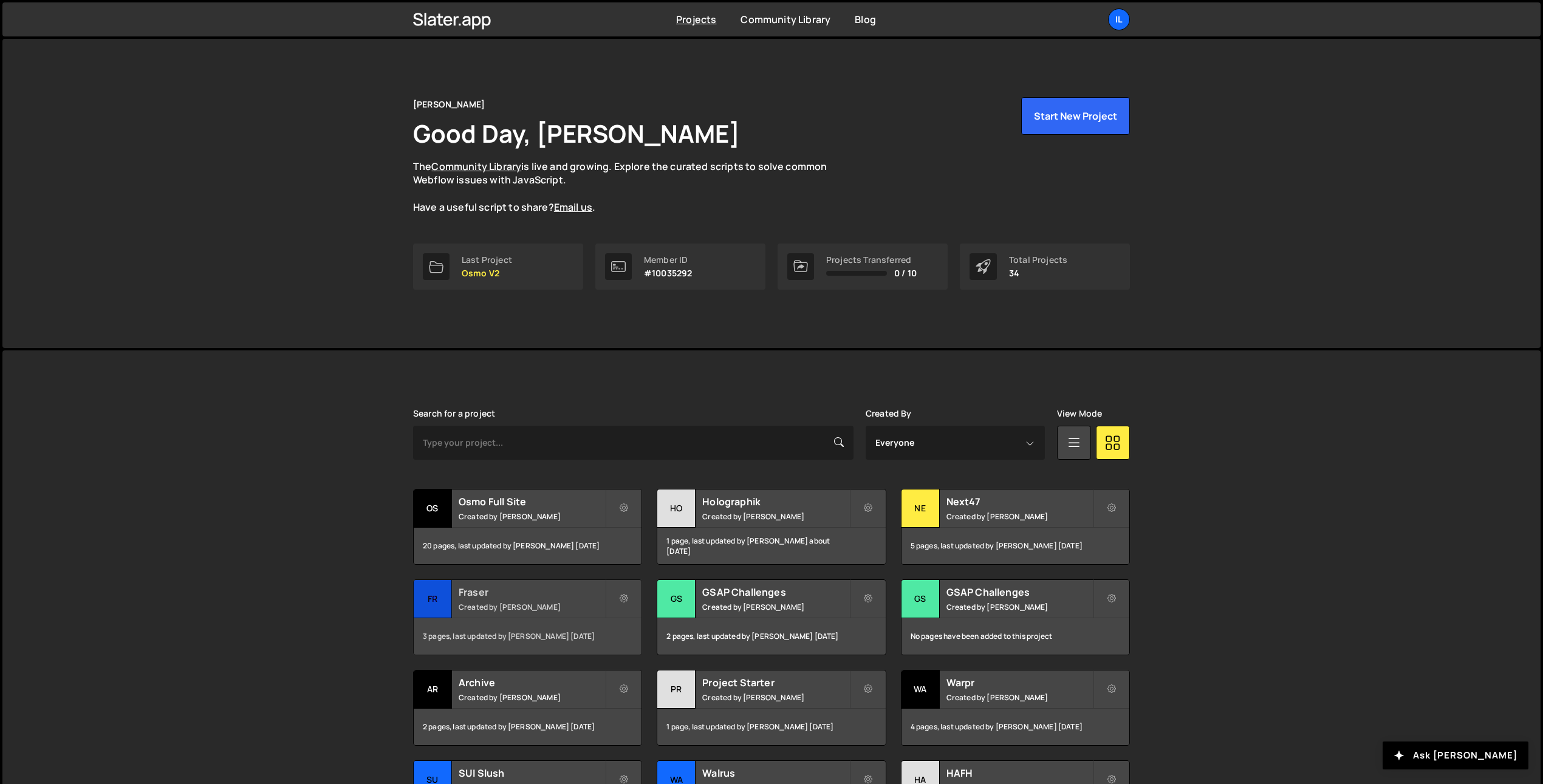
drag, startPoint x: 475, startPoint y: 608, endPoint x: 483, endPoint y: 595, distance: 15.3
click at [475, 609] on small "Created by Ilja van Eck" at bounding box center [532, 606] width 146 height 10
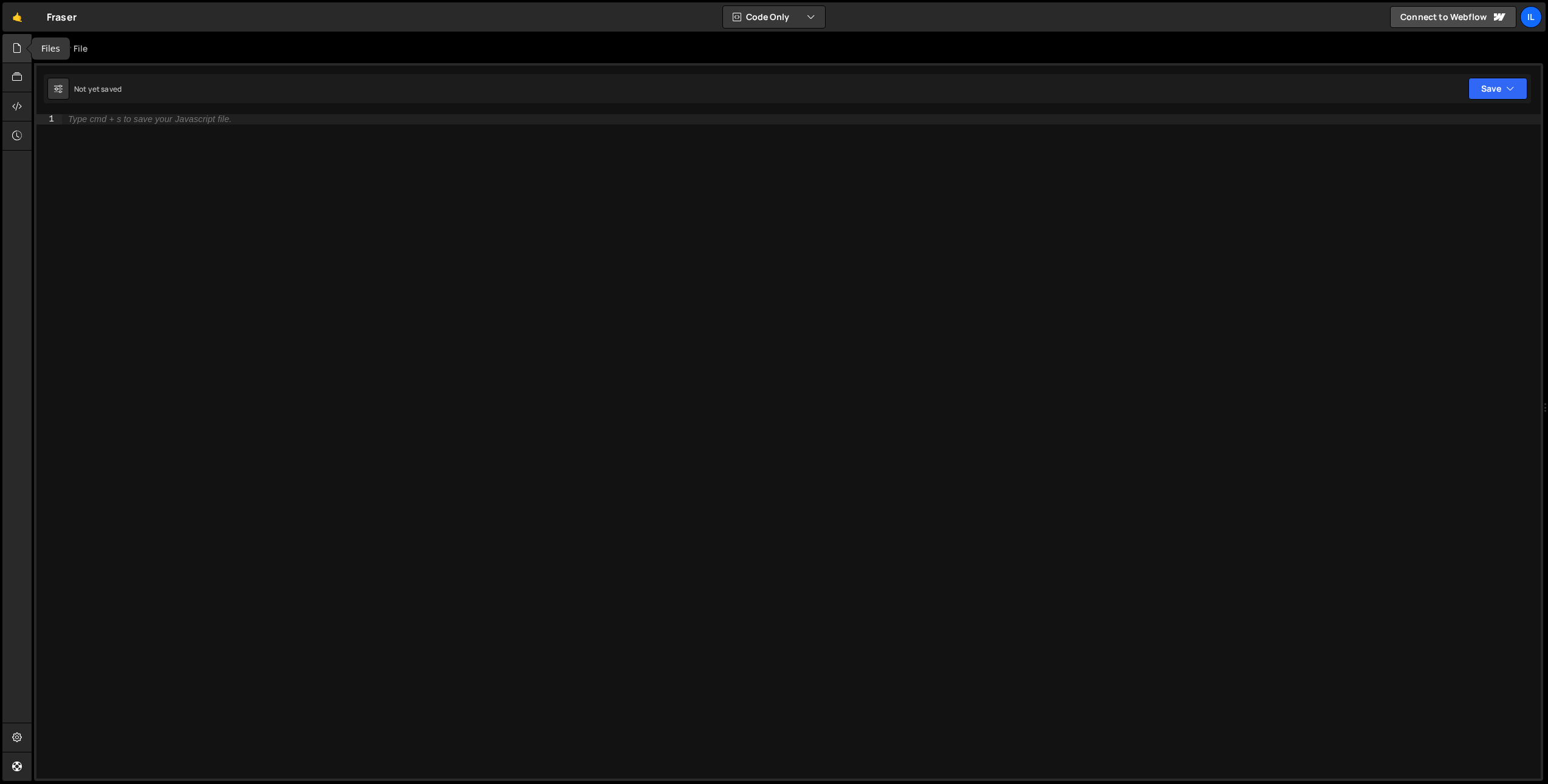
click at [16, 42] on icon at bounding box center [17, 48] width 9 height 13
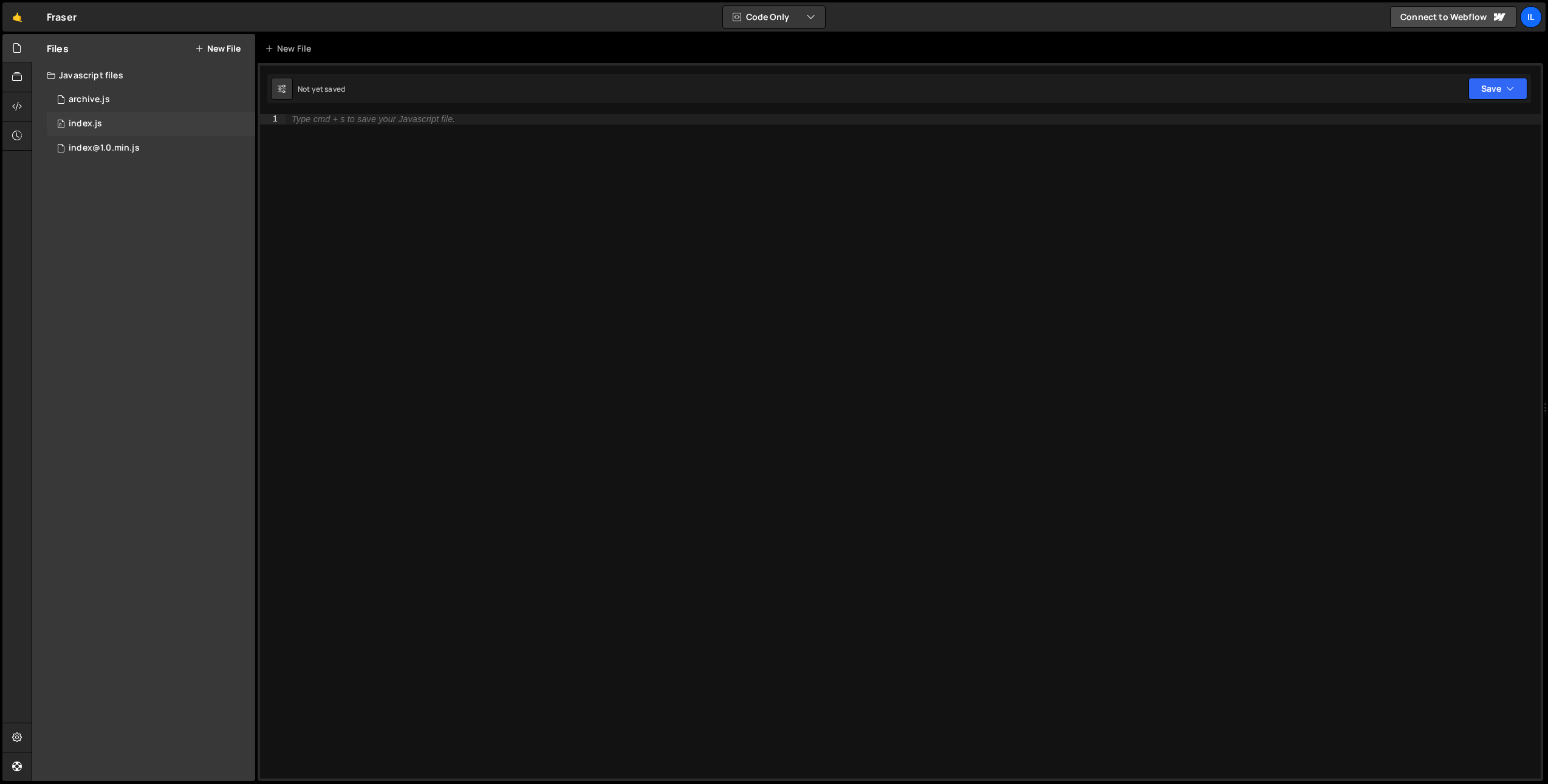
click at [99, 124] on div "index.js" at bounding box center [85, 124] width 34 height 11
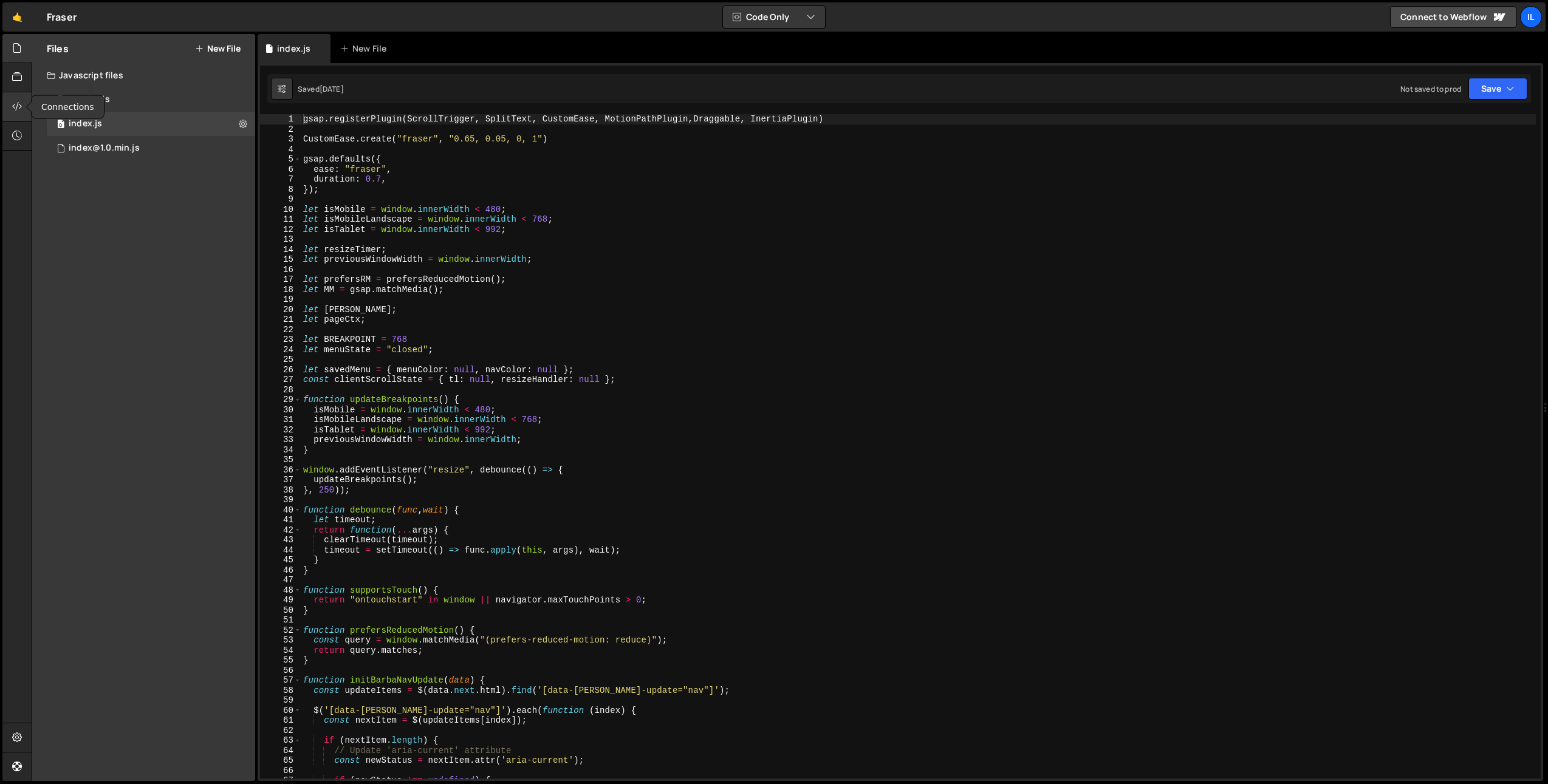
click at [7, 105] on div at bounding box center [17, 106] width 30 height 29
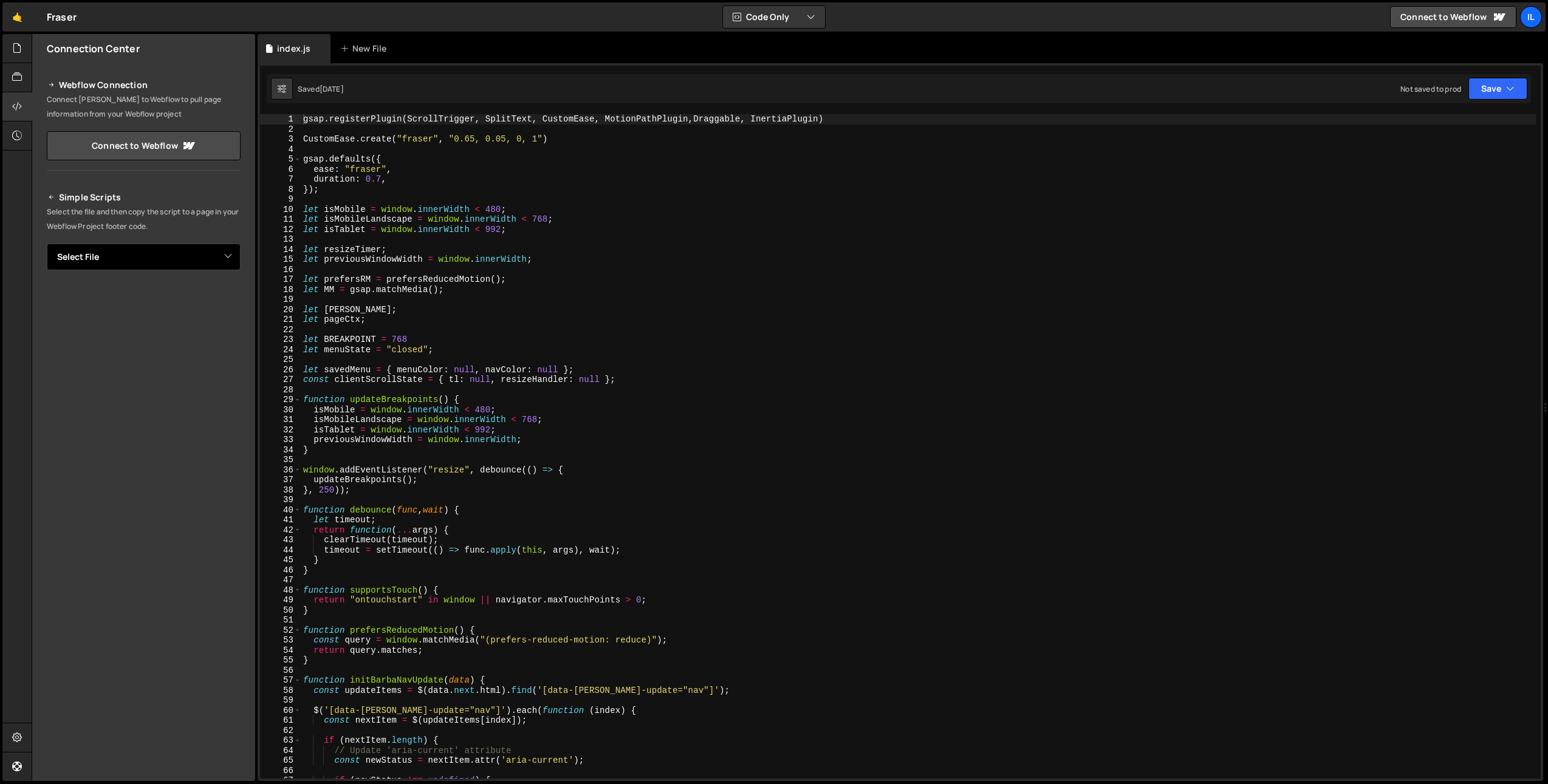
click at [111, 256] on select "Select File archive.js index.js index@1.0.min.js" at bounding box center [144, 257] width 194 height 27
select select "40820"
click at [47, 244] on select "Select File archive.js index.js index@1.0.min.js" at bounding box center [144, 257] width 194 height 27
click at [229, 296] on button "Button group with nested dropdown" at bounding box center [232, 298] width 17 height 26
click at [225, 309] on button "Button group with nested dropdown" at bounding box center [232, 298] width 17 height 26
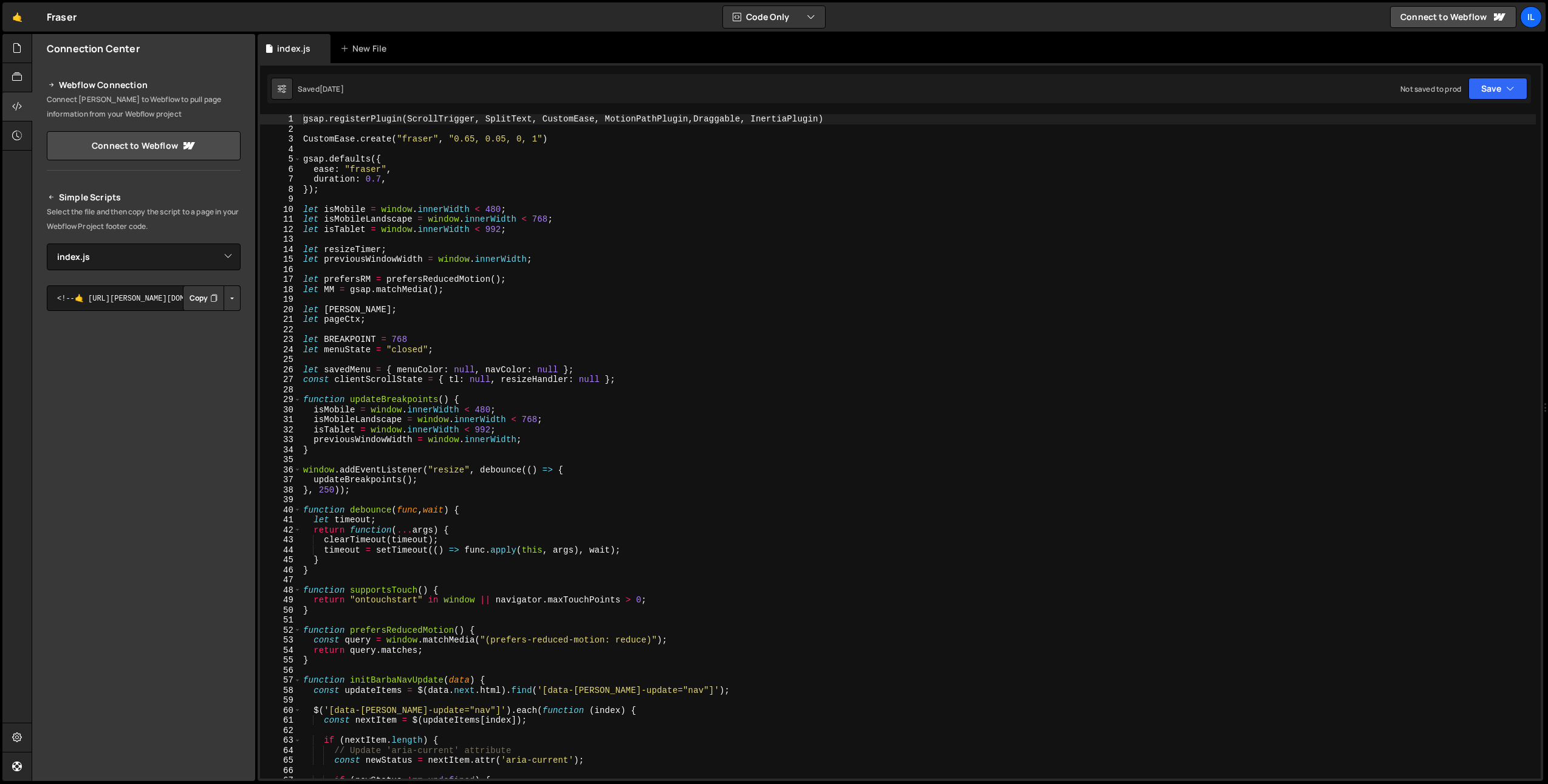
drag, startPoint x: 226, startPoint y: 296, endPoint x: 222, endPoint y: 328, distance: 32.2
click at [226, 299] on button "Button group with nested dropdown" at bounding box center [232, 298] width 17 height 26
click at [220, 324] on link "Copy Staging Script" at bounding box center [180, 321] width 119 height 17
click at [298, 397] on span at bounding box center [298, 399] width 7 height 10
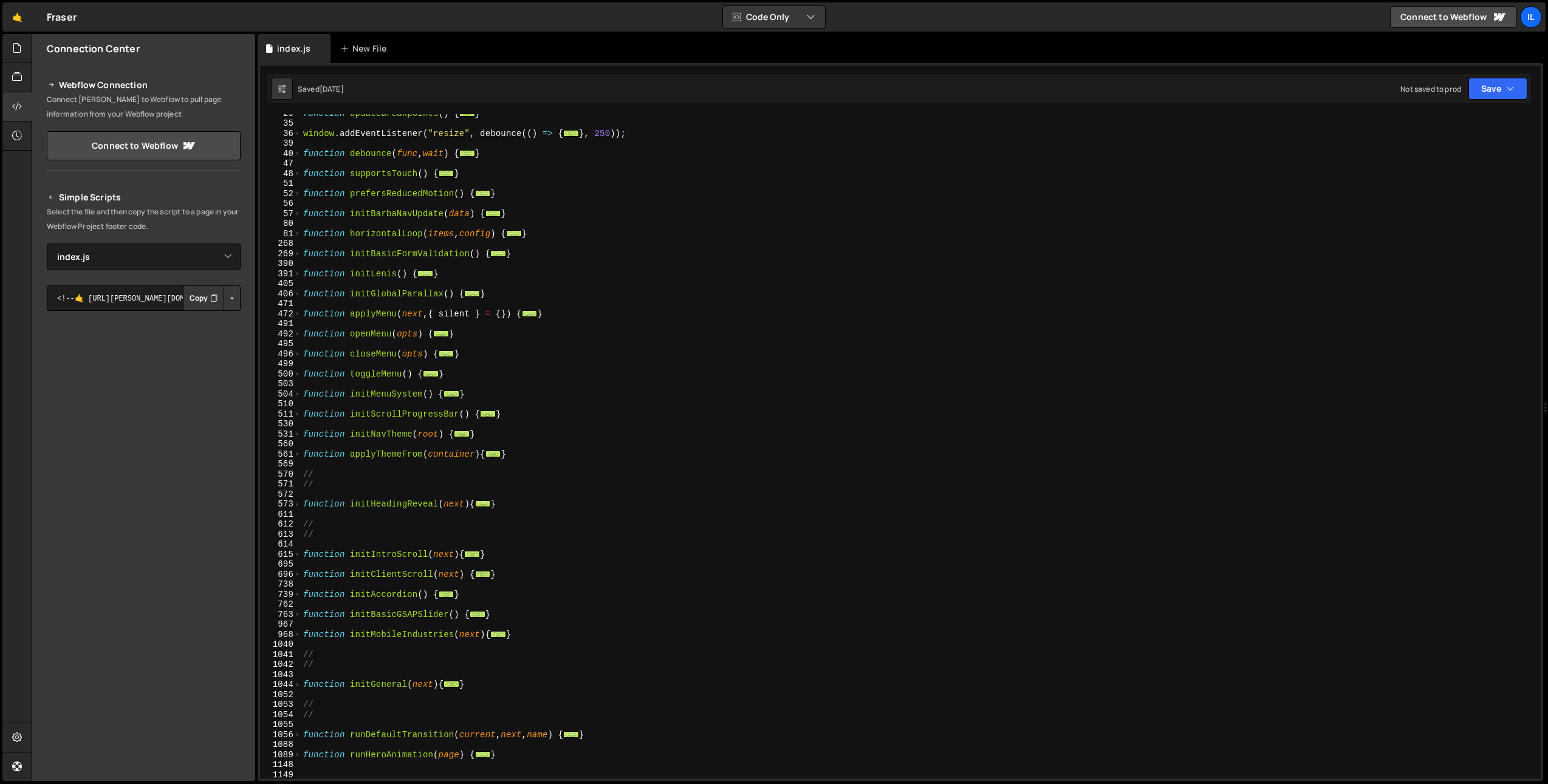
scroll to position [444, 0]
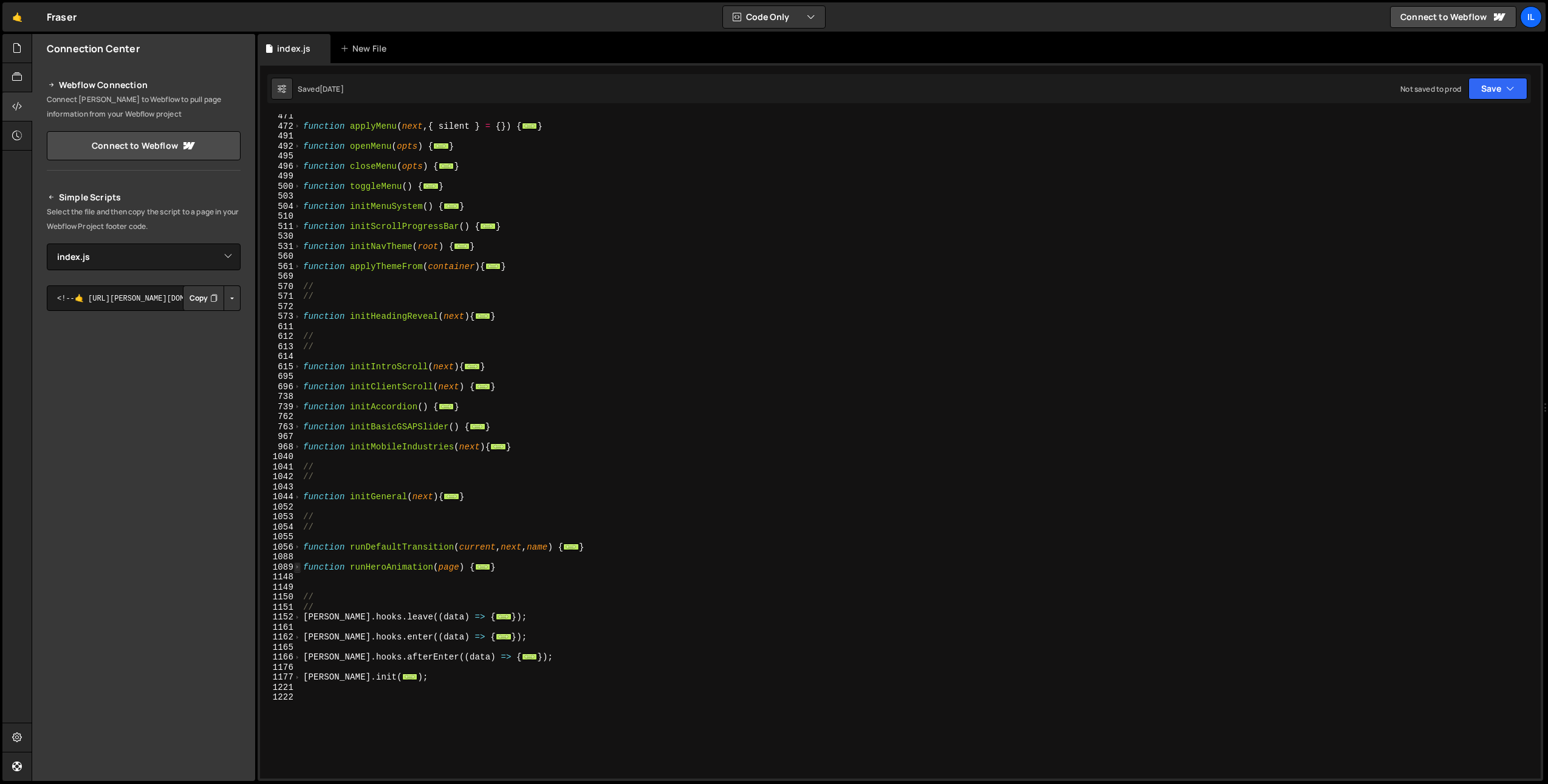
click at [299, 569] on span at bounding box center [298, 567] width 7 height 10
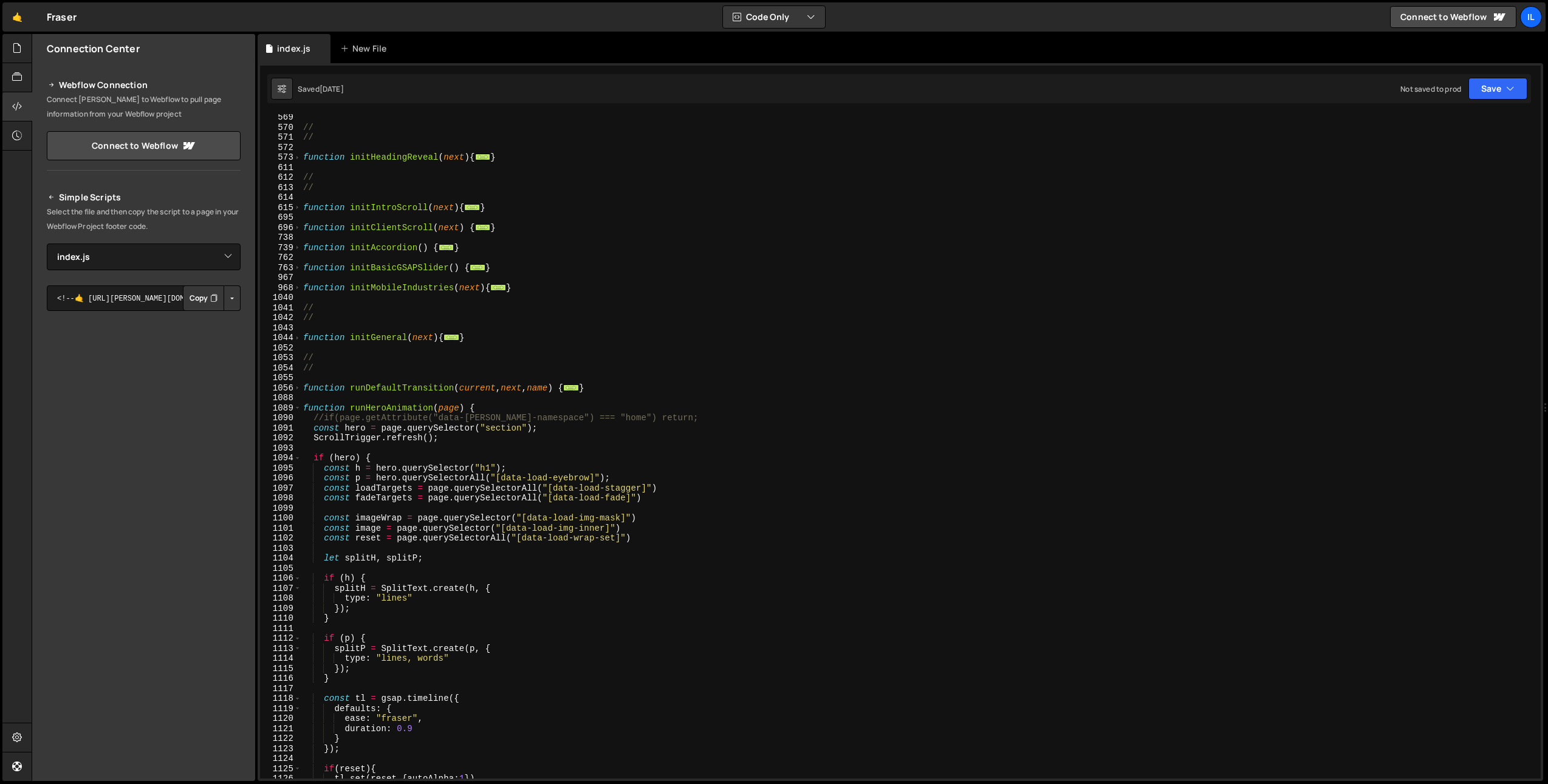
scroll to position [608, 0]
click at [422, 460] on div "// // function initHeadingReveal ( next ) { ... } // // function initIntroScrol…" at bounding box center [918, 449] width 1235 height 684
click at [419, 449] on div "// // function initHeadingReveal ( next ) { ... } // // function initIntroScrol…" at bounding box center [918, 449] width 1235 height 684
type textarea "if (hero) {"
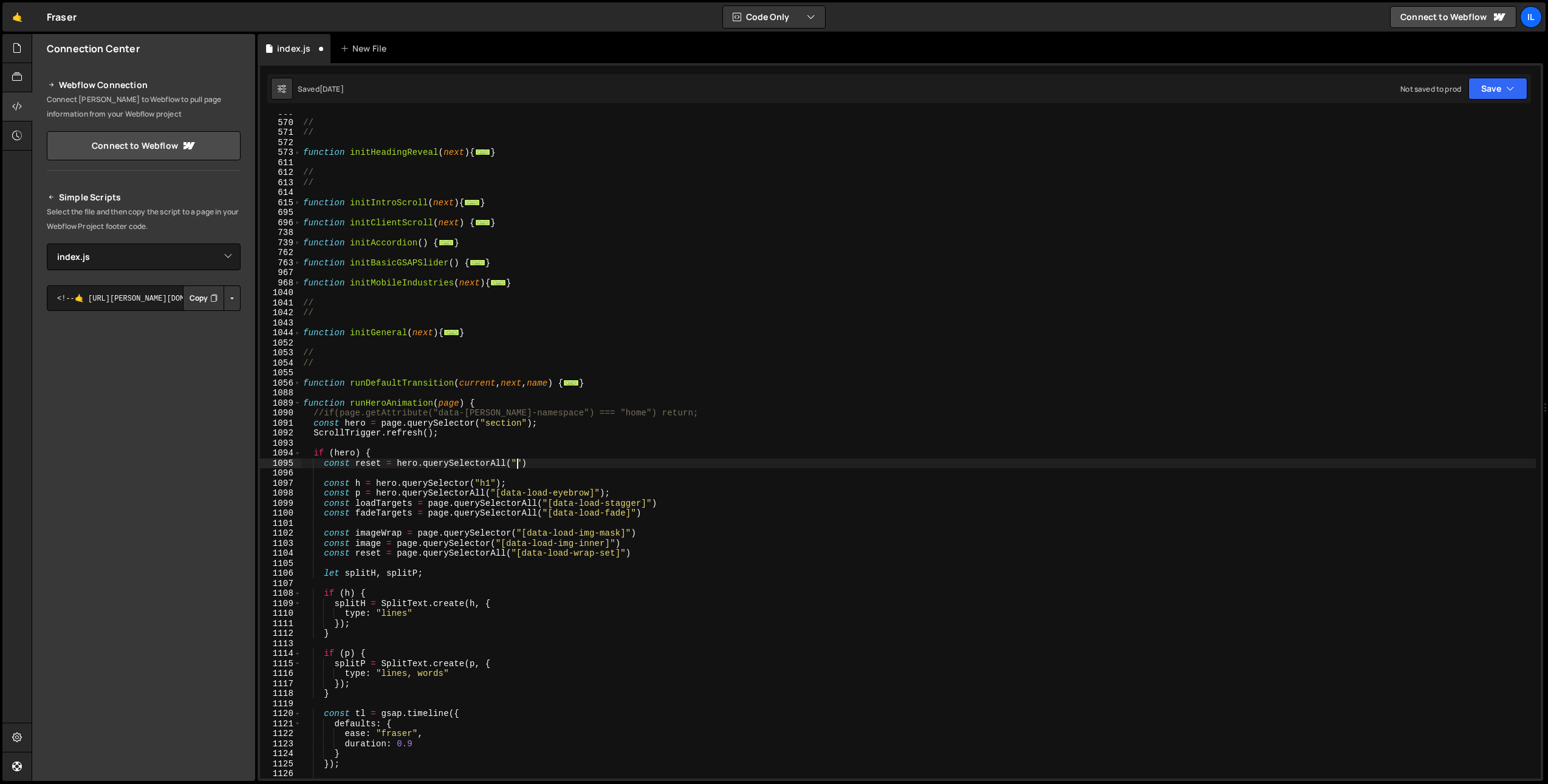
scroll to position [0, 15]
paste textarea "<script src="https://slater.app/15470/40820.js"></script>"
click at [572, 452] on div "// // function initHeadingReveal ( next ) { ... } // // function initIntroScrol…" at bounding box center [918, 449] width 1235 height 684
click at [573, 482] on div "// // function initHeadingReveal ( next ) { ... } // // function initIntroScrol…" at bounding box center [918, 449] width 1235 height 684
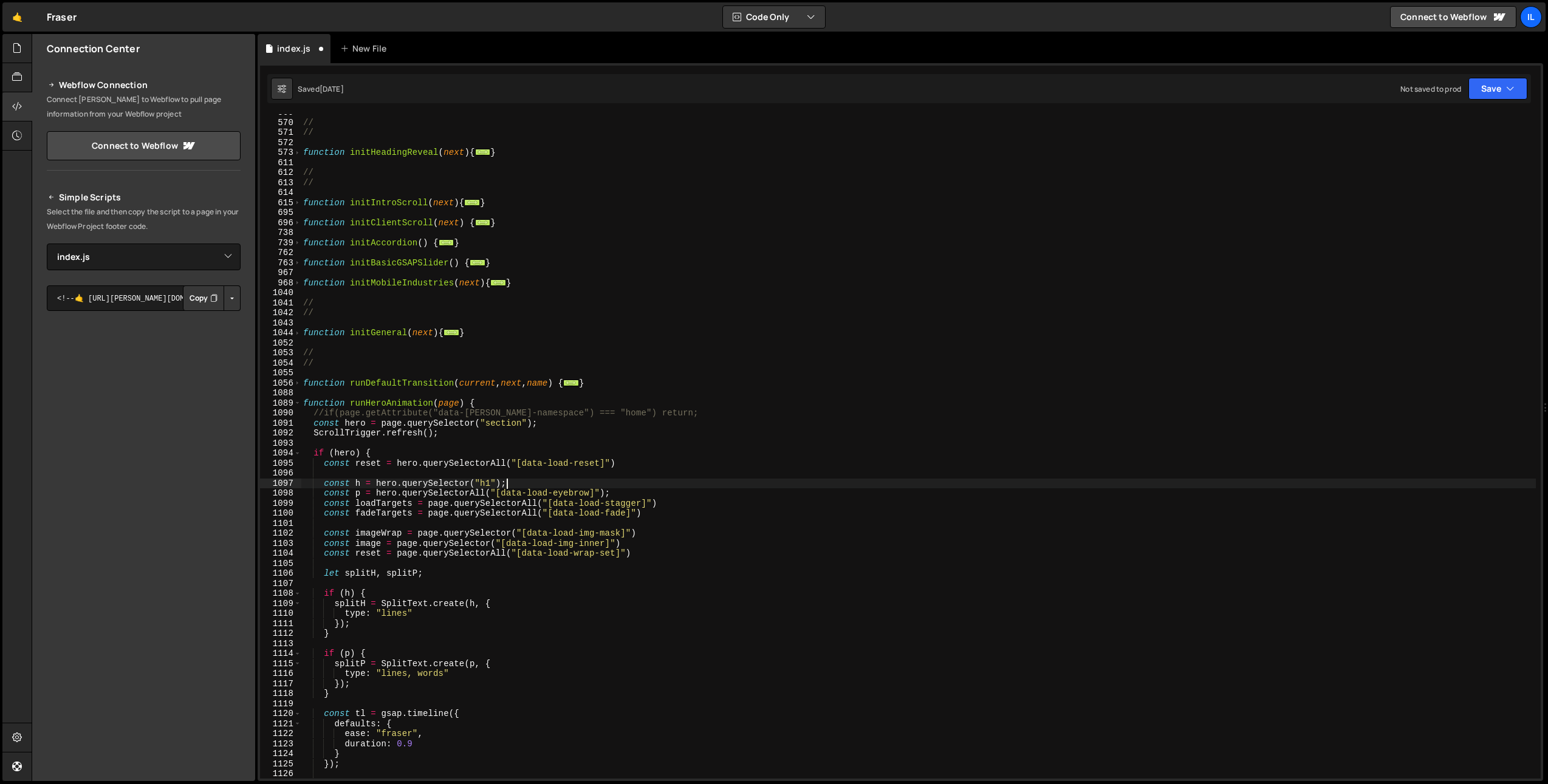
click at [346, 464] on div "// // function initHeadingReveal ( next ) { ... } // // function initIntroScrol…" at bounding box center [918, 449] width 1235 height 684
type textarea "const reset = hero.querySelectorAll("[data-load-reset]")"
click at [363, 462] on div "// // function initHeadingReveal ( next ) { ... } // // function initIntroScrol…" at bounding box center [918, 449] width 1235 height 684
click at [435, 565] on div "// // function initHeadingReveal ( next ) { ... } // // function initIntroScrol…" at bounding box center [918, 449] width 1235 height 684
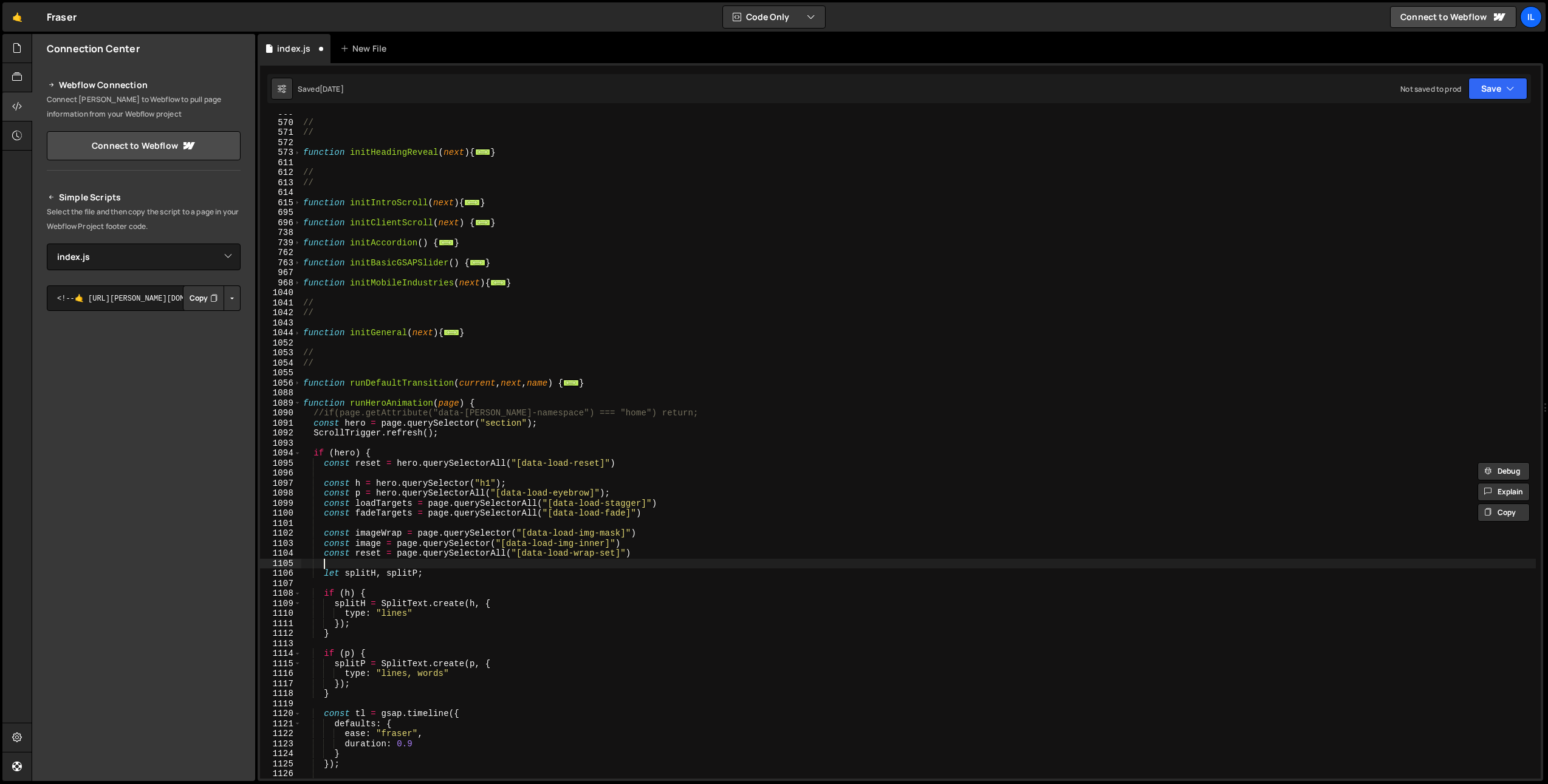
scroll to position [0, 1]
click at [679, 557] on div "// // function initHeadingReveal ( next ) { ... } // // function initIntroScrol…" at bounding box center [918, 449] width 1235 height 684
drag, startPoint x: 614, startPoint y: 556, endPoint x: 524, endPoint y: 557, distance: 90.0
click at [524, 557] on div "// // function initHeadingReveal ( next ) { ... } // // function initIntroScrol…" at bounding box center [918, 449] width 1235 height 684
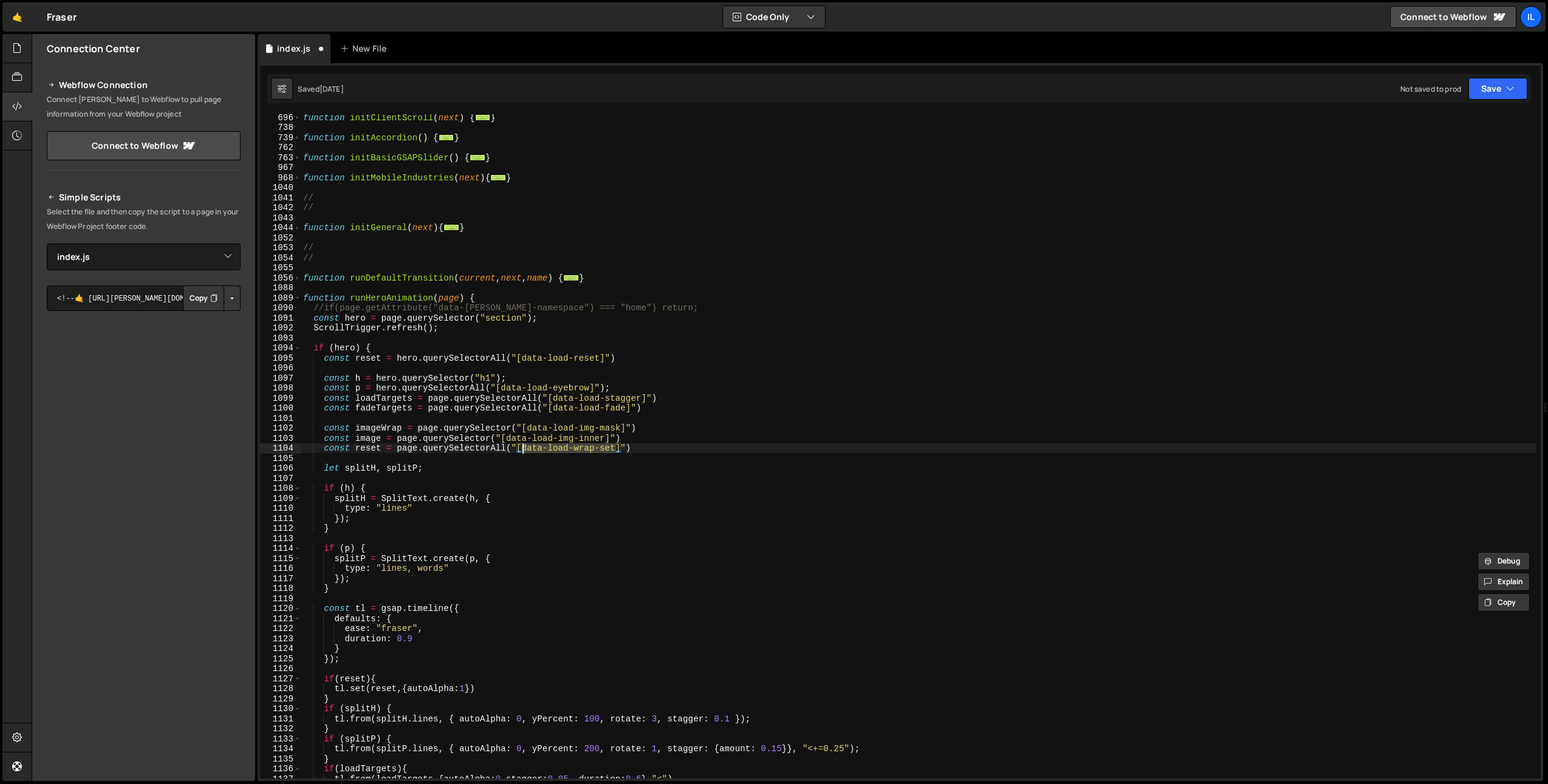
scroll to position [725, 0]
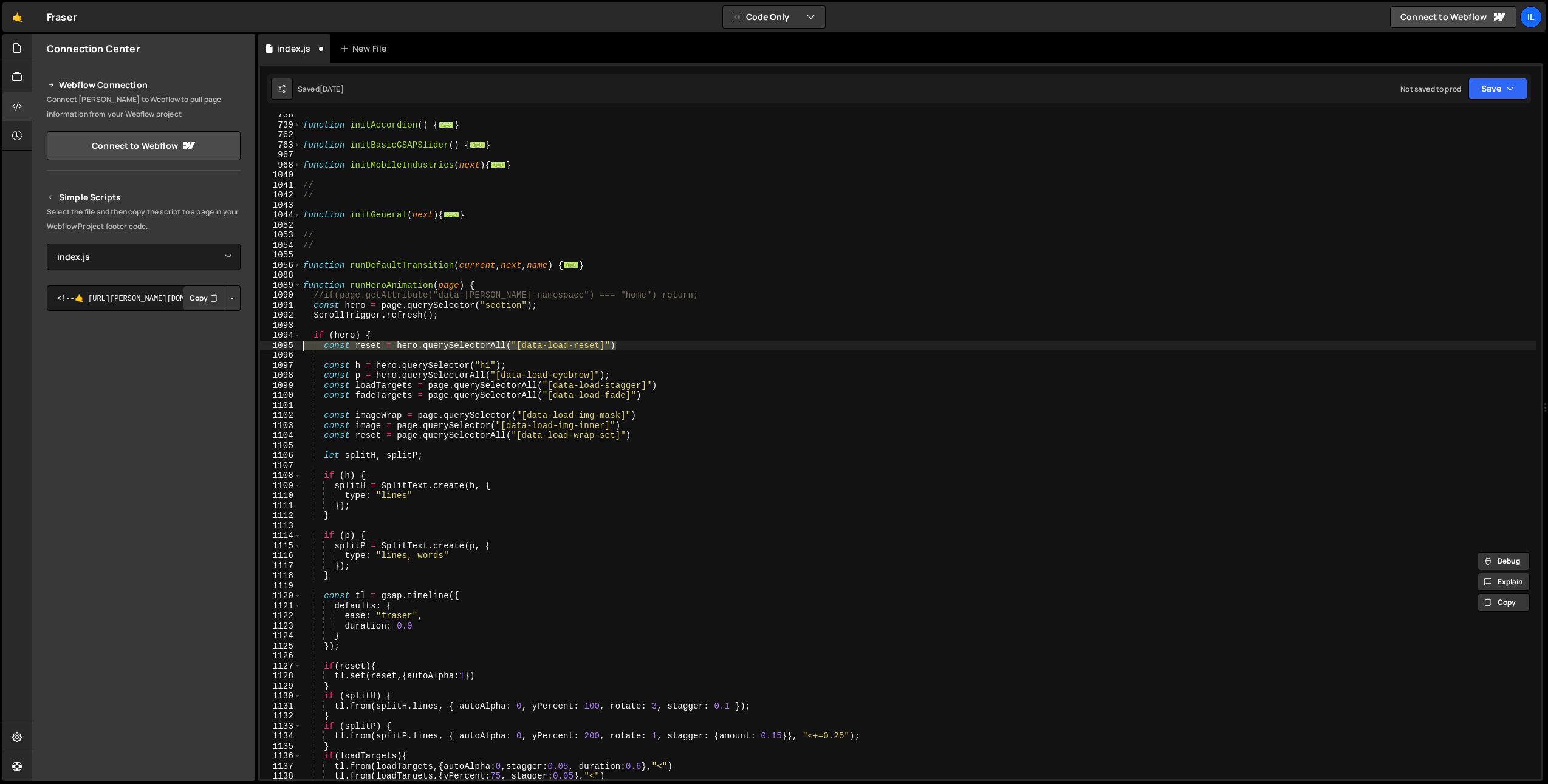
drag, startPoint x: 506, startPoint y: 345, endPoint x: 252, endPoint y: 348, distance: 254.0
click at [252, 348] on div "Files New File Javascript files 0 archive.js 0 0 index.js 0 0 index@1.0.min.js 0" at bounding box center [790, 408] width 1516 height 748
type textarea "const reset = hero.querySelectorAll("[data-load-reset]")"
click at [332, 355] on div "function initAccordion ( ) { ... } function initBasicGSAPSlider ( ) { ... } fun…" at bounding box center [918, 452] width 1235 height 684
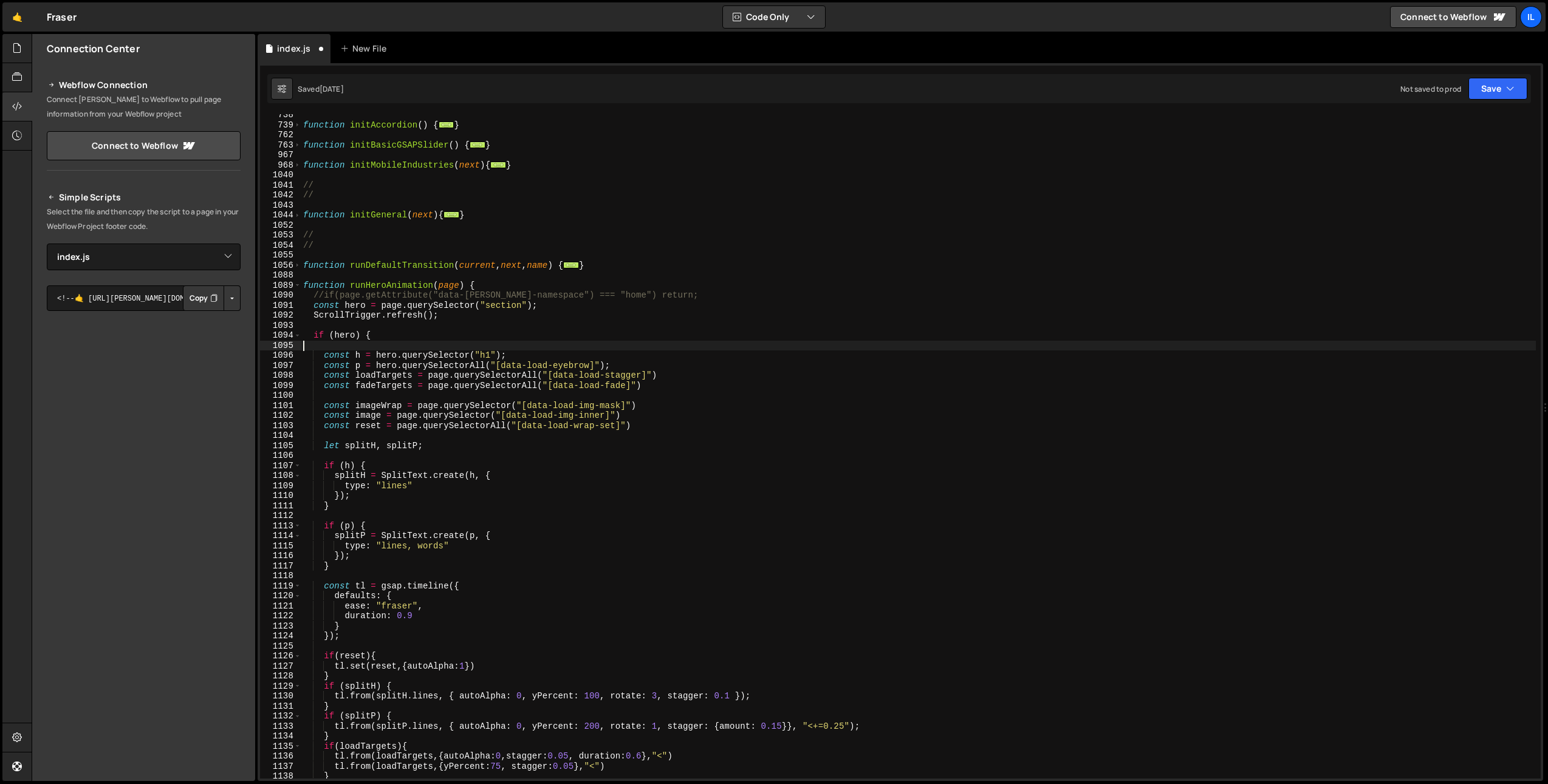
type textarea "if (hero) {"
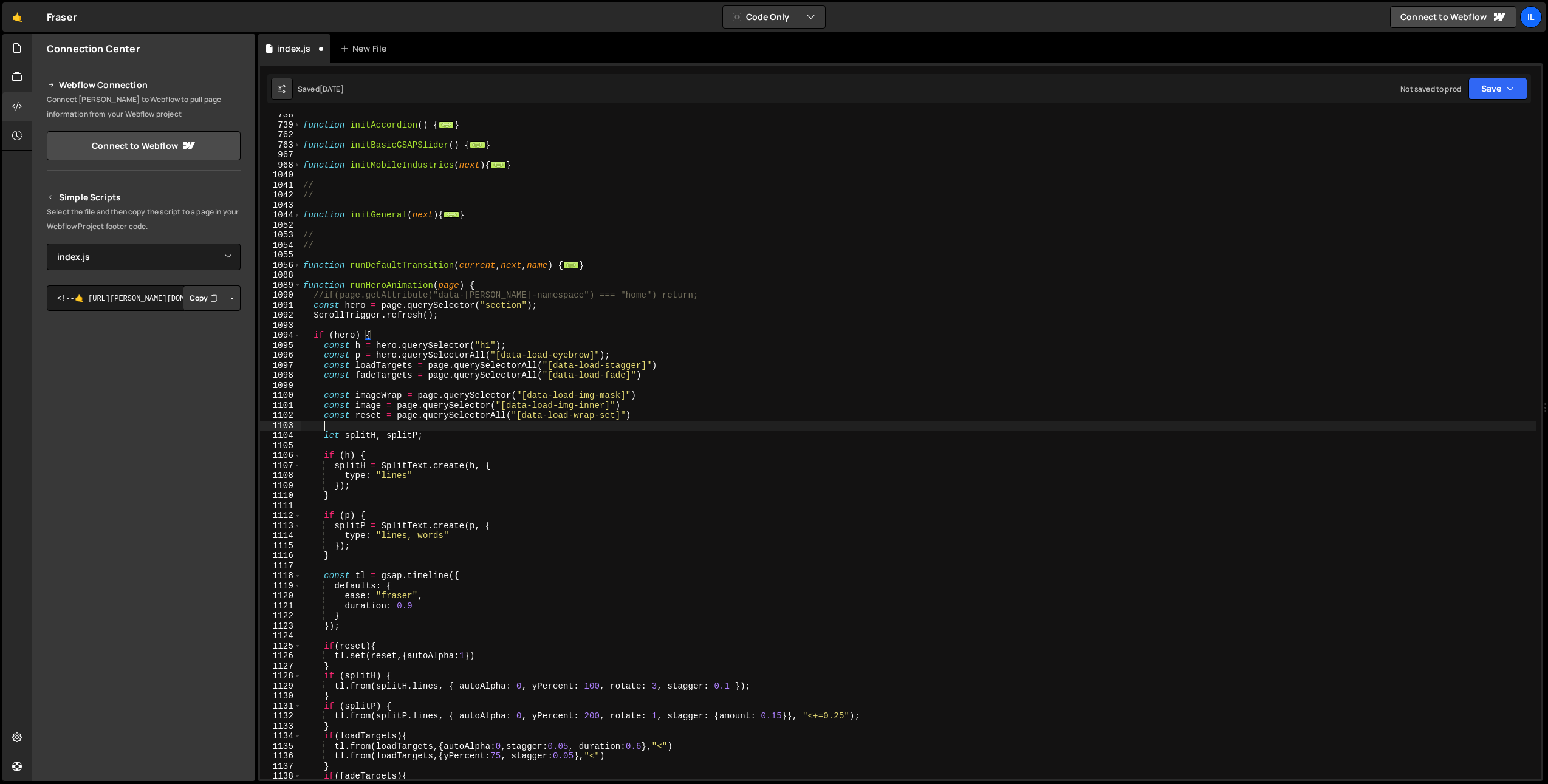
drag, startPoint x: 492, startPoint y: 424, endPoint x: 519, endPoint y: 428, distance: 27.3
click at [492, 424] on div "function initAccordion ( ) { ... } function initBasicGSAPSlider ( ) { ... } fun…" at bounding box center [918, 452] width 1235 height 684
drag, startPoint x: 523, startPoint y: 417, endPoint x: 616, endPoint y: 423, distance: 93.2
click at [614, 417] on div "function initAccordion ( ) { ... } function initBasicGSAPSlider ( ) { ... } fun…" at bounding box center [918, 452] width 1235 height 684
click at [555, 407] on div "function initAccordion ( ) { ... } function initBasicGSAPSlider ( ) { ... } fun…" at bounding box center [918, 452] width 1235 height 684
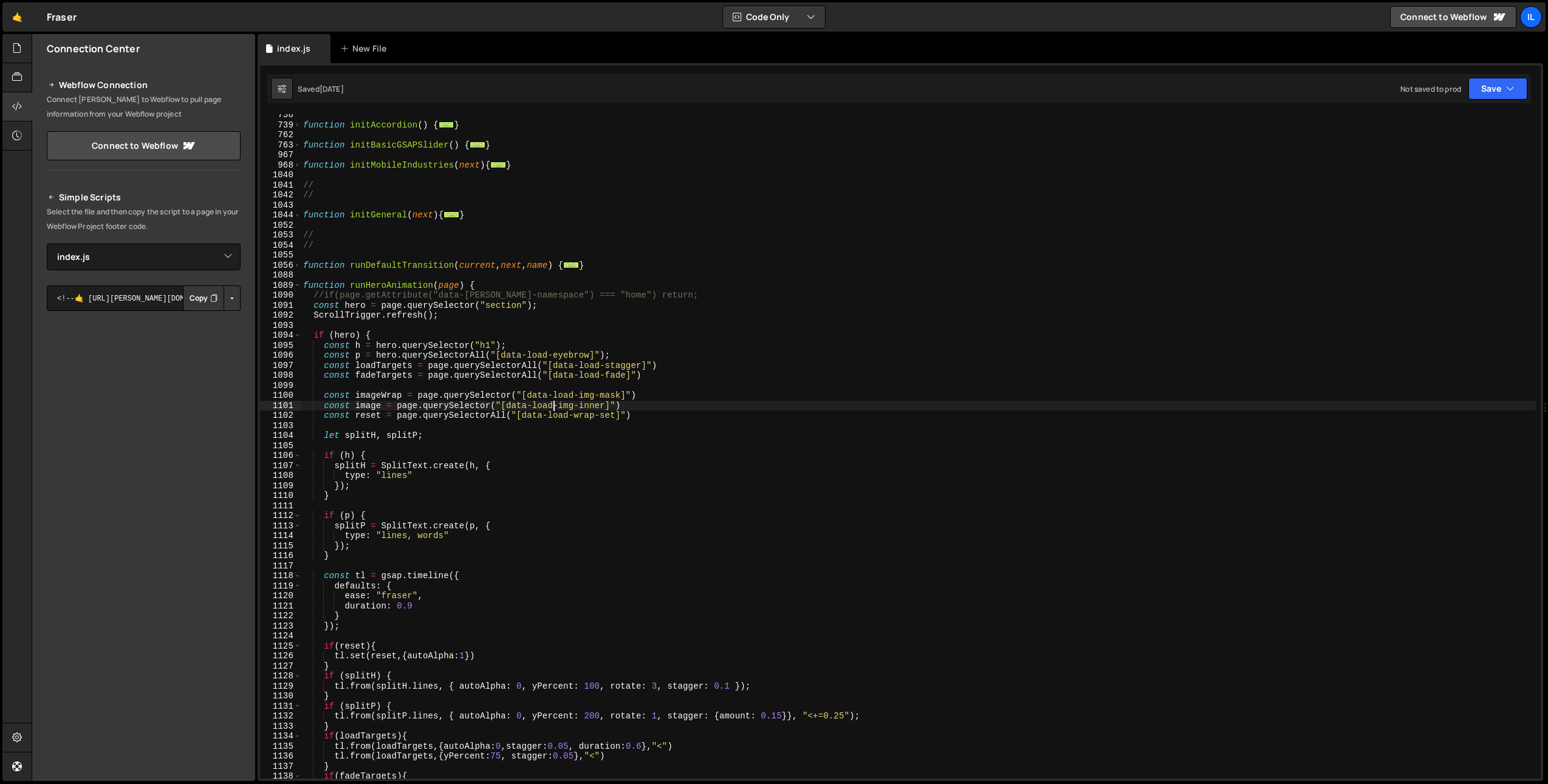
click at [450, 375] on div "function initAccordion ( ) { ... } function initBasicGSAPSlider ( ) { ... } fun…" at bounding box center [918, 452] width 1235 height 684
type textarea "const fadeTargets = page.querySelectorAll("[data-load-fade]")"
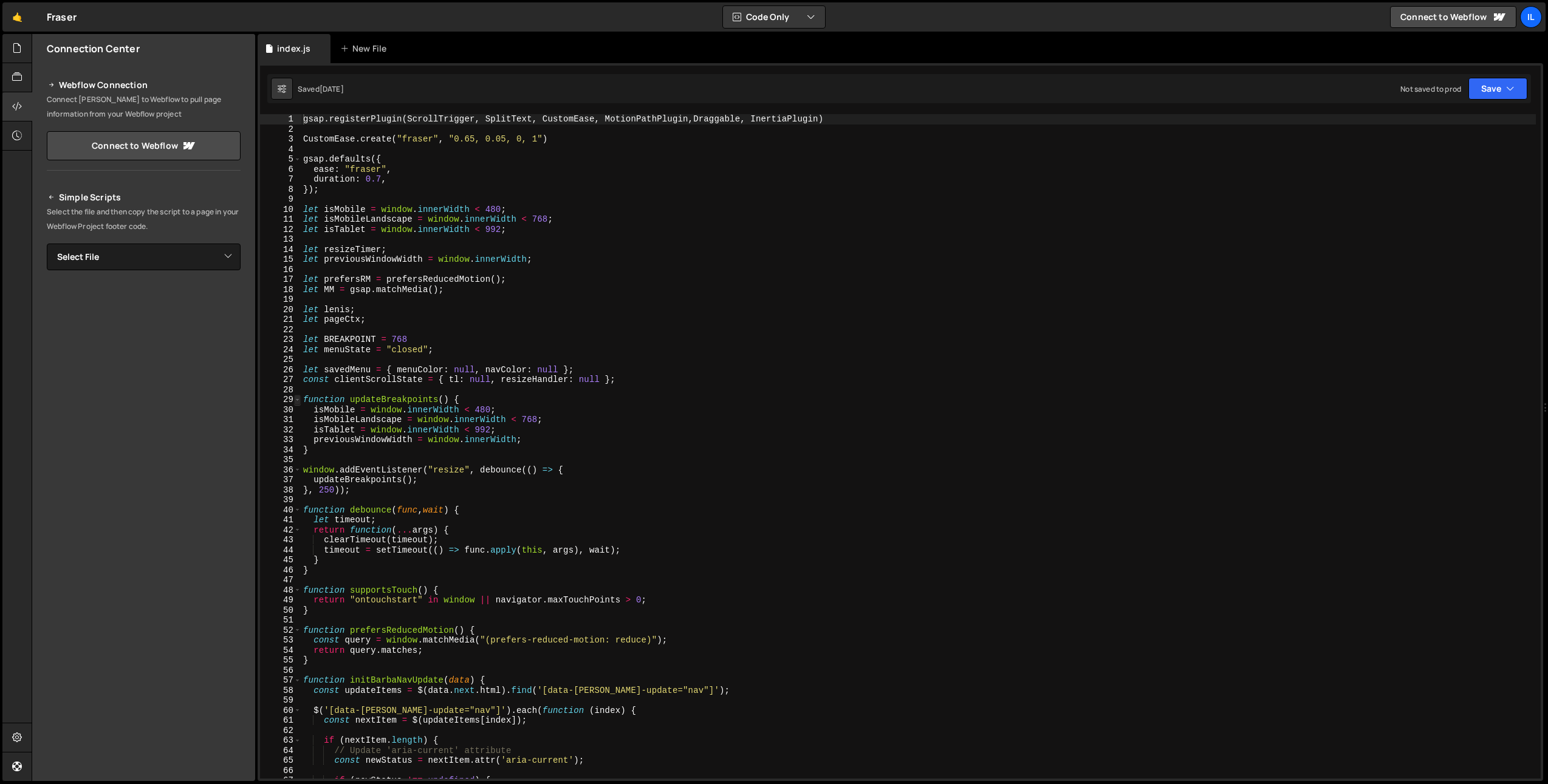
type textarea "gsap.registerPlugin(ScrollTrigger, SplitText, CustomEase, MotionPathPlugin,Drag…"
click at [299, 400] on span at bounding box center [298, 399] width 7 height 10
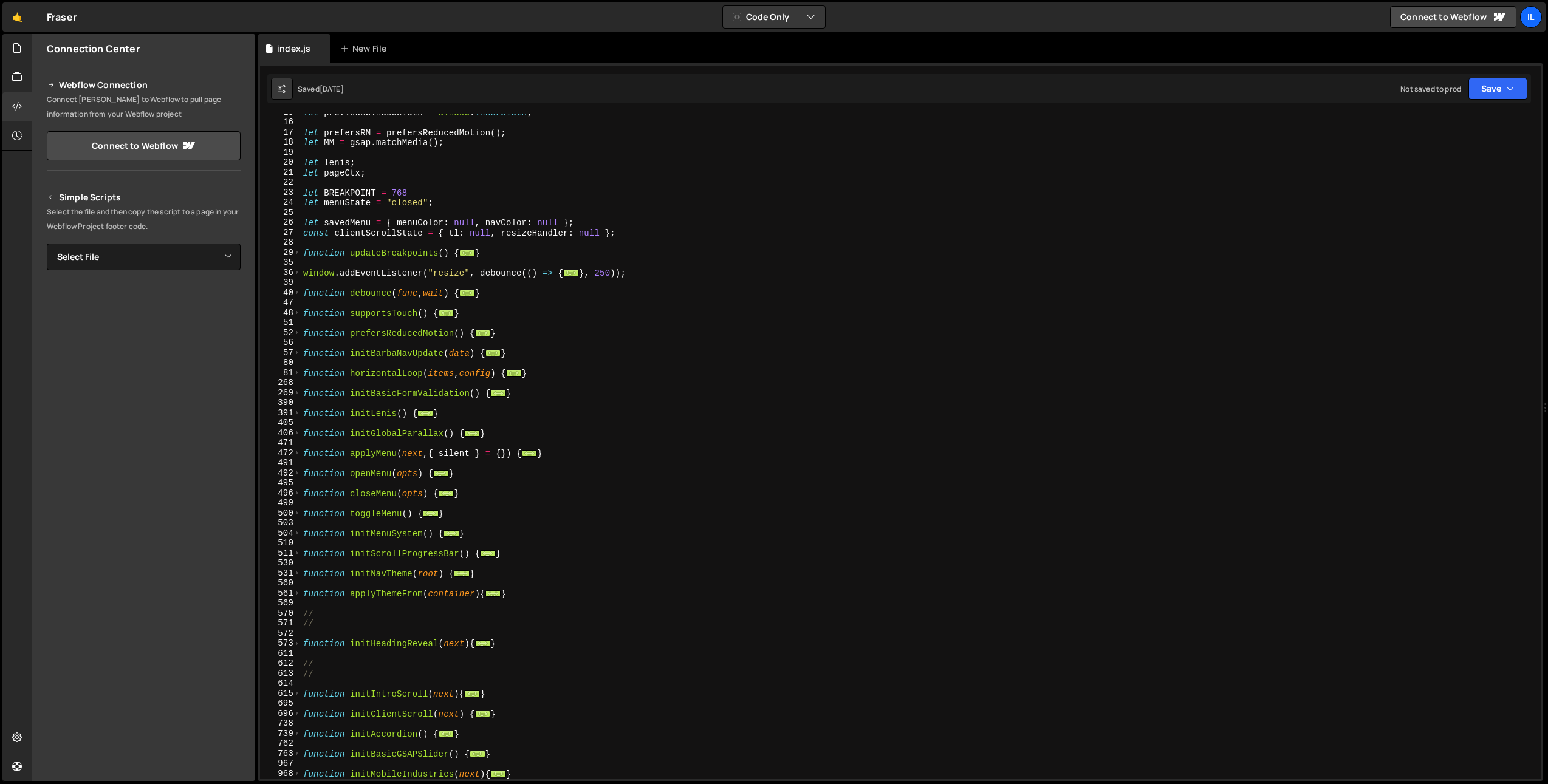
scroll to position [117, 0]
click at [360, 324] on div "let previousWindowWidth = window . innerWidth ; let prefersRM = prefersReducedM…" at bounding box center [918, 449] width 1235 height 684
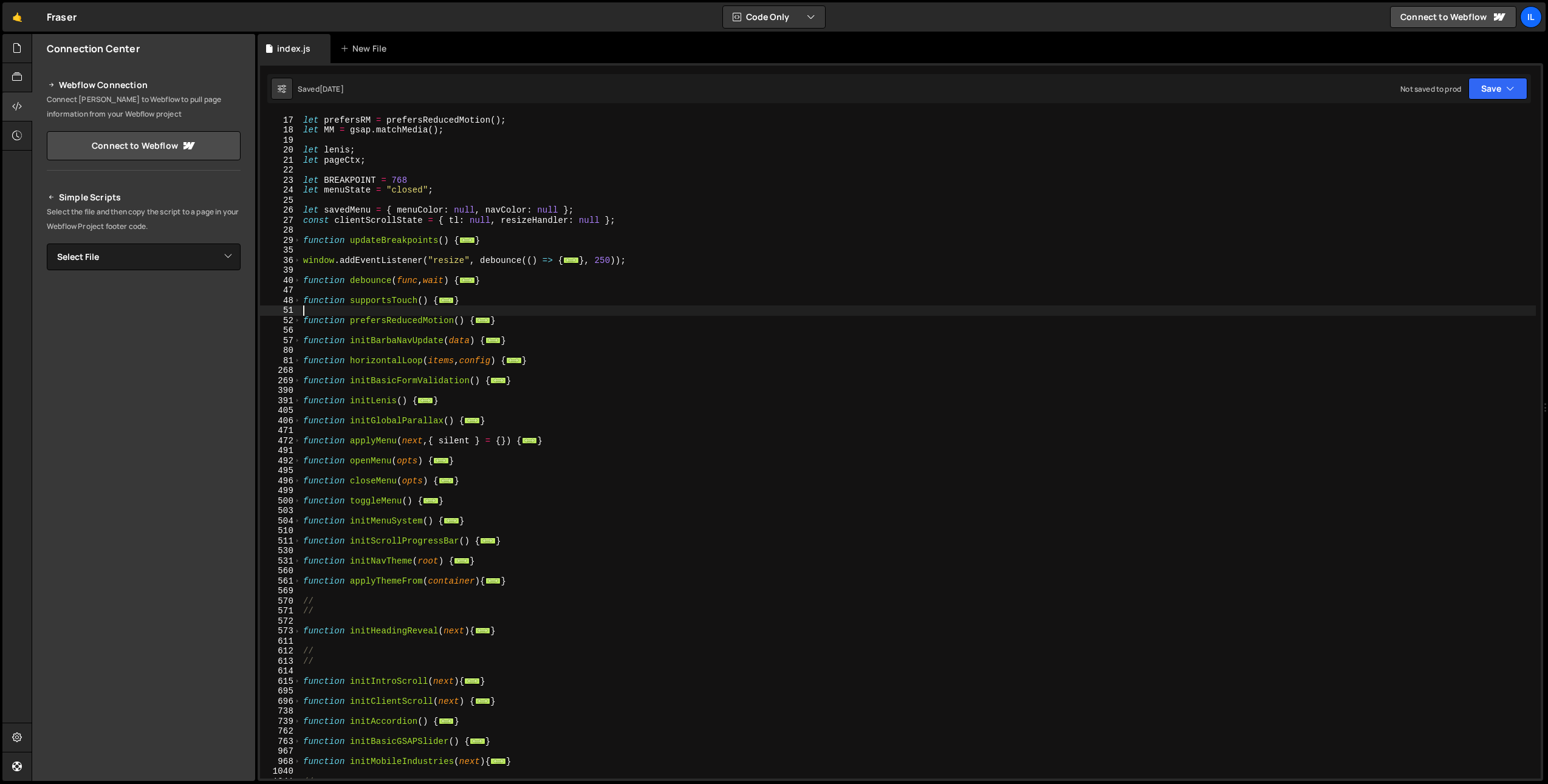
click at [377, 363] on div "let prefersRM = prefersReducedMotion ( ) ; let MM = gsap . matchMedia ( ) ; let…" at bounding box center [918, 446] width 1235 height 684
type textarea "function horizontalLoop(items, config) {"
click at [377, 363] on div "let prefersRM = prefersReducedMotion ( ) ; let MM = gsap . matchMedia ( ) ; let…" at bounding box center [918, 446] width 1235 height 684
click at [300, 362] on span at bounding box center [298, 360] width 7 height 10
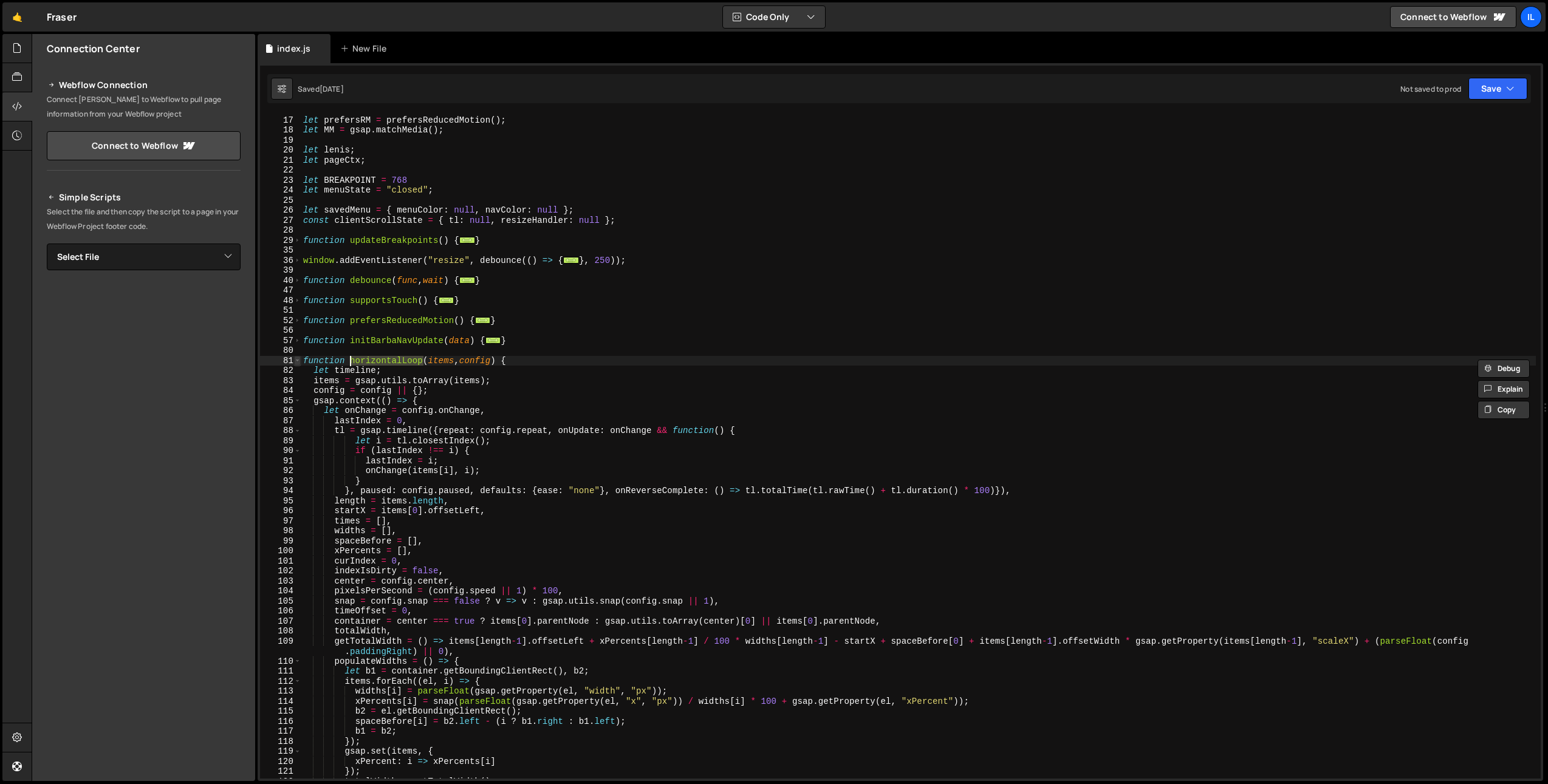
click at [299, 360] on span at bounding box center [298, 360] width 7 height 10
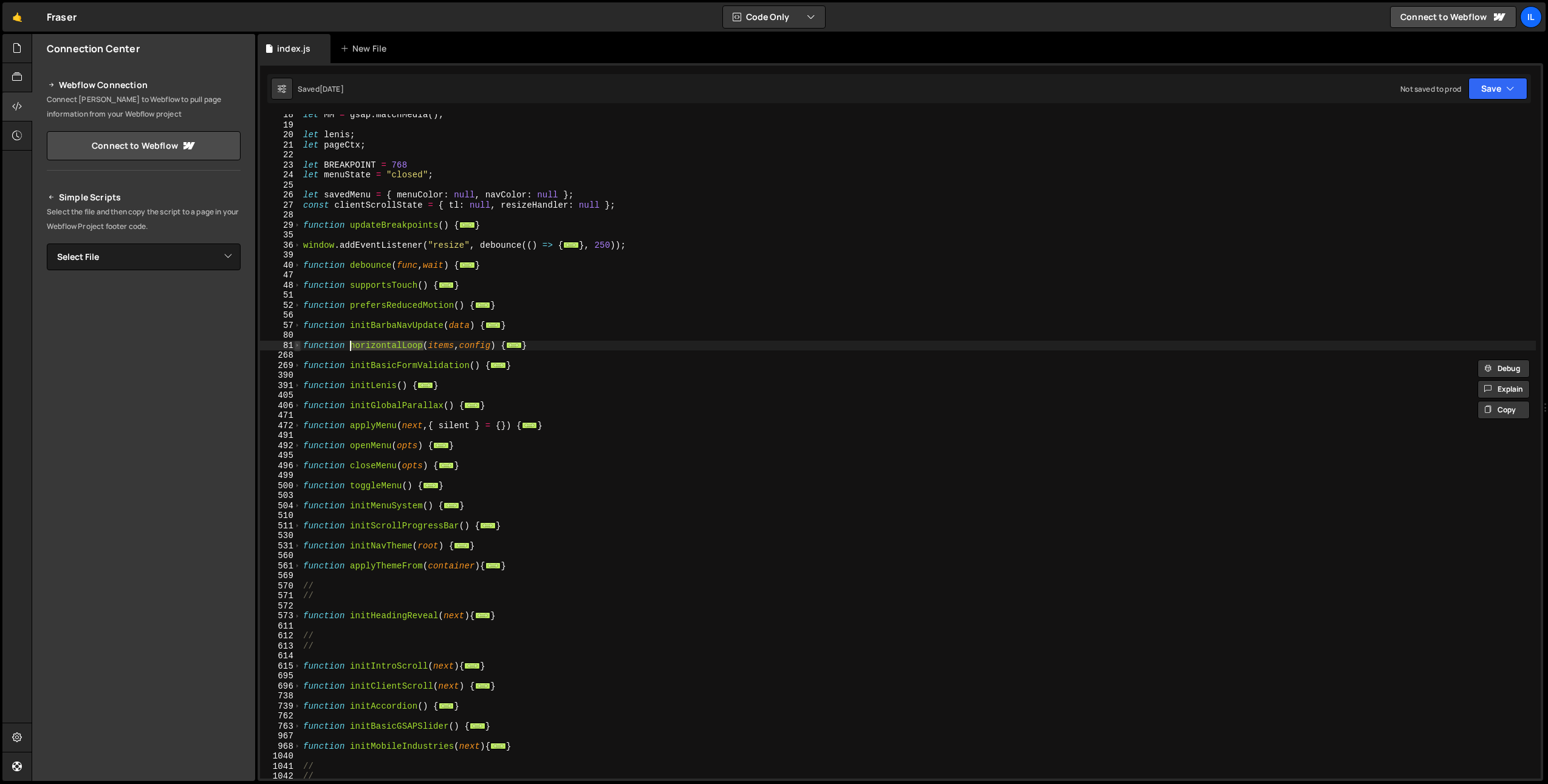
scroll to position [150, 0]
click at [360, 309] on div "let MM = gsap . matchMedia ( ) ; let lenis ; let pageCtx ; let BREAKPOINT = 768…" at bounding box center [918, 446] width 1235 height 684
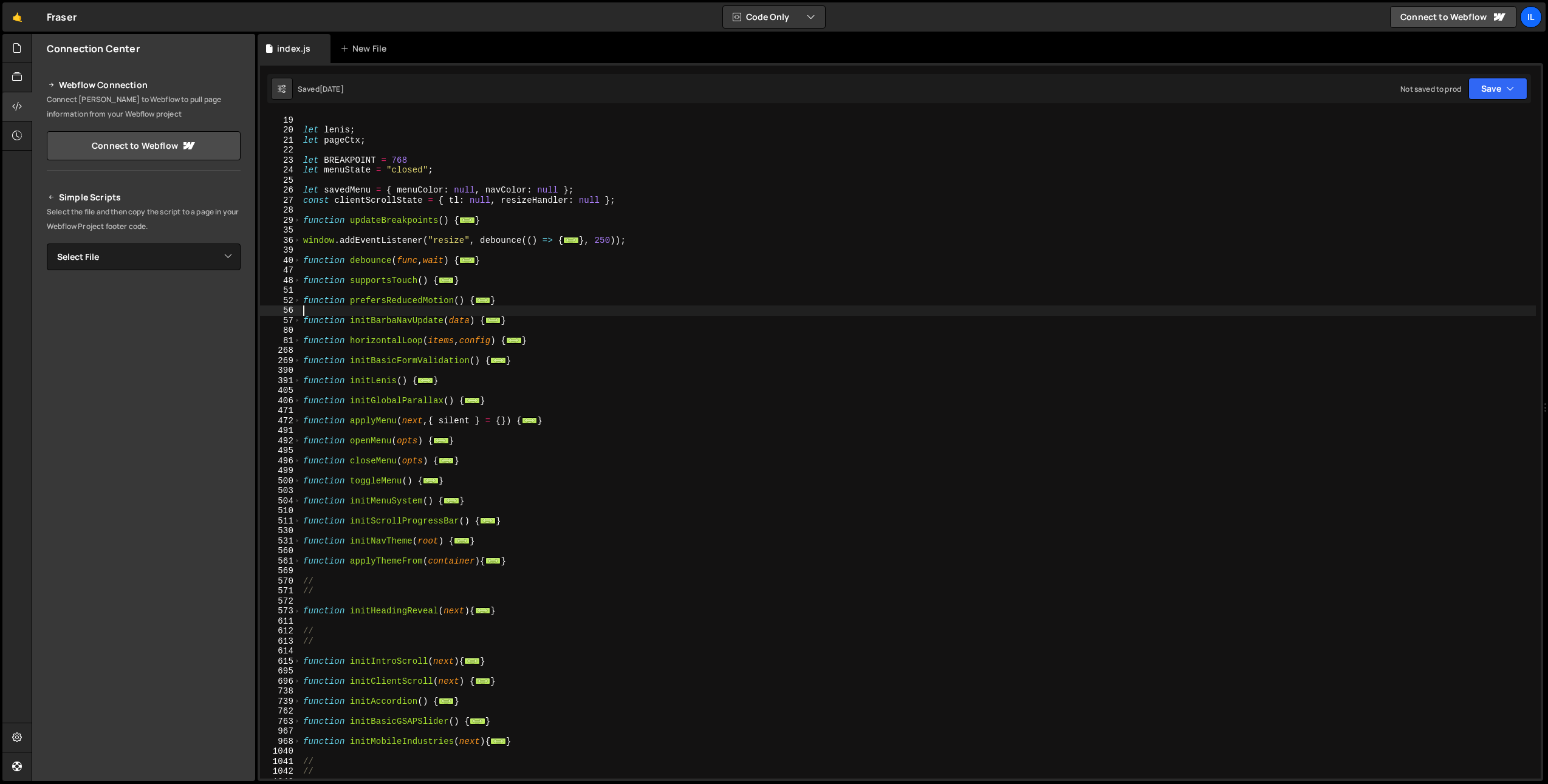
click at [384, 352] on div "let MM = gsap . matchMedia ( ) ; let lenis ; let pageCtx ; let BREAKPOINT = 768…" at bounding box center [918, 446] width 1235 height 684
click at [375, 364] on div "let MM = gsap . matchMedia ( ) ; let lenis ; let pageCtx ; let BREAKPOINT = 768…" at bounding box center [918, 446] width 1235 height 684
click at [375, 364] on div "let MM = gsap . matchMedia ( ) ; let lenis ; let pageCtx ; let BREAKPOINT = 768…" at bounding box center [918, 446] width 1235 height 684
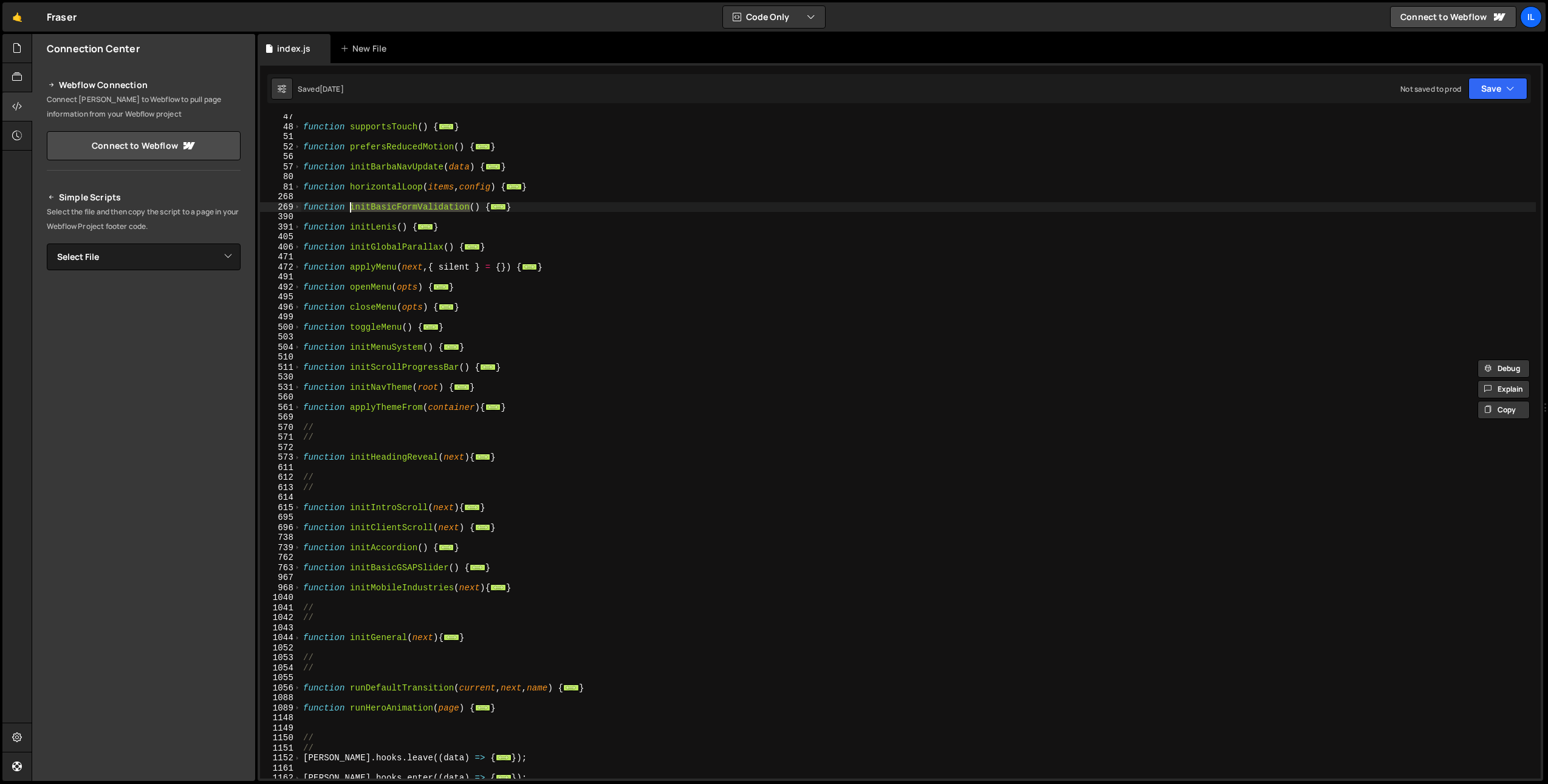
scroll to position [373, 0]
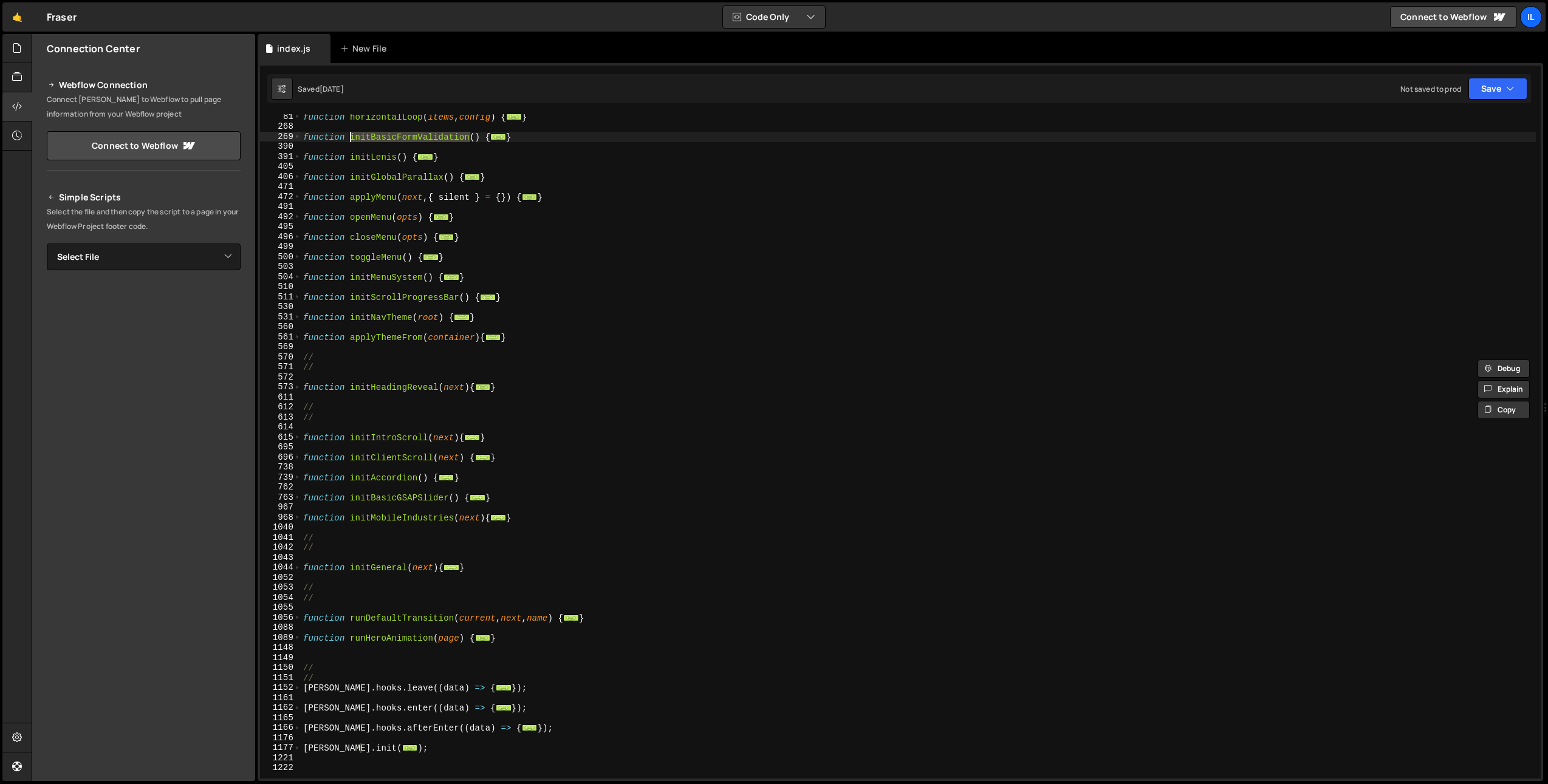
click at [369, 432] on div "function horizontalLoop ( items , config ) { ... } function initBasicFormValida…" at bounding box center [918, 453] width 1235 height 684
type textarea "function initIntroScroll(next){"
click at [369, 432] on div "function horizontalLoop ( items , config ) { ... } function initBasicFormValida…" at bounding box center [918, 453] width 1235 height 684
click at [296, 436] on span at bounding box center [298, 437] width 7 height 10
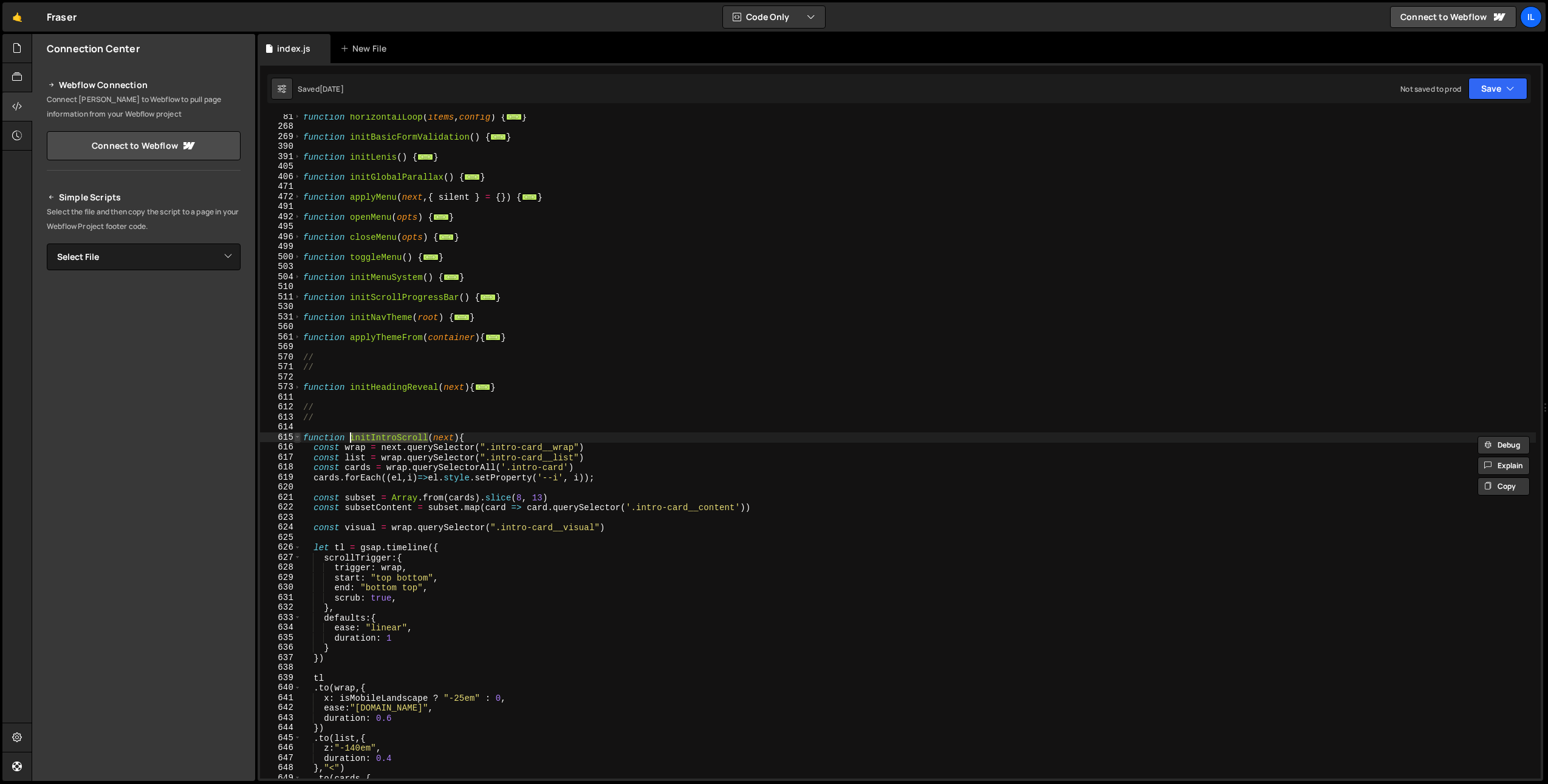
click at [298, 436] on span at bounding box center [298, 437] width 7 height 10
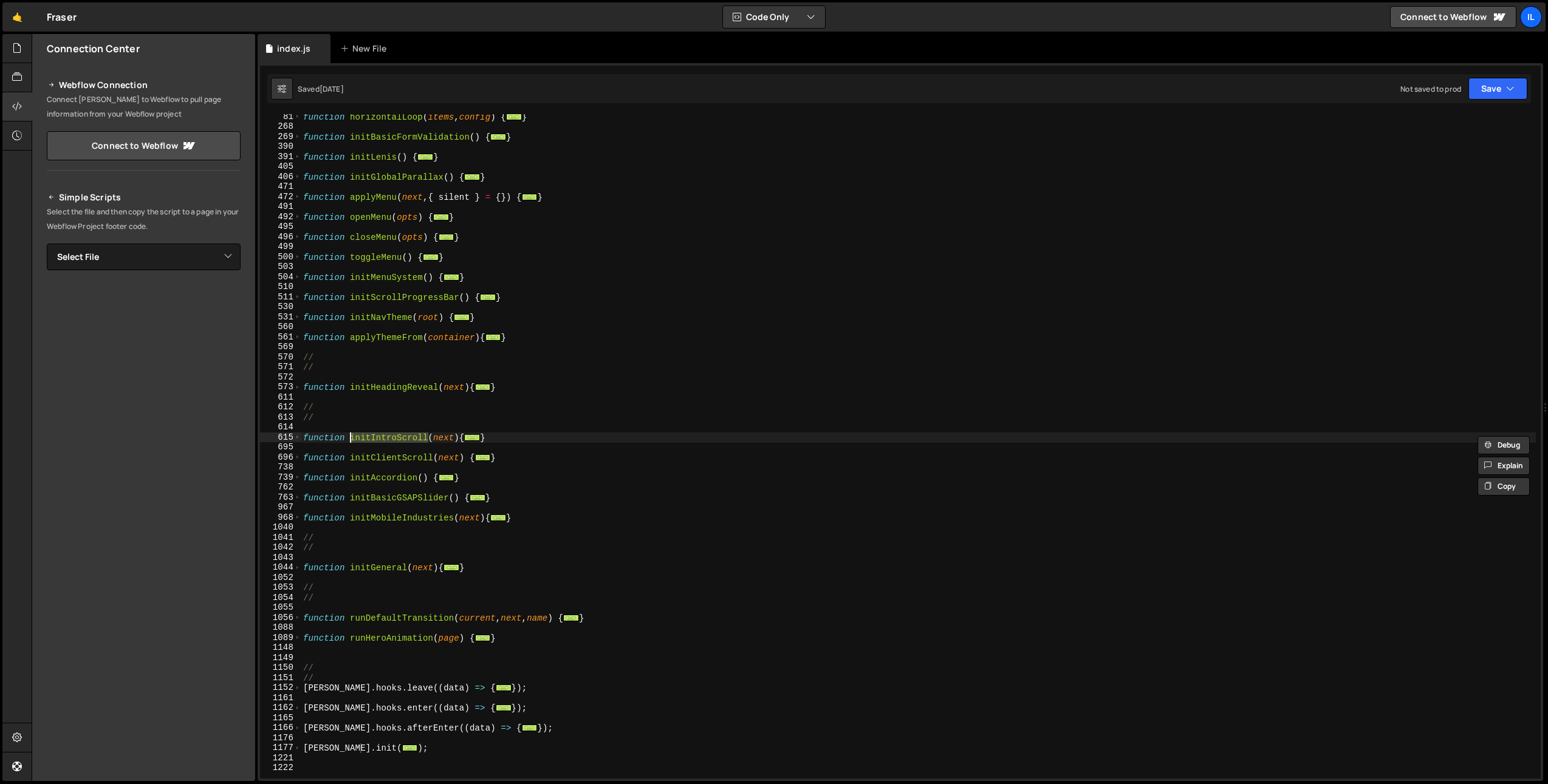
click at [383, 462] on div "function horizontalLoop ( items , config ) { ... } function initBasicFormValida…" at bounding box center [918, 453] width 1235 height 684
click at [383, 460] on div "function horizontalLoop ( items , config ) { ... } function initBasicFormValida…" at bounding box center [918, 453] width 1235 height 684
drag, startPoint x: 508, startPoint y: 474, endPoint x: 454, endPoint y: 473, distance: 54.0
click at [508, 475] on div "function horizontalLoop ( items , config ) { ... } function initBasicFormValida…" at bounding box center [918, 453] width 1235 height 684
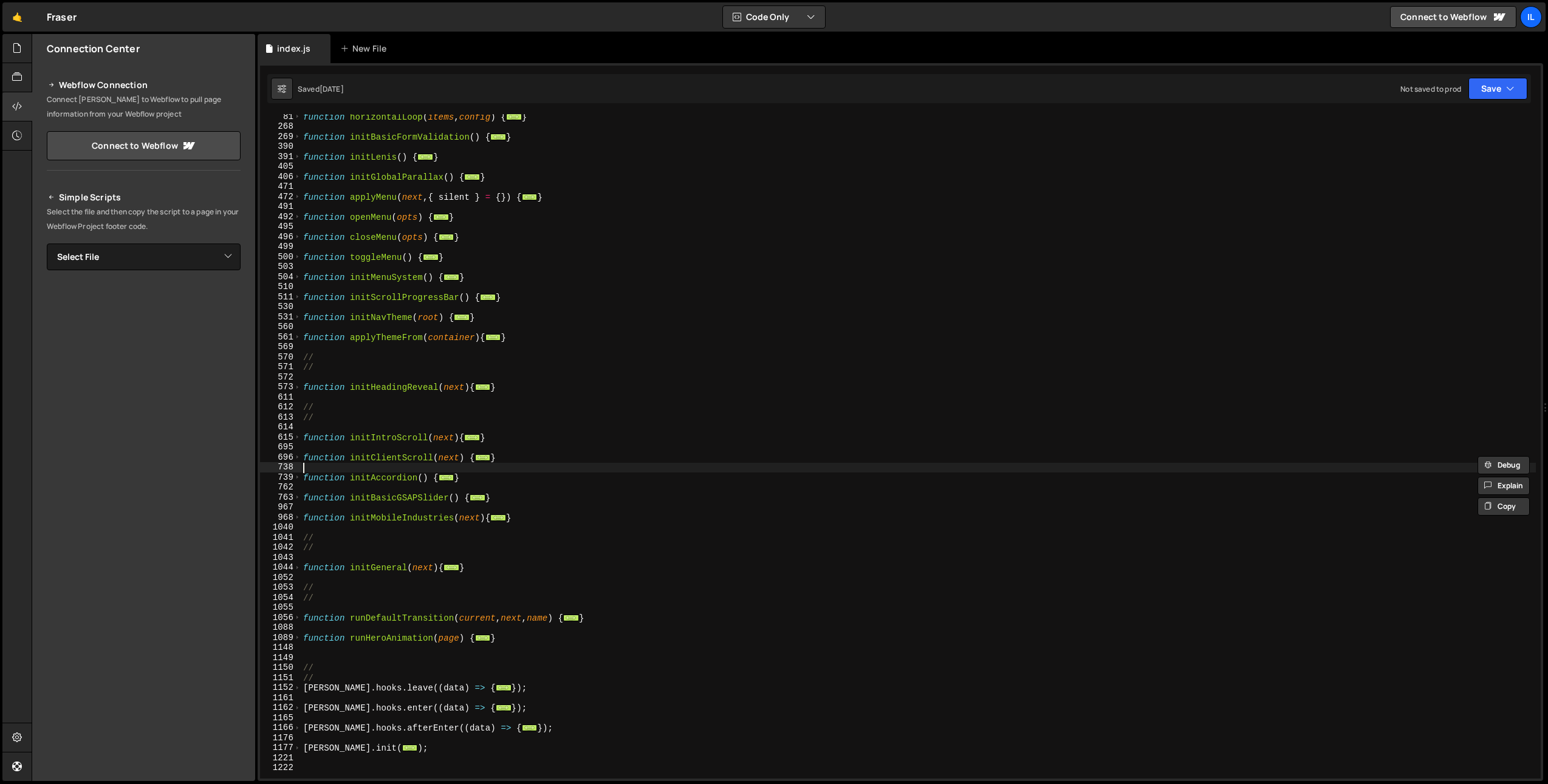
type textarea "}); }"
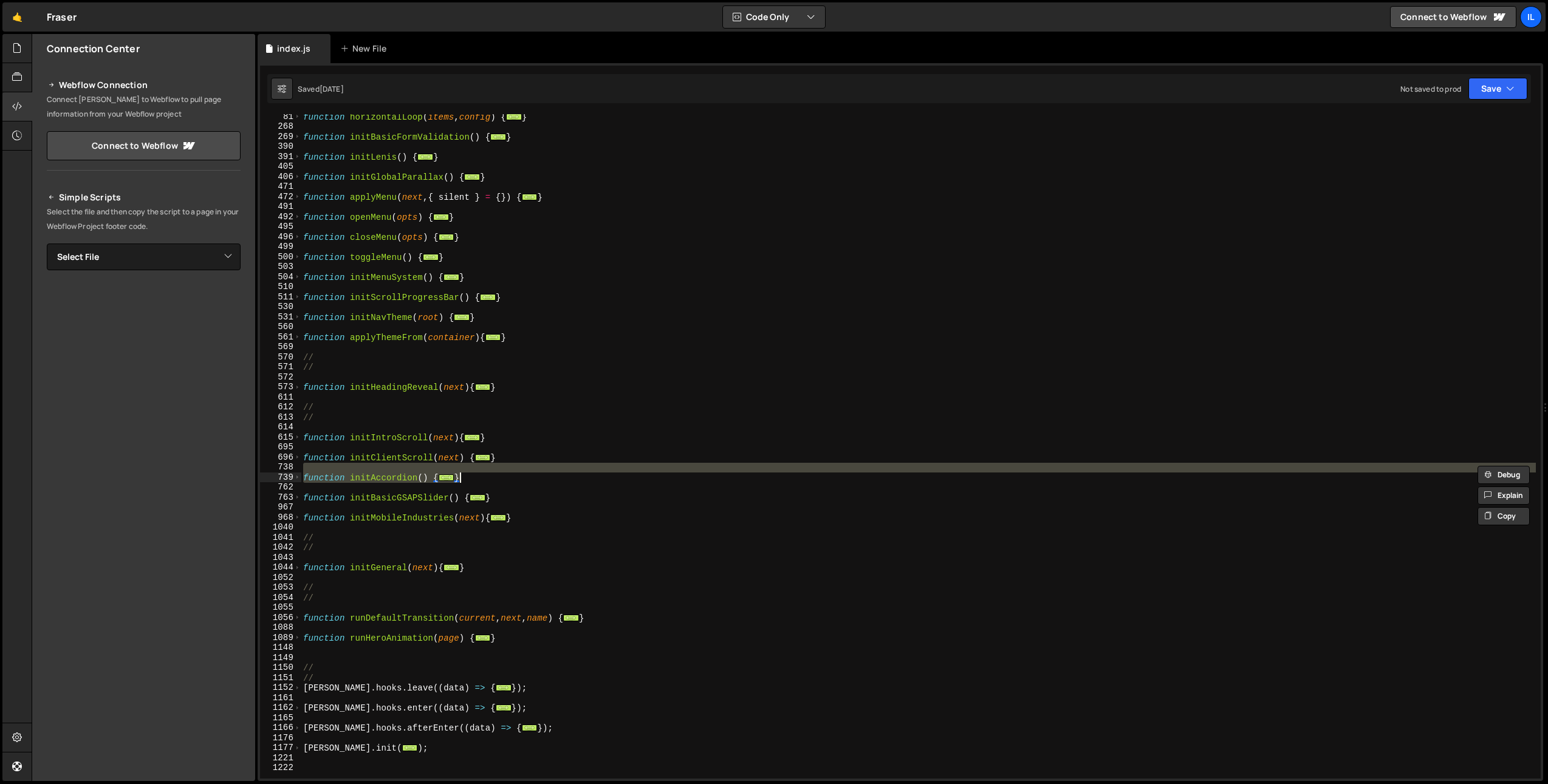
click at [405, 483] on div "function horizontalLoop ( items , config ) { ... } function initBasicFormValida…" at bounding box center [918, 453] width 1235 height 684
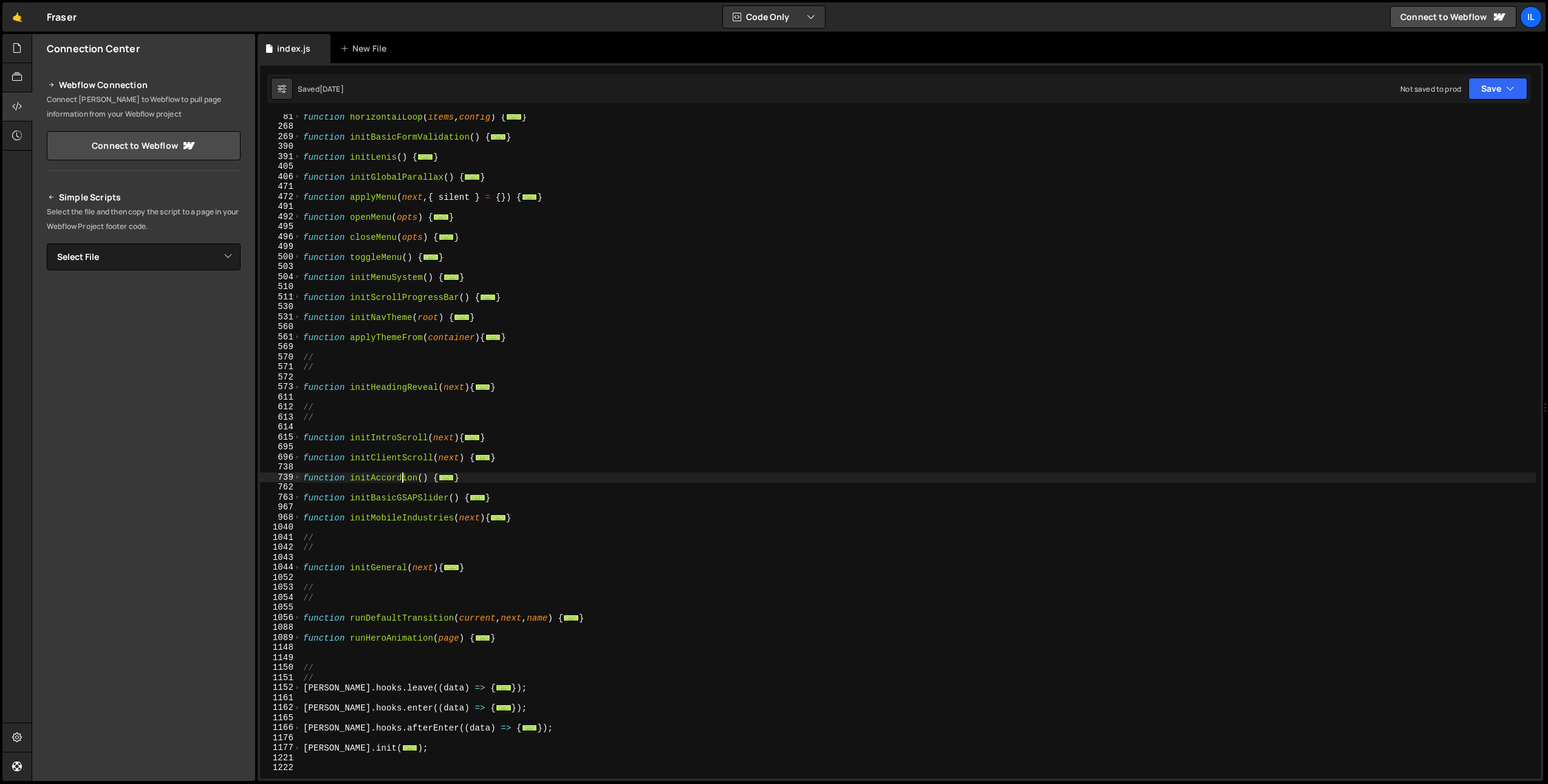
click at [404, 479] on div "function horizontalLoop ( items , config ) { ... } function initBasicFormValida…" at bounding box center [918, 453] width 1235 height 684
type textarea "function initAccordion() {"
click at [404, 479] on div "function horizontalLoop ( items , config ) { ... } function initBasicFormValida…" at bounding box center [918, 453] width 1235 height 684
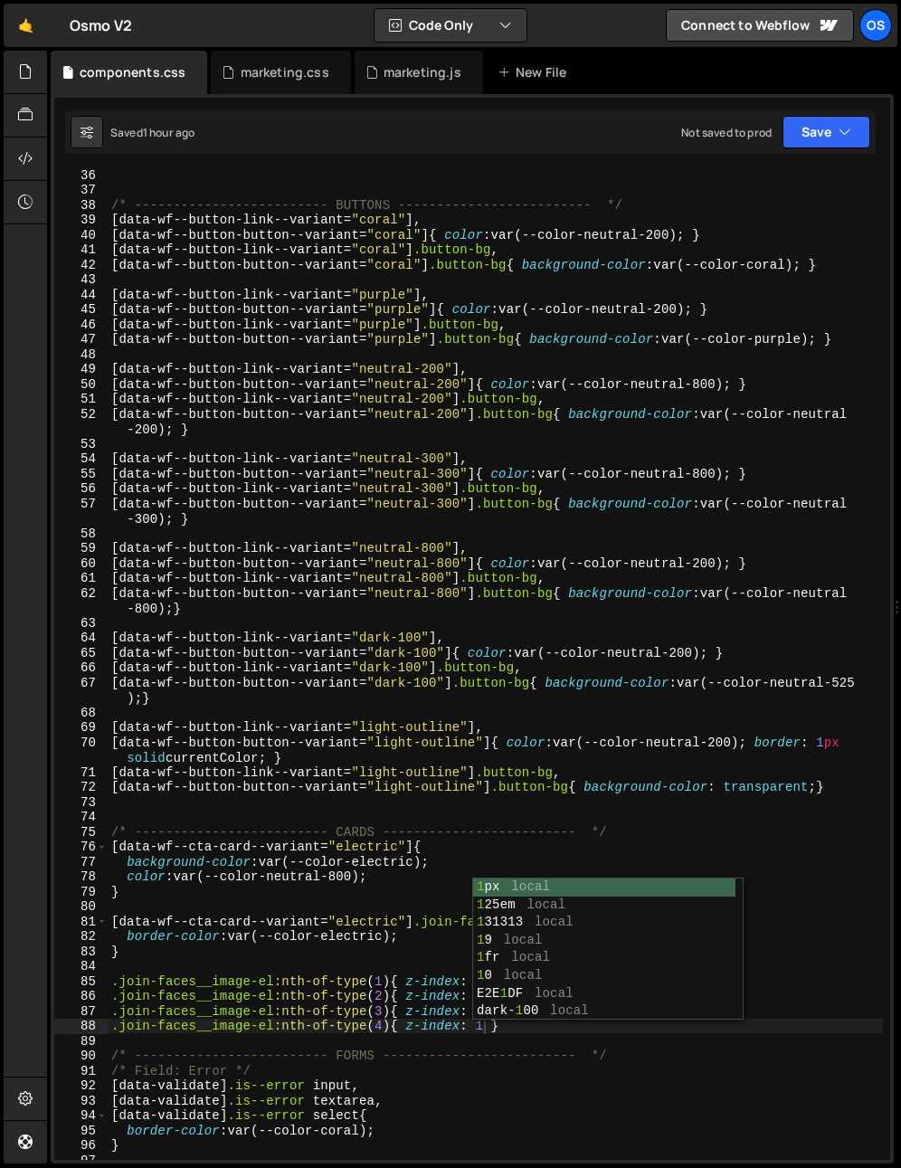
scroll to position [555, 0]
click at [419, 71] on div "marketing.js" at bounding box center [423, 72] width 78 height 18
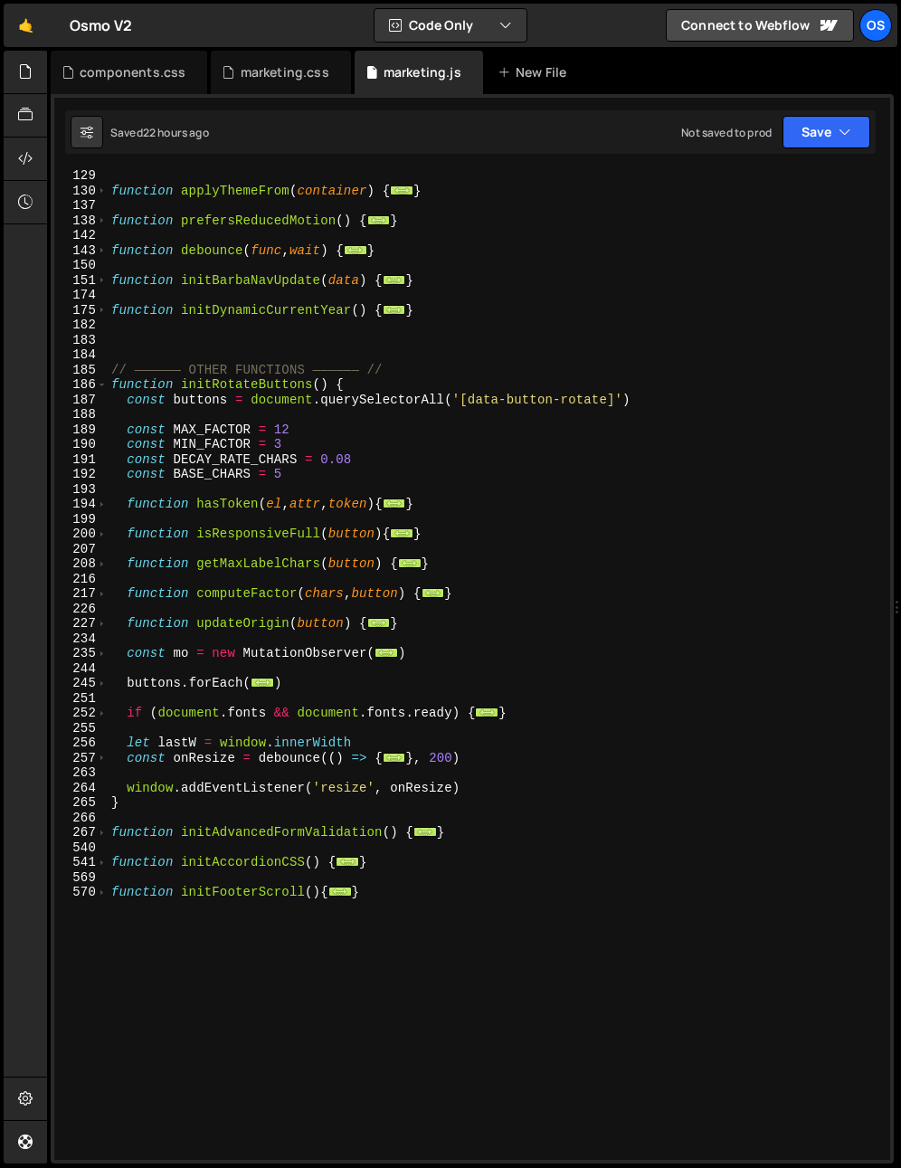
click at [164, 508] on div "function applyThemeFrom ( container ) { ... } function prefersReducedMotion ( )…" at bounding box center [495, 677] width 775 height 1019
click at [283, 431] on div "function applyThemeFrom ( container ) { ... } function prefersReducedMotion ( )…" at bounding box center [495, 677] width 775 height 1019
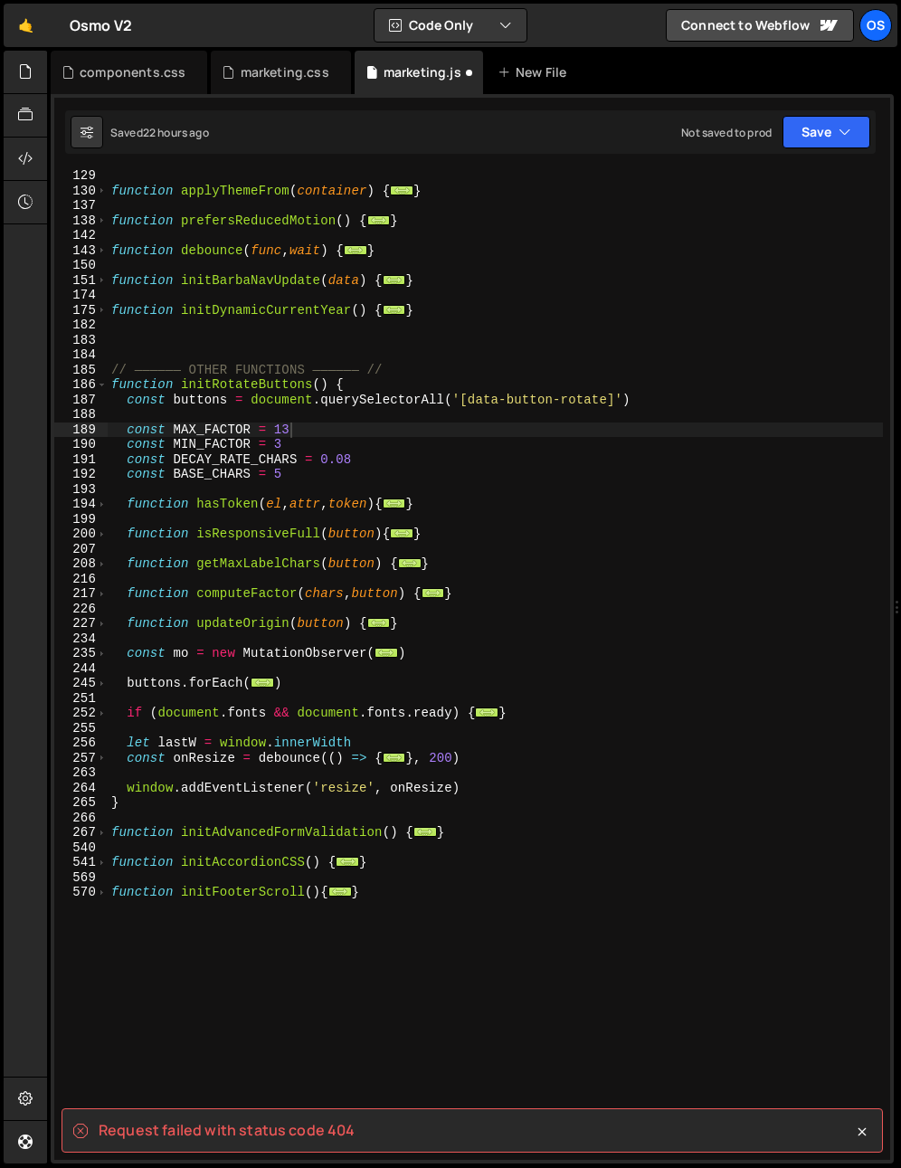
click at [254, 439] on div "function applyThemeFrom ( container ) { ... } function prefersReducedMotion ( )…" at bounding box center [495, 677] width 775 height 1019
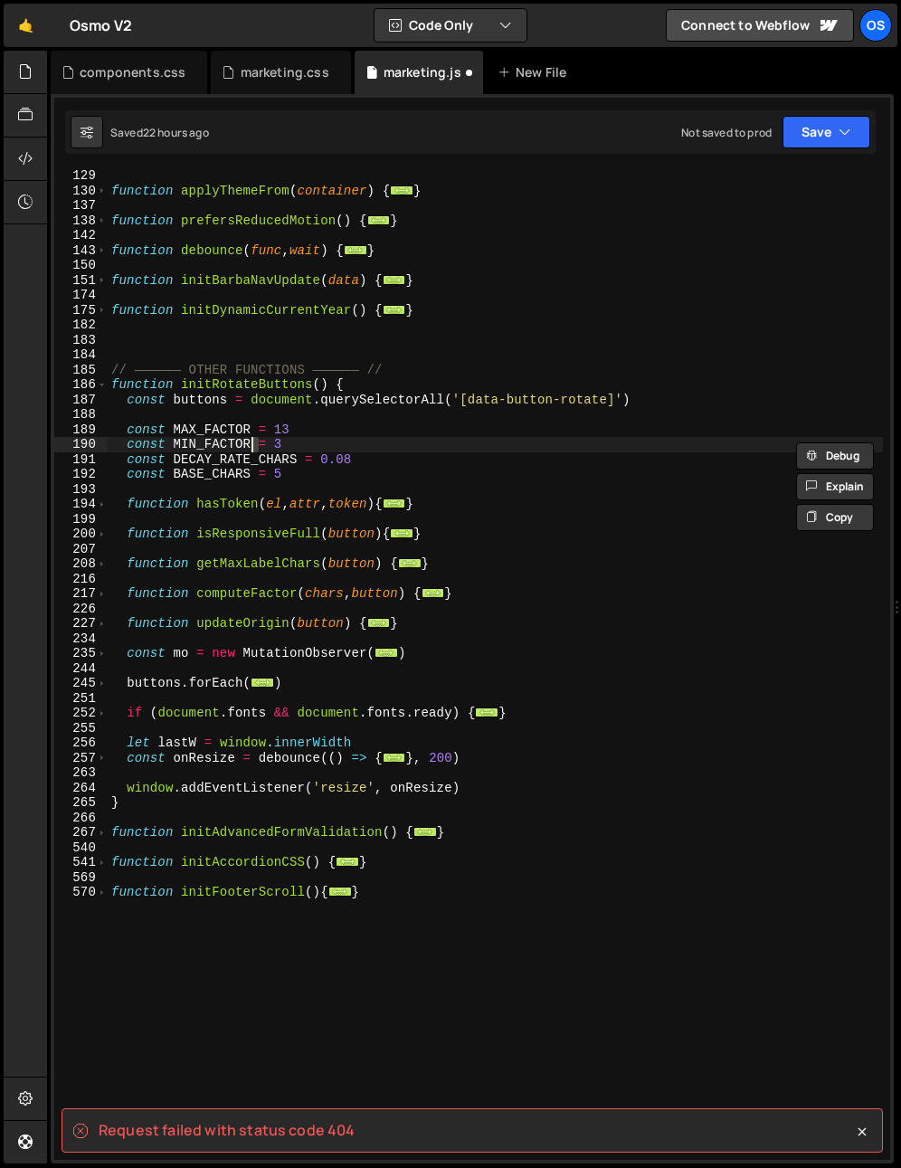
type textarea "const MAX_FACTOR = 12"
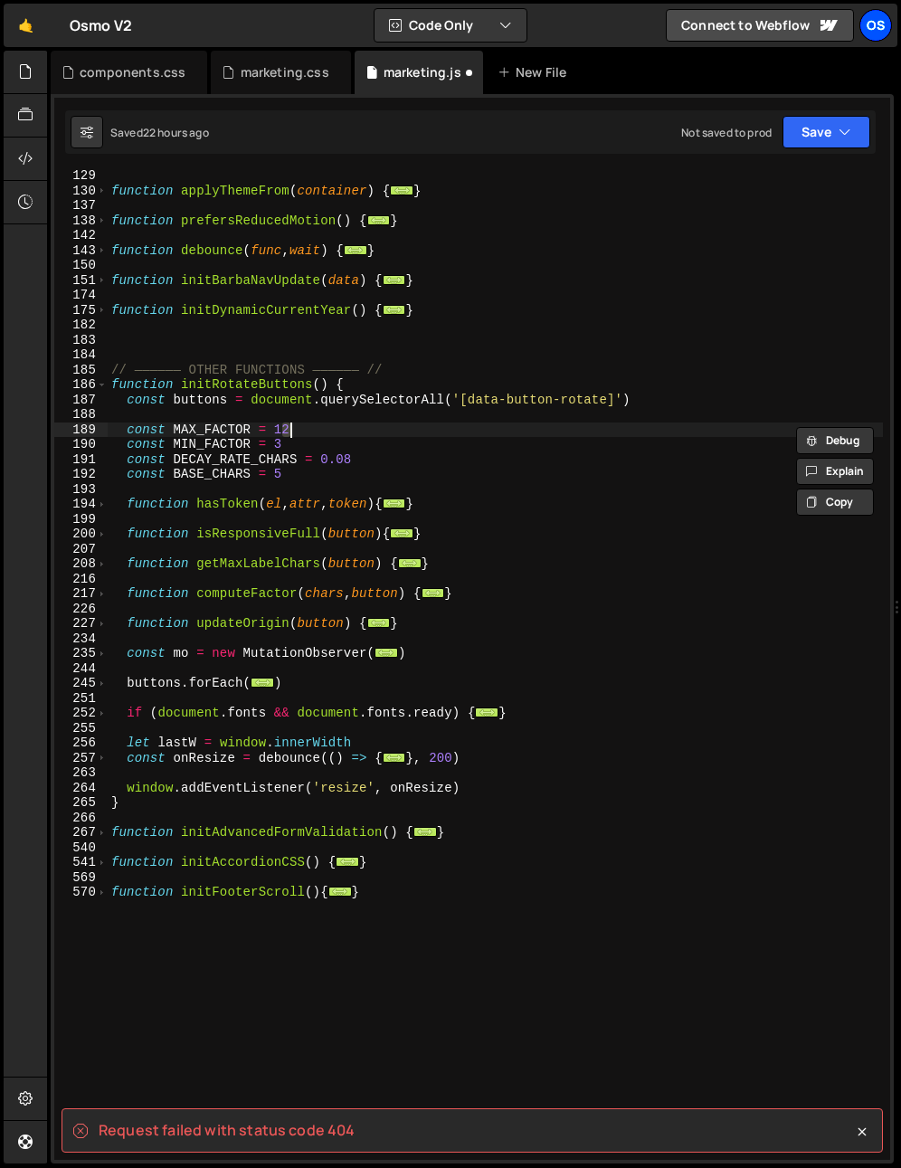
click at [872, 30] on div "Os" at bounding box center [875, 25] width 33 height 33
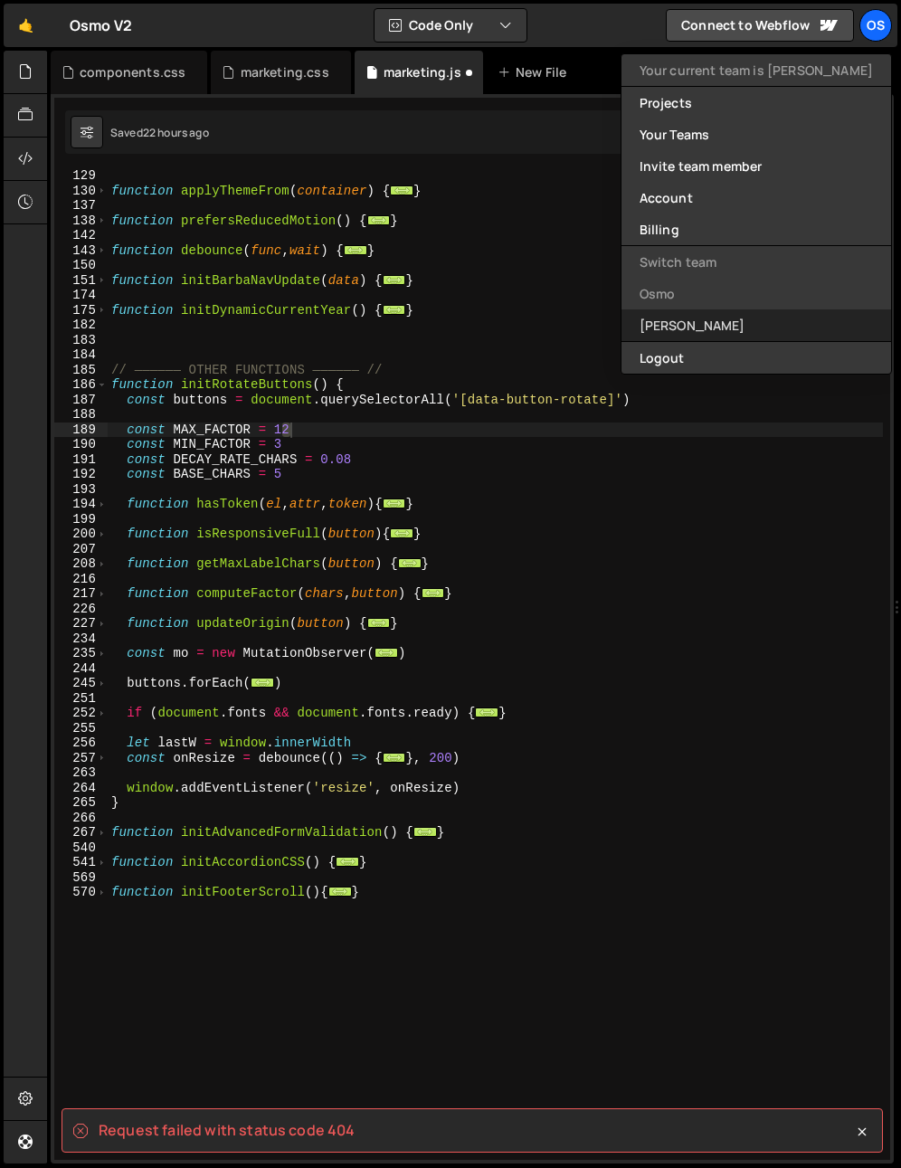
click at [763, 327] on link "[PERSON_NAME]" at bounding box center [756, 325] width 270 height 32
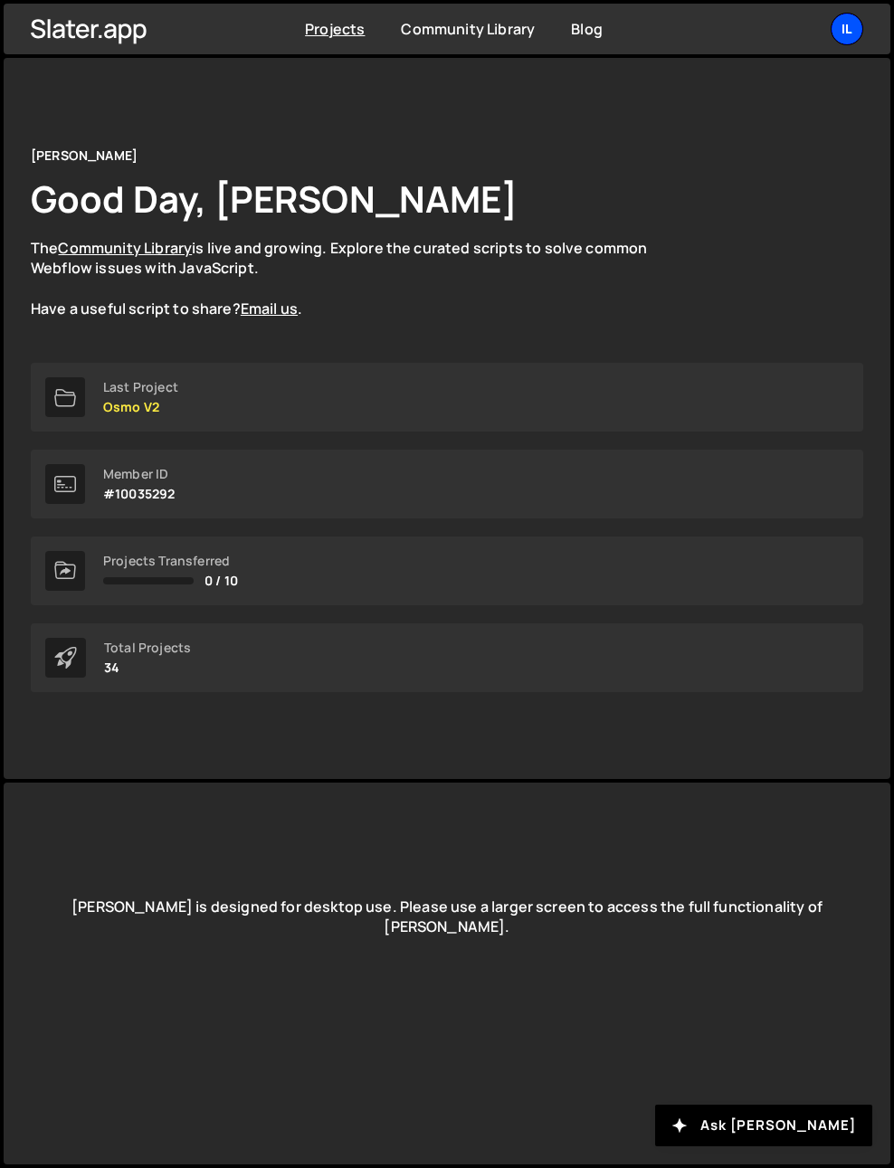
click at [848, 28] on div "Il" at bounding box center [846, 29] width 33 height 33
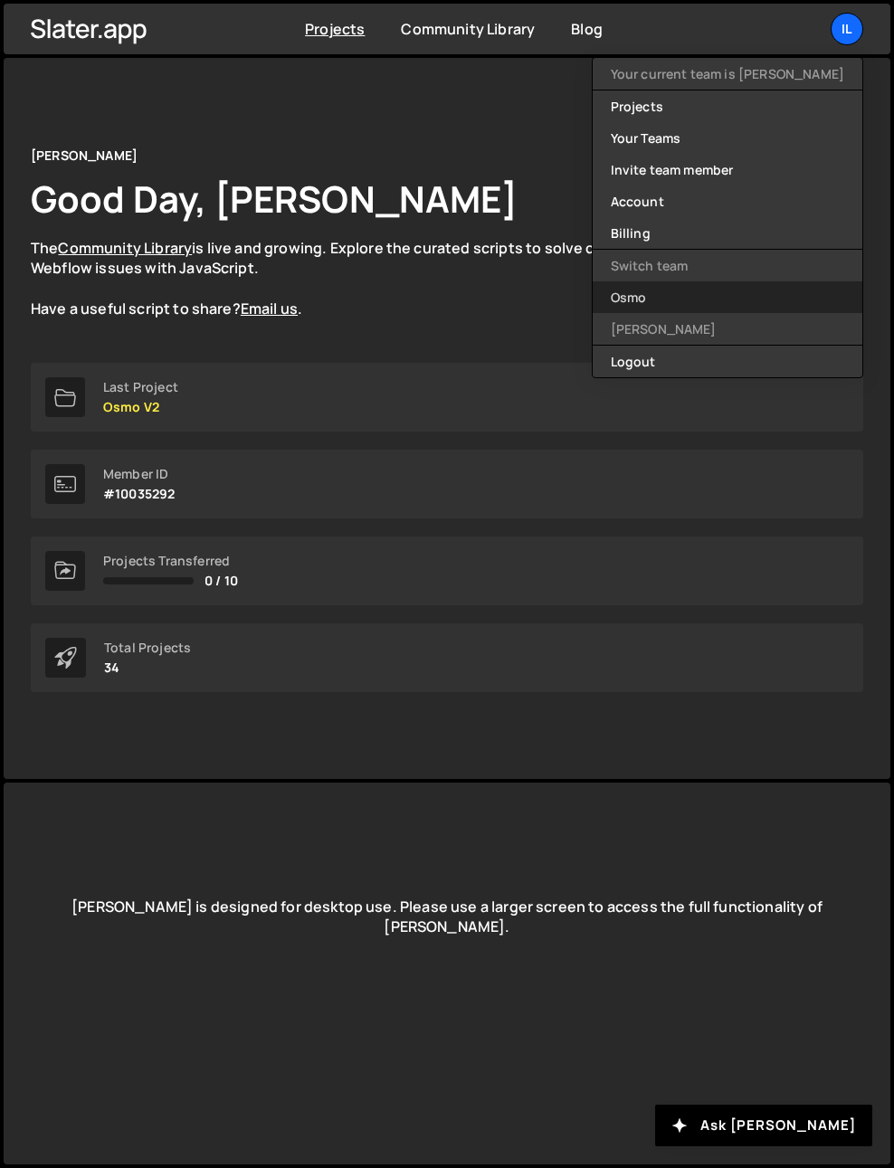
click at [669, 308] on link "Osmo" at bounding box center [728, 297] width 270 height 32
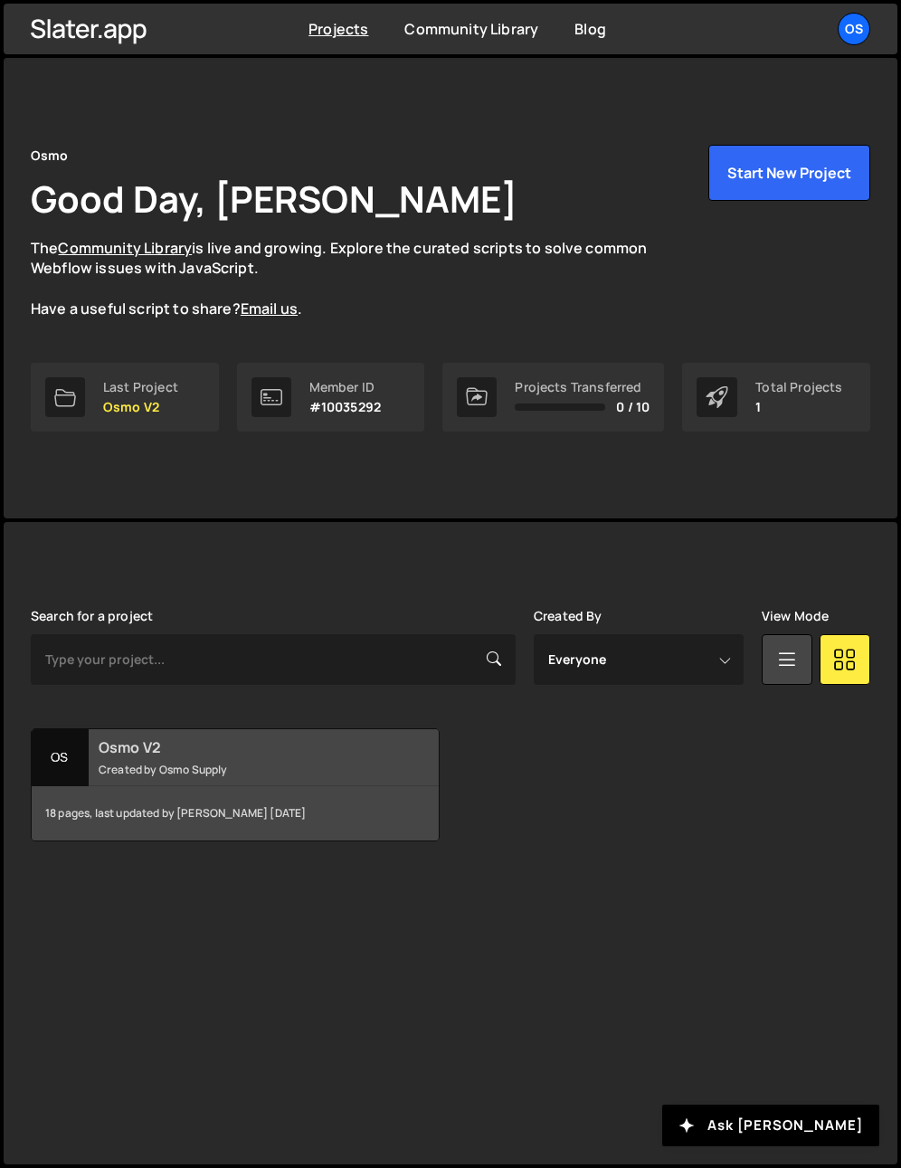
click at [157, 760] on div "Osmo V2 Created by Osmo Supply" at bounding box center [235, 757] width 407 height 56
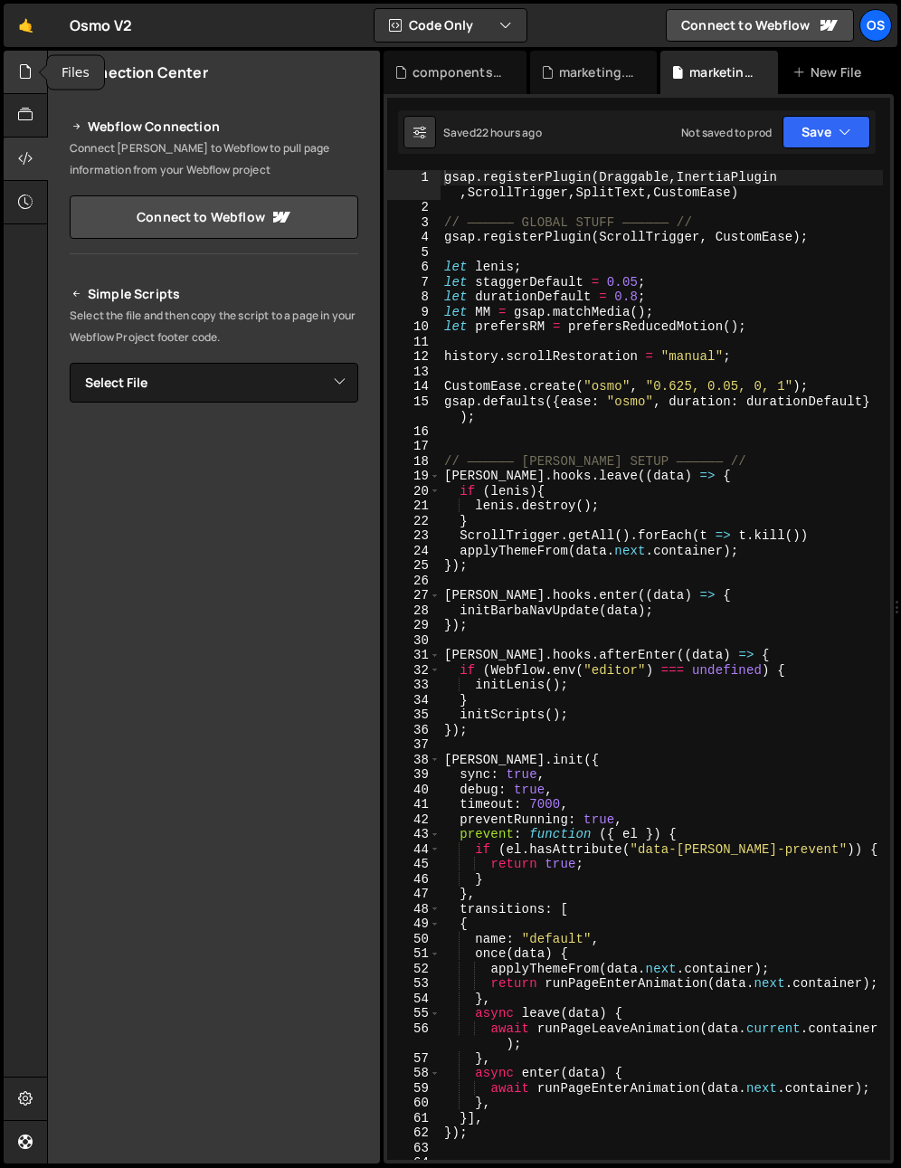
click at [23, 73] on icon at bounding box center [25, 72] width 14 height 20
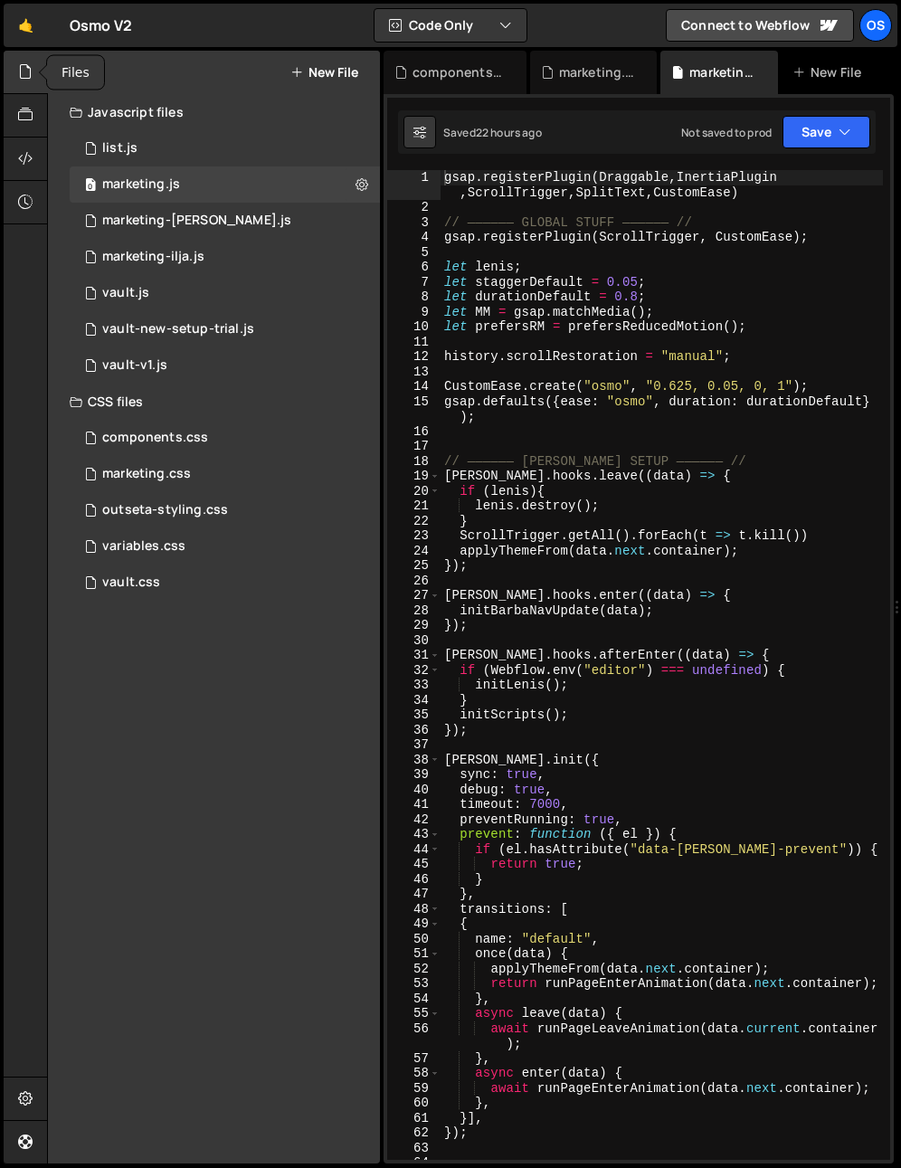
click at [24, 63] on icon at bounding box center [25, 72] width 14 height 20
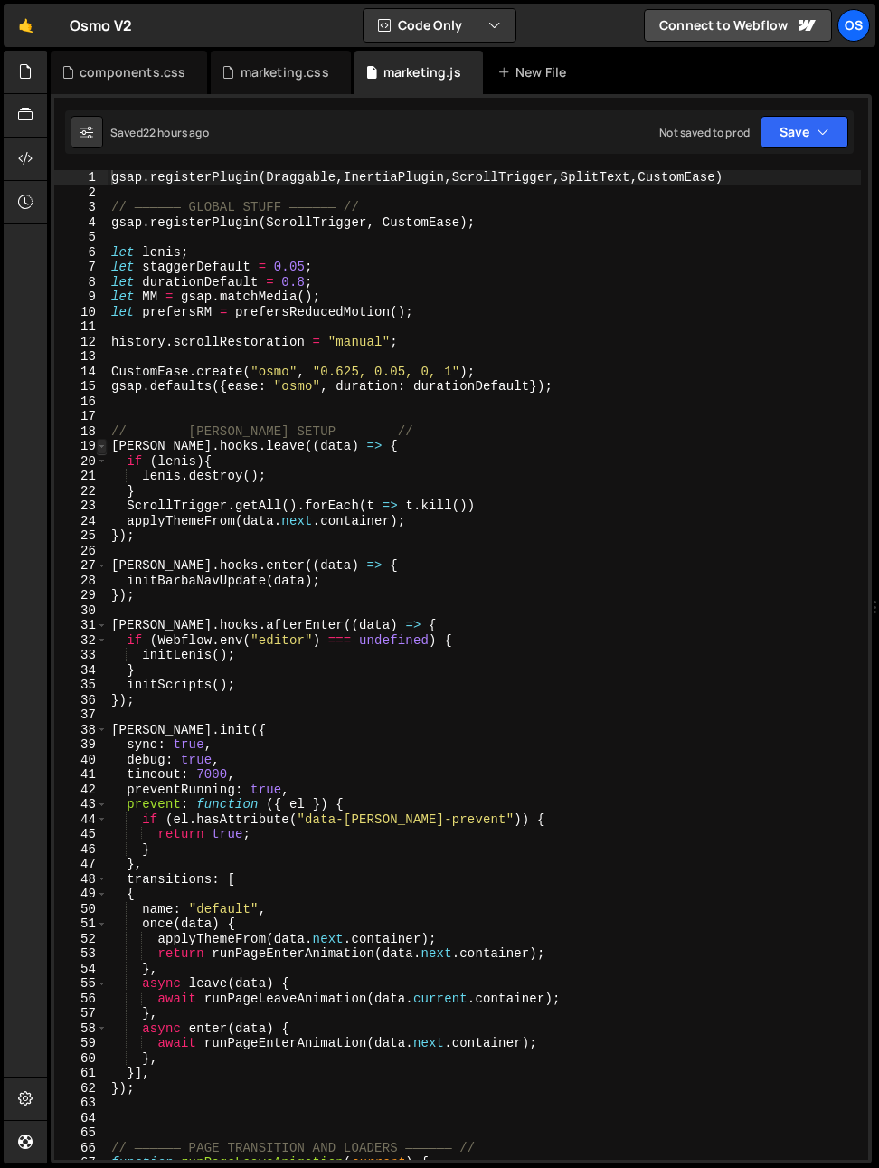
click at [107, 448] on div "19" at bounding box center [80, 446] width 53 height 15
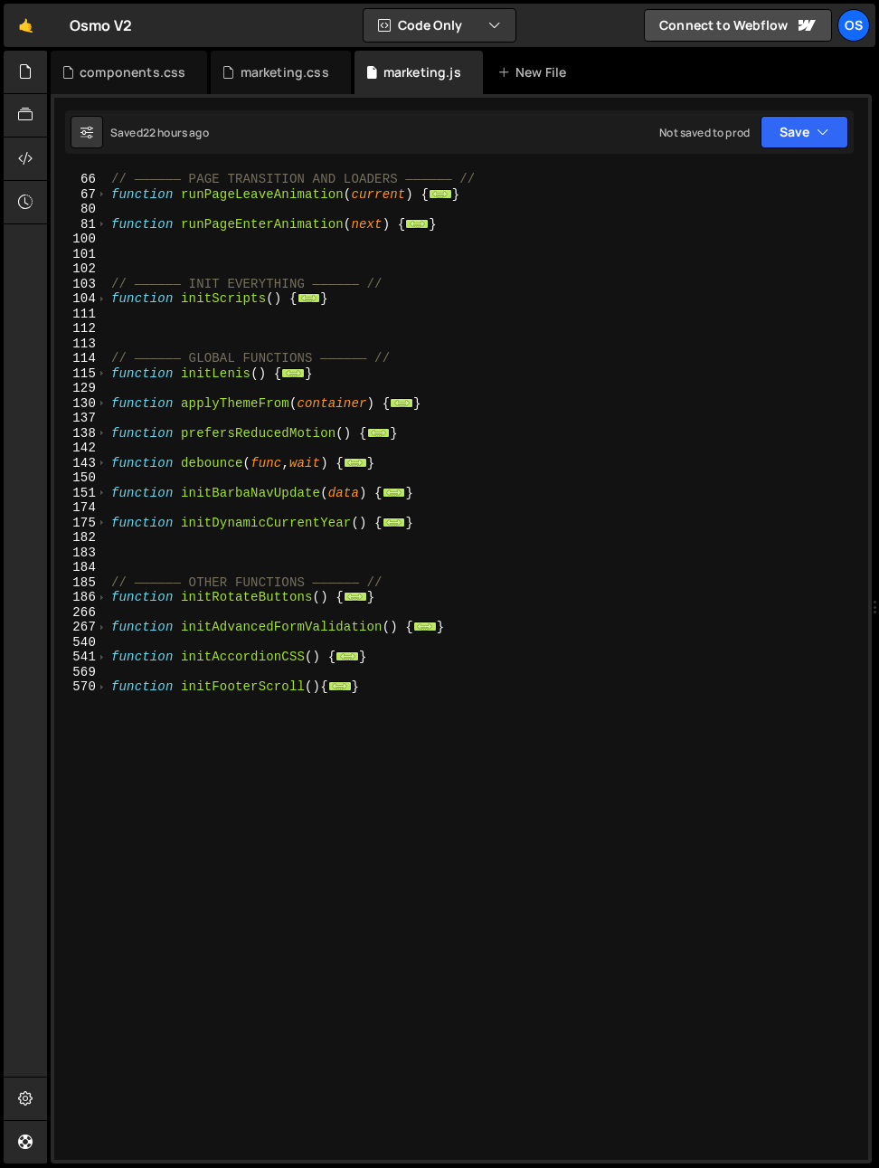
scroll to position [416, 0]
click at [102, 594] on span at bounding box center [102, 597] width 10 height 15
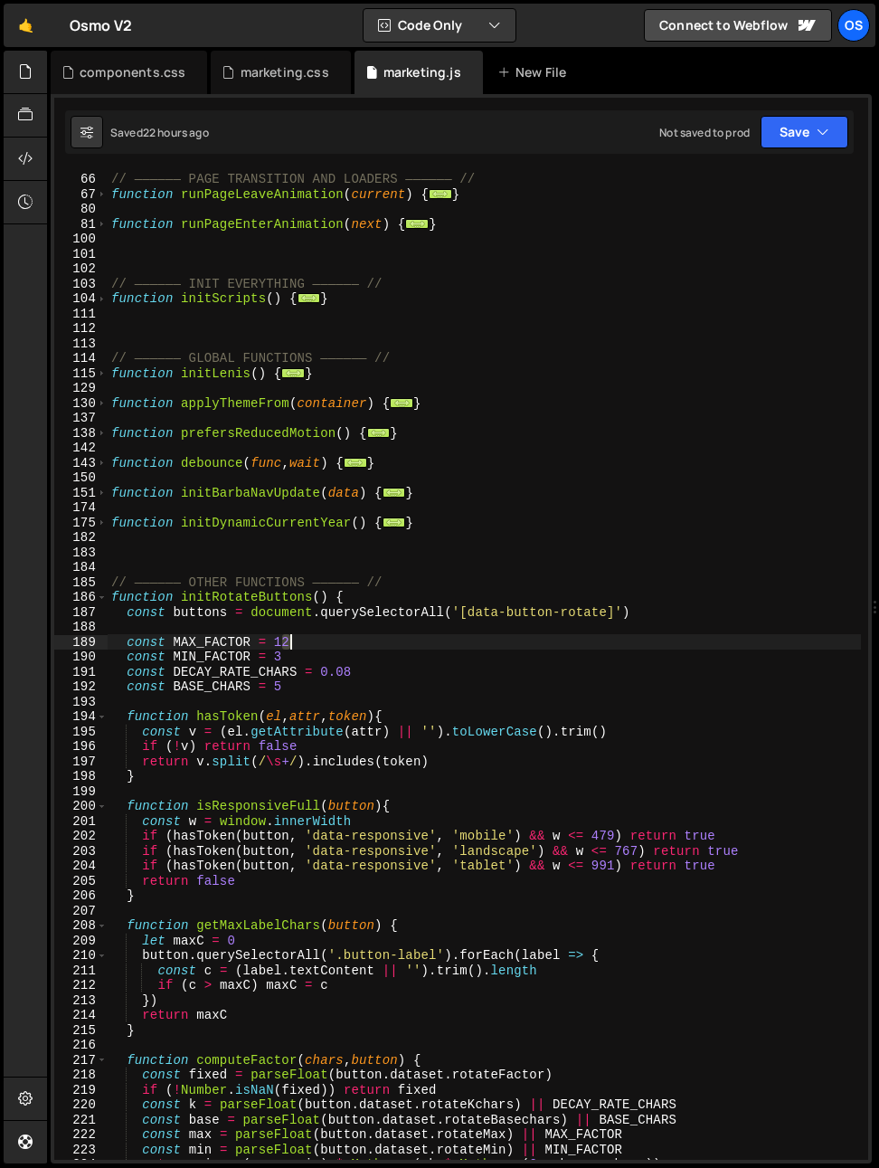
click at [289, 645] on div "// —————— PAGE TRANSITION AND LOADERS —————— // function runPageLeaveAnimation …" at bounding box center [485, 665] width 754 height 1019
type textarea "const MAX_FACTOR = 13"
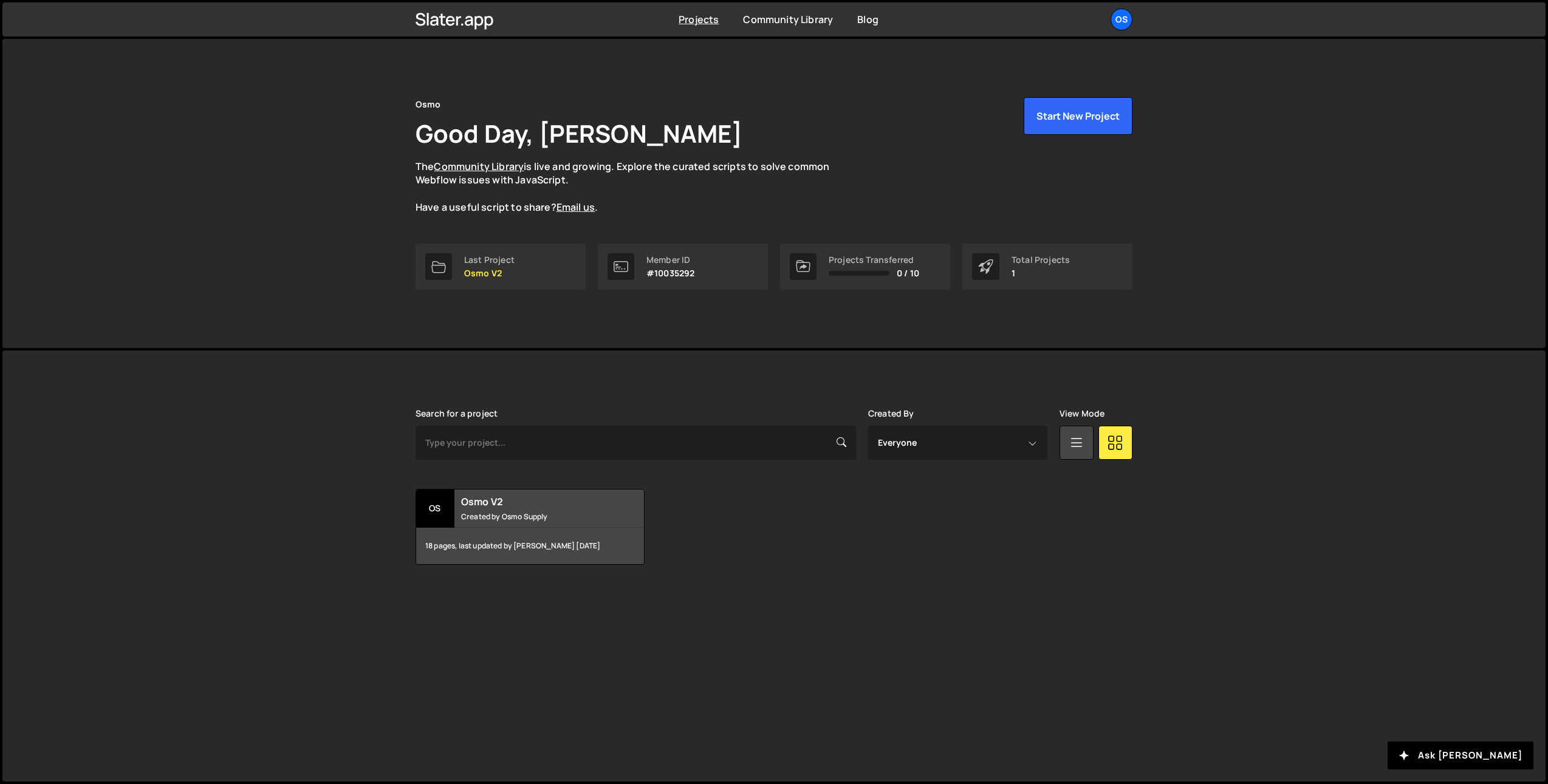
click at [1105, 20] on ul "Os Your current team is [PERSON_NAME] Projects Your Teams Invite team member Ac…" at bounding box center [1093, 19] width 79 height 22
click at [1119, 23] on div "Os" at bounding box center [1122, 19] width 22 height 22
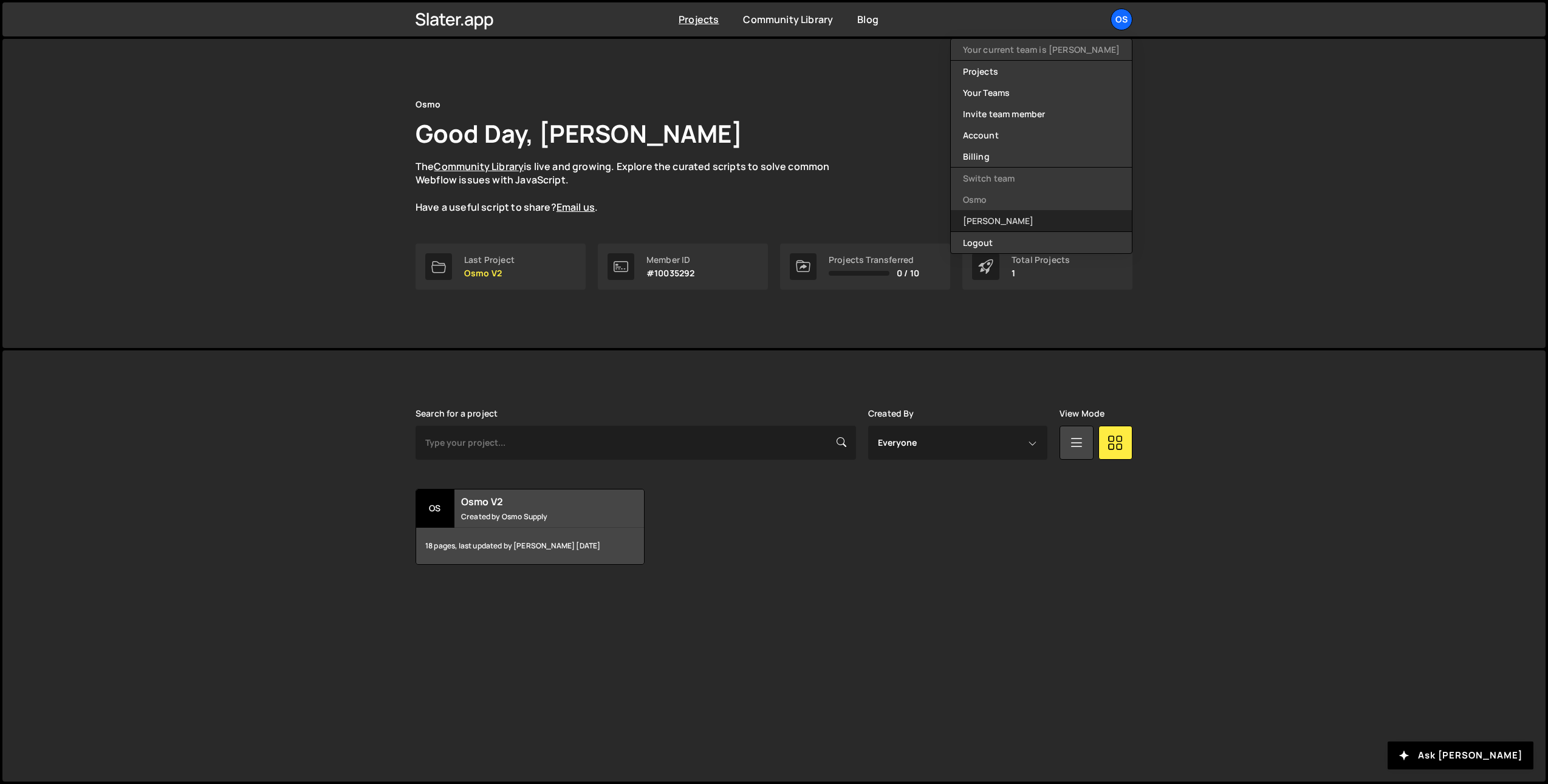
click at [1066, 213] on link "[PERSON_NAME]" at bounding box center [1042, 221] width 181 height 21
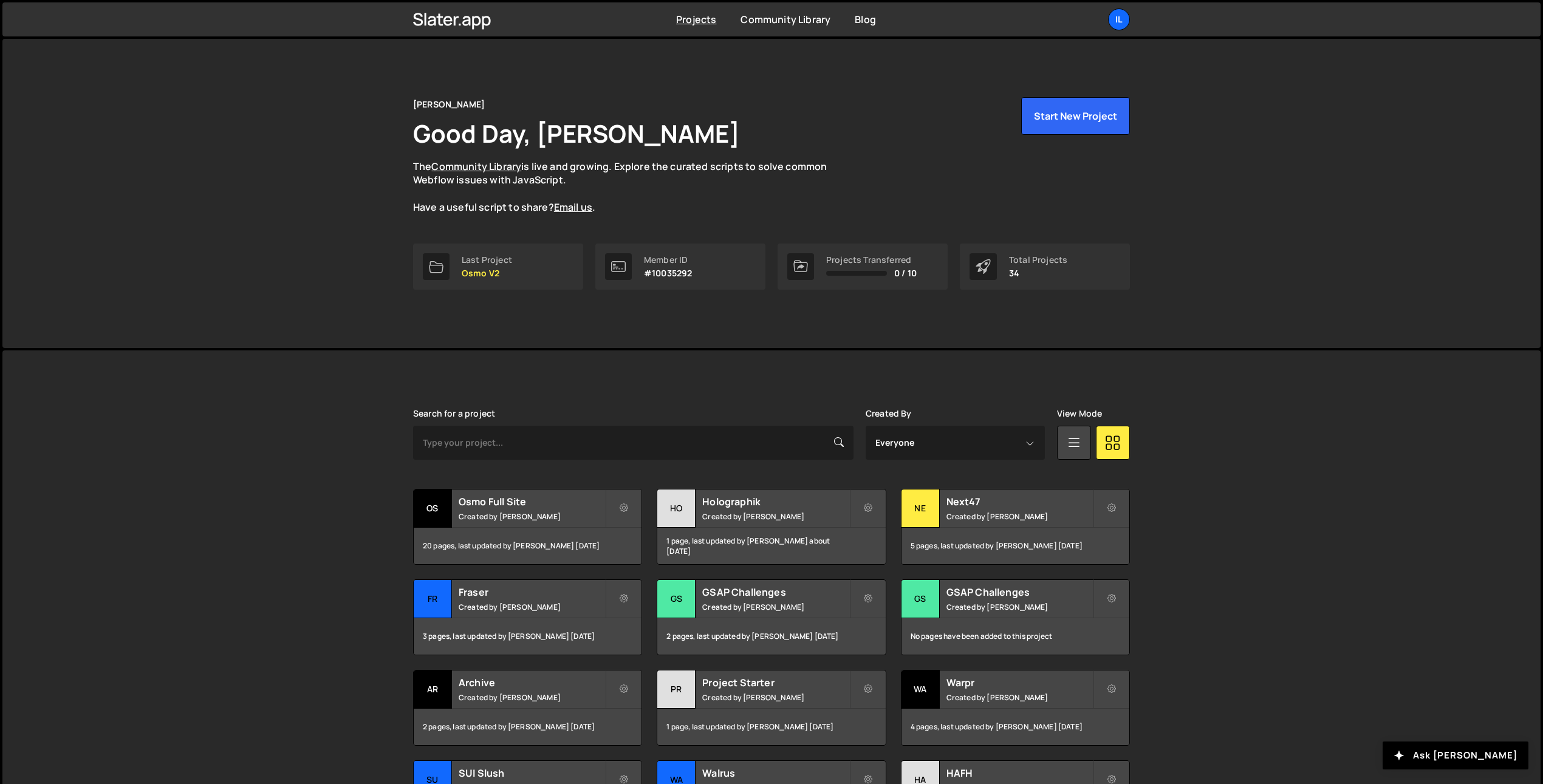
scroll to position [140, 0]
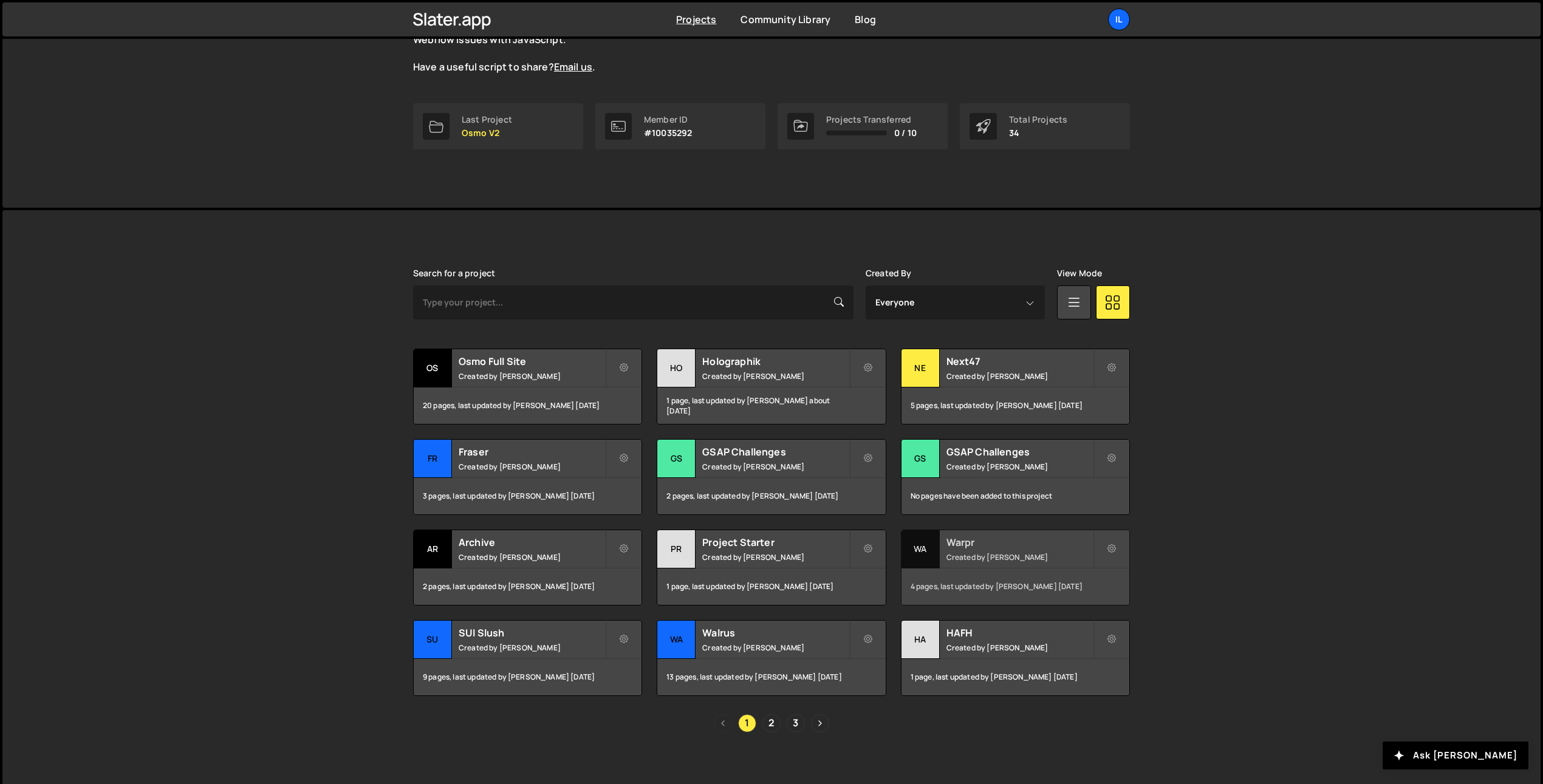
click at [952, 561] on small "Created by [PERSON_NAME]" at bounding box center [1019, 556] width 146 height 10
